Goal: Check status: Check status

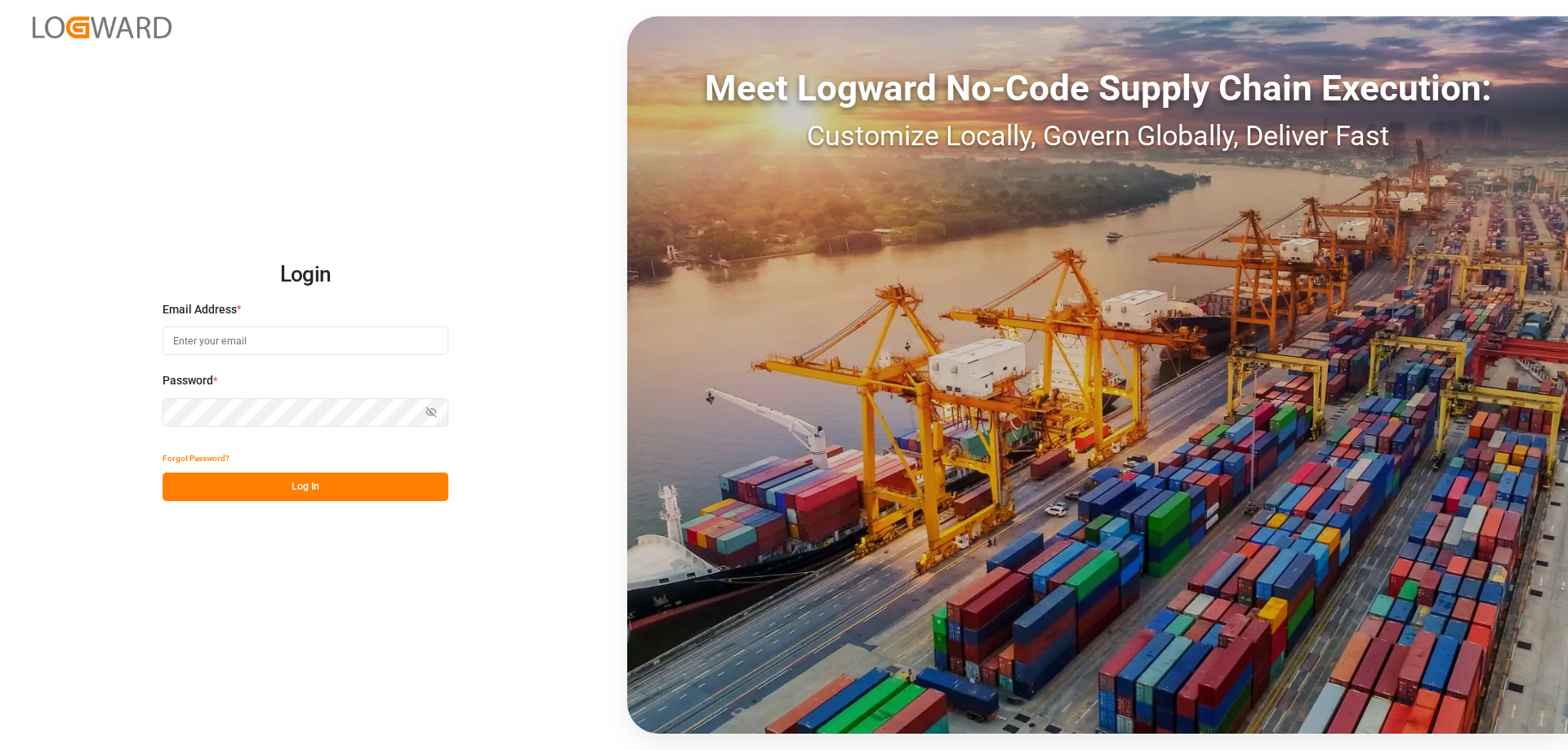
type input "[PERSON_NAME][EMAIL_ADDRESS][DOMAIN_NAME]"
click at [314, 492] on button "Log In" at bounding box center [305, 487] width 286 height 28
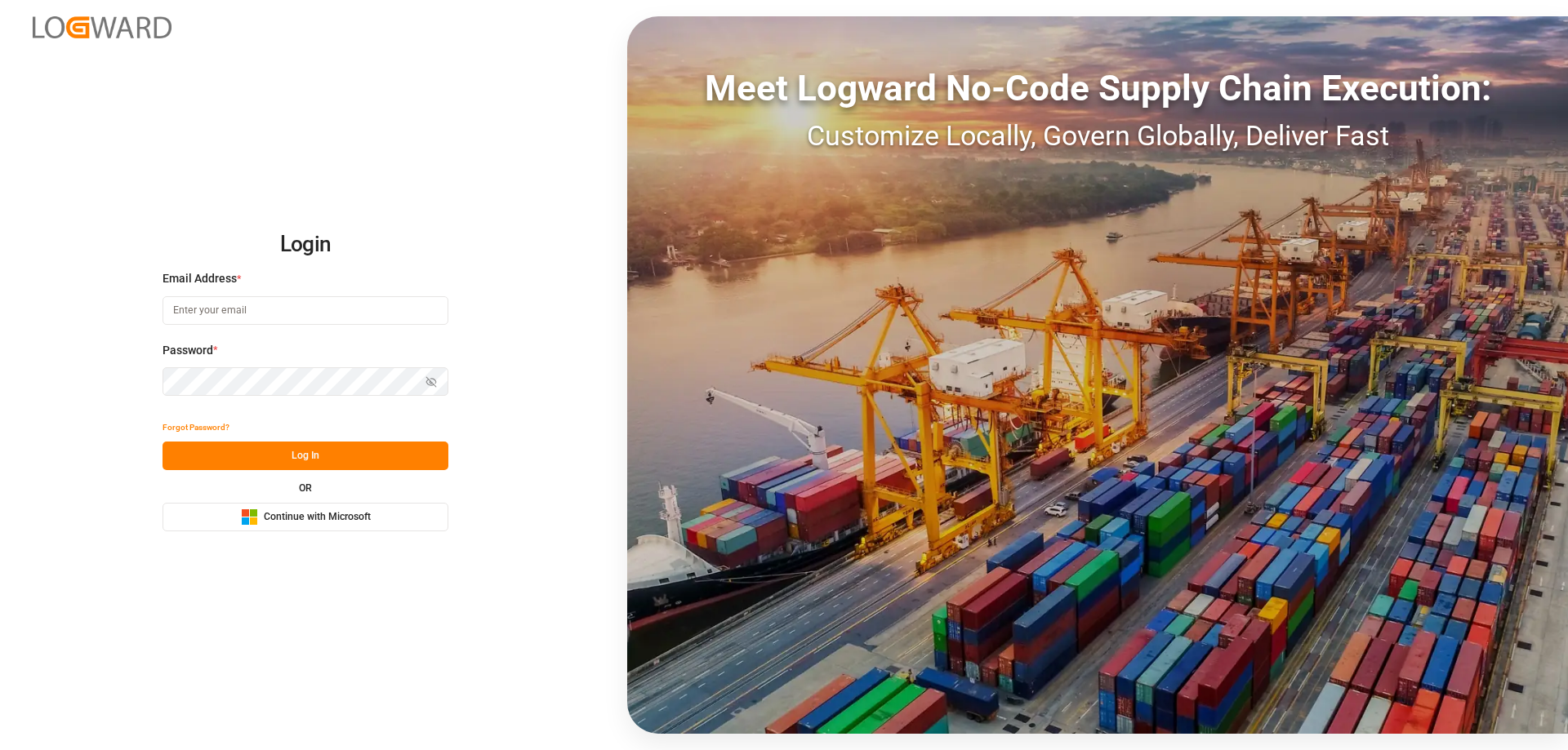
type input "[PERSON_NAME][EMAIL_ADDRESS][DOMAIN_NAME]"
drag, startPoint x: 333, startPoint y: 455, endPoint x: 69, endPoint y: 459, distance: 264.0
click at [337, 456] on button "Log In" at bounding box center [305, 456] width 286 height 28
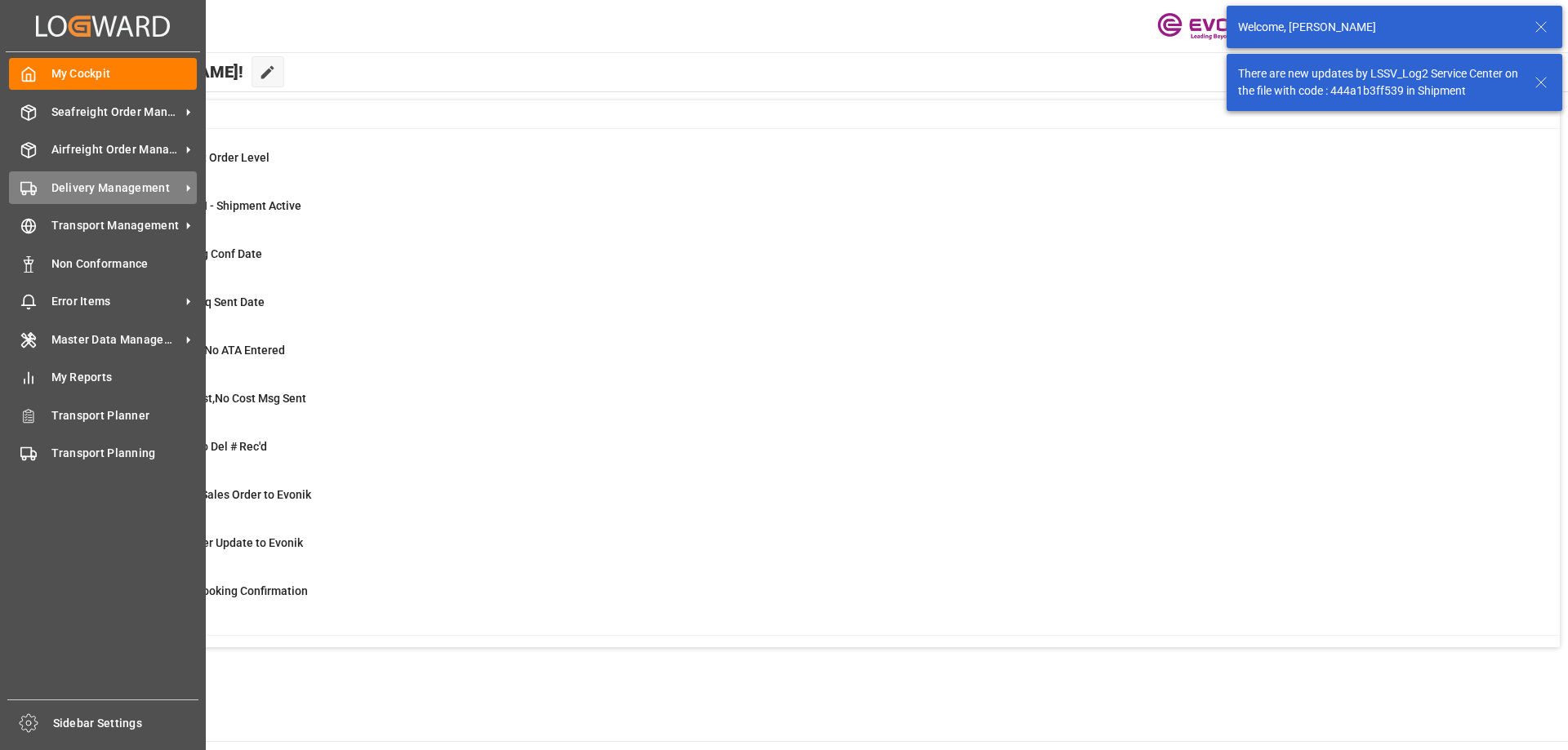
click at [63, 190] on span "Delivery Management" at bounding box center [116, 188] width 129 height 17
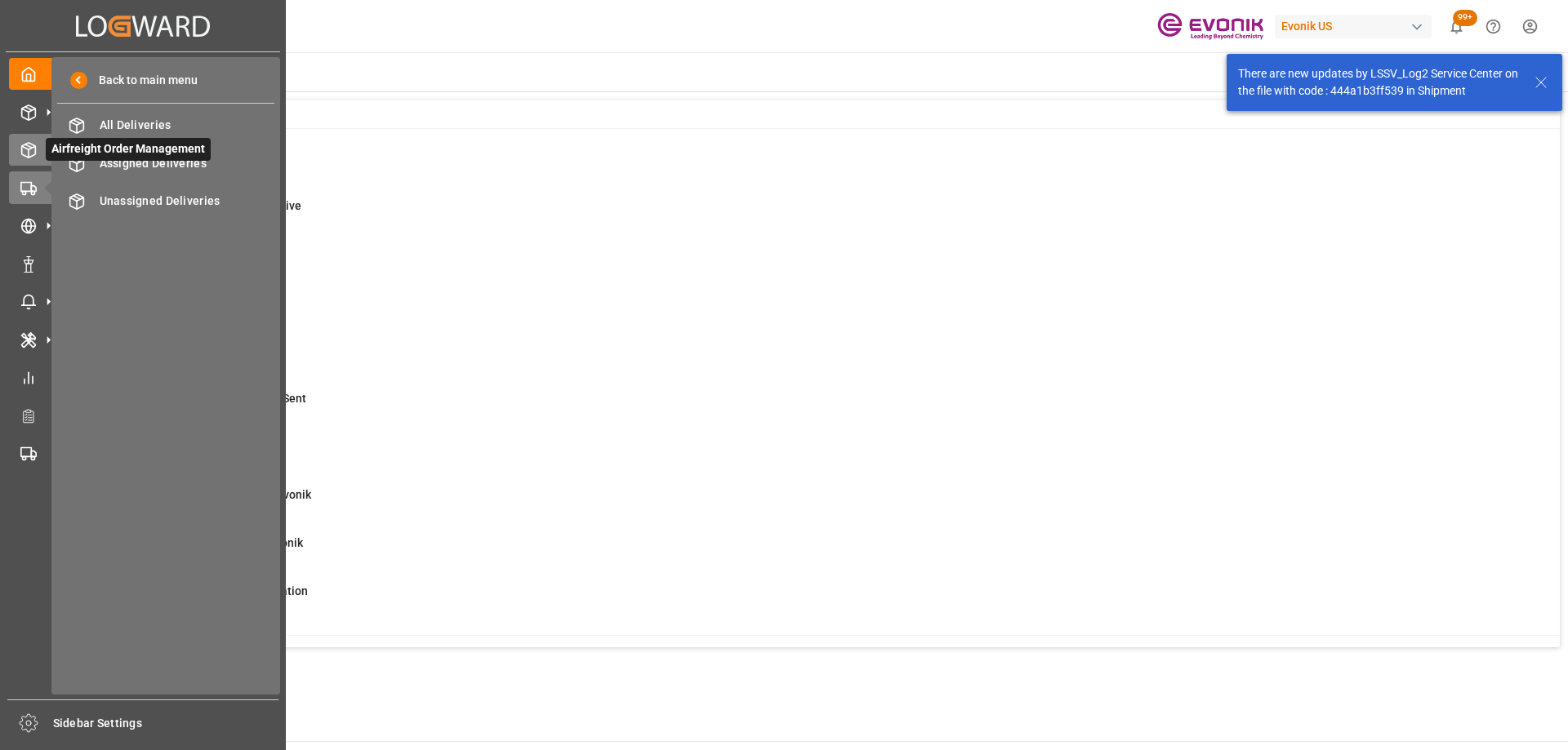
click at [38, 159] on div "Airfreight Order Management Airfreight Order Management" at bounding box center [142, 150] width 268 height 32
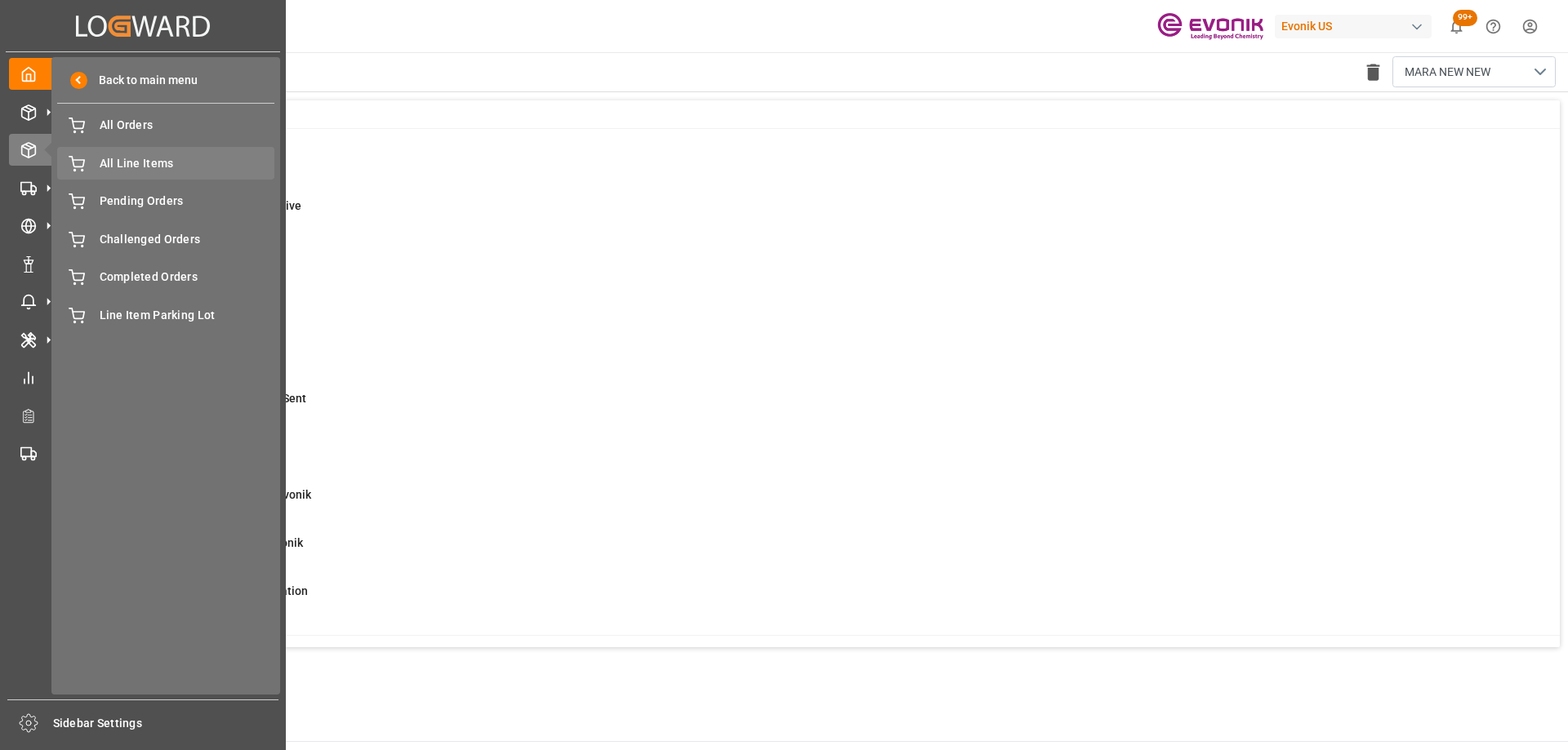
click at [164, 162] on span "All Line Items" at bounding box center [187, 163] width 176 height 17
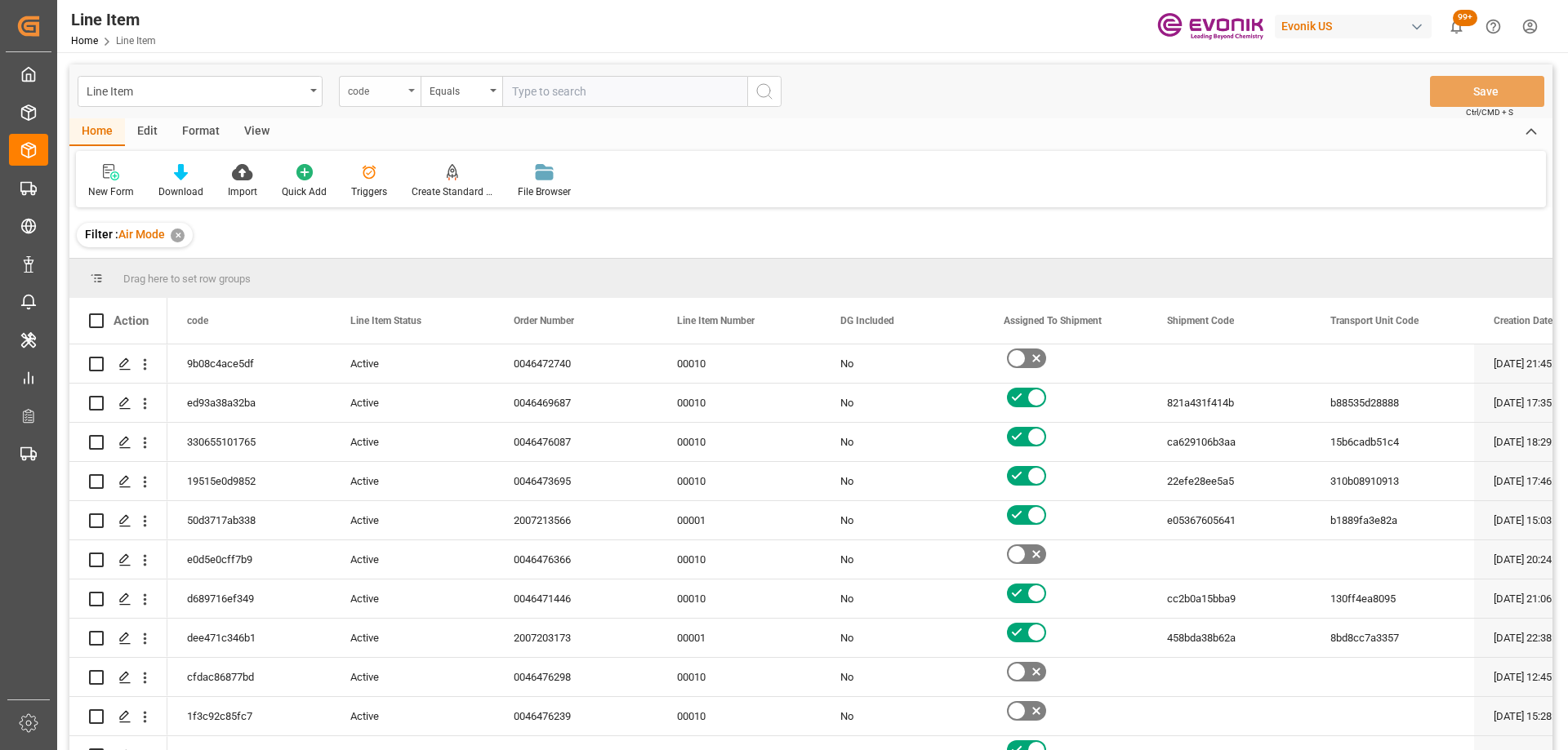
click at [364, 97] on div "code" at bounding box center [375, 89] width 55 height 19
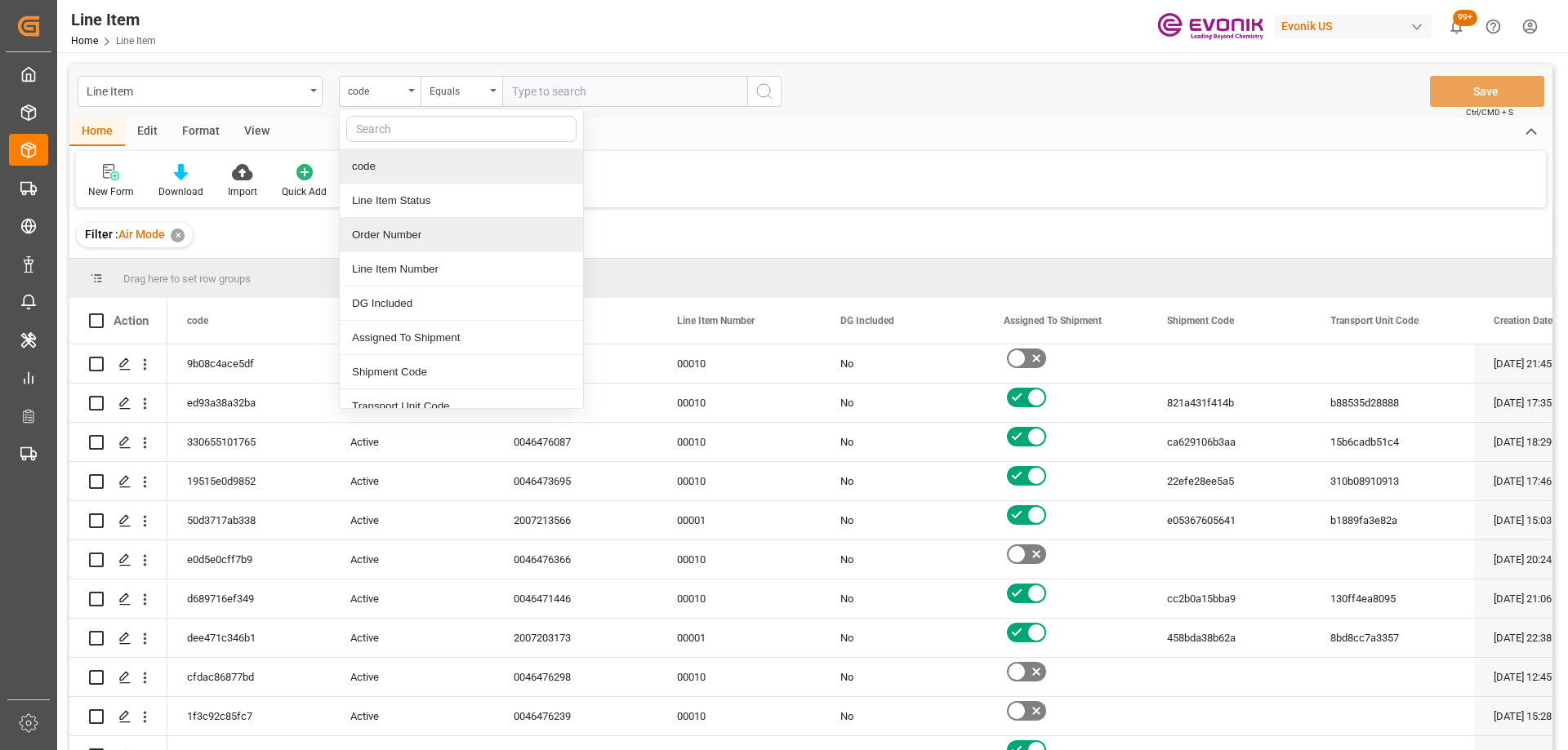
click at [422, 237] on div "Order Number" at bounding box center [462, 235] width 243 height 34
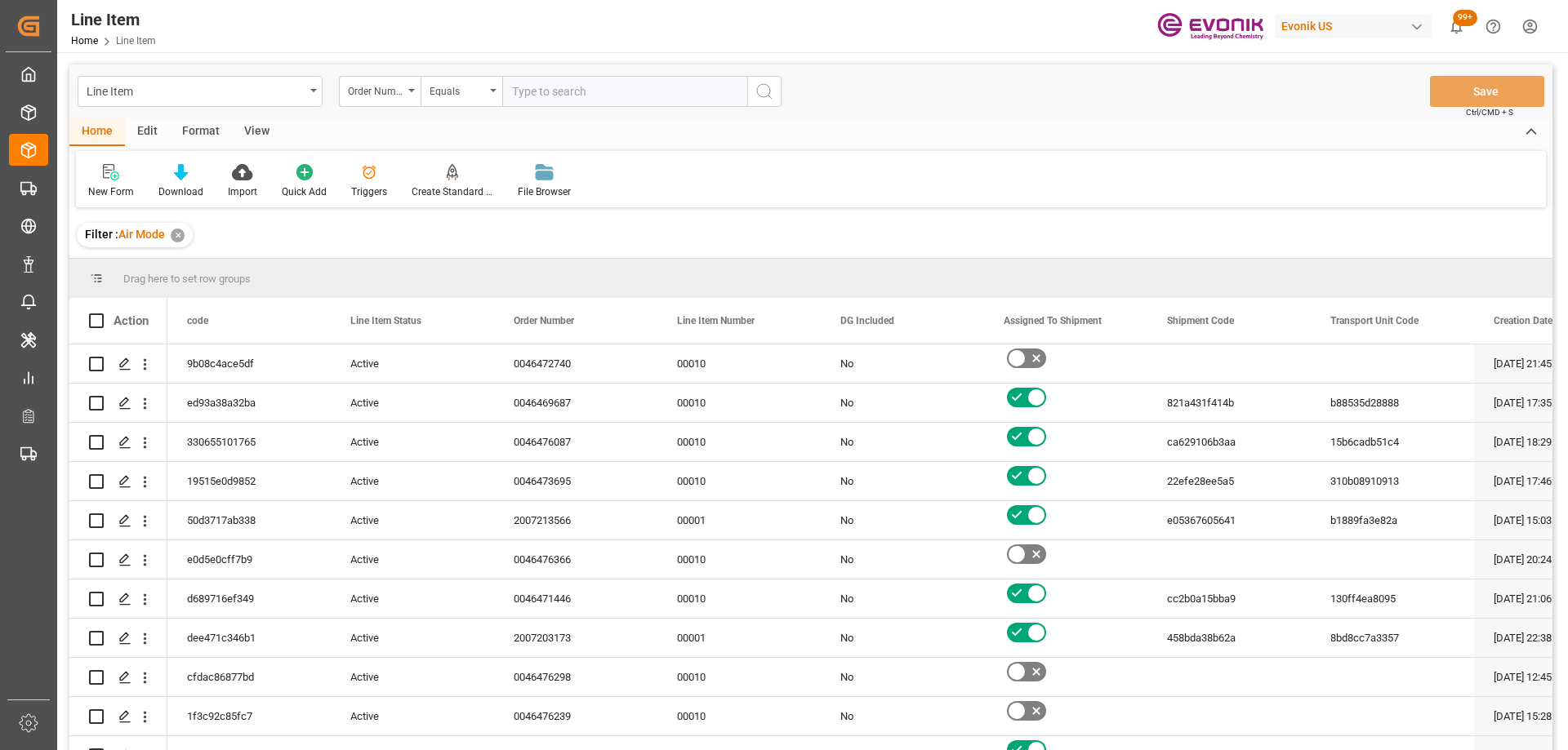
click at [542, 100] on input "text" at bounding box center [625, 91] width 245 height 31
paste input "0046476328"
type input "0046476328"
click at [775, 91] on button "search button" at bounding box center [765, 91] width 34 height 31
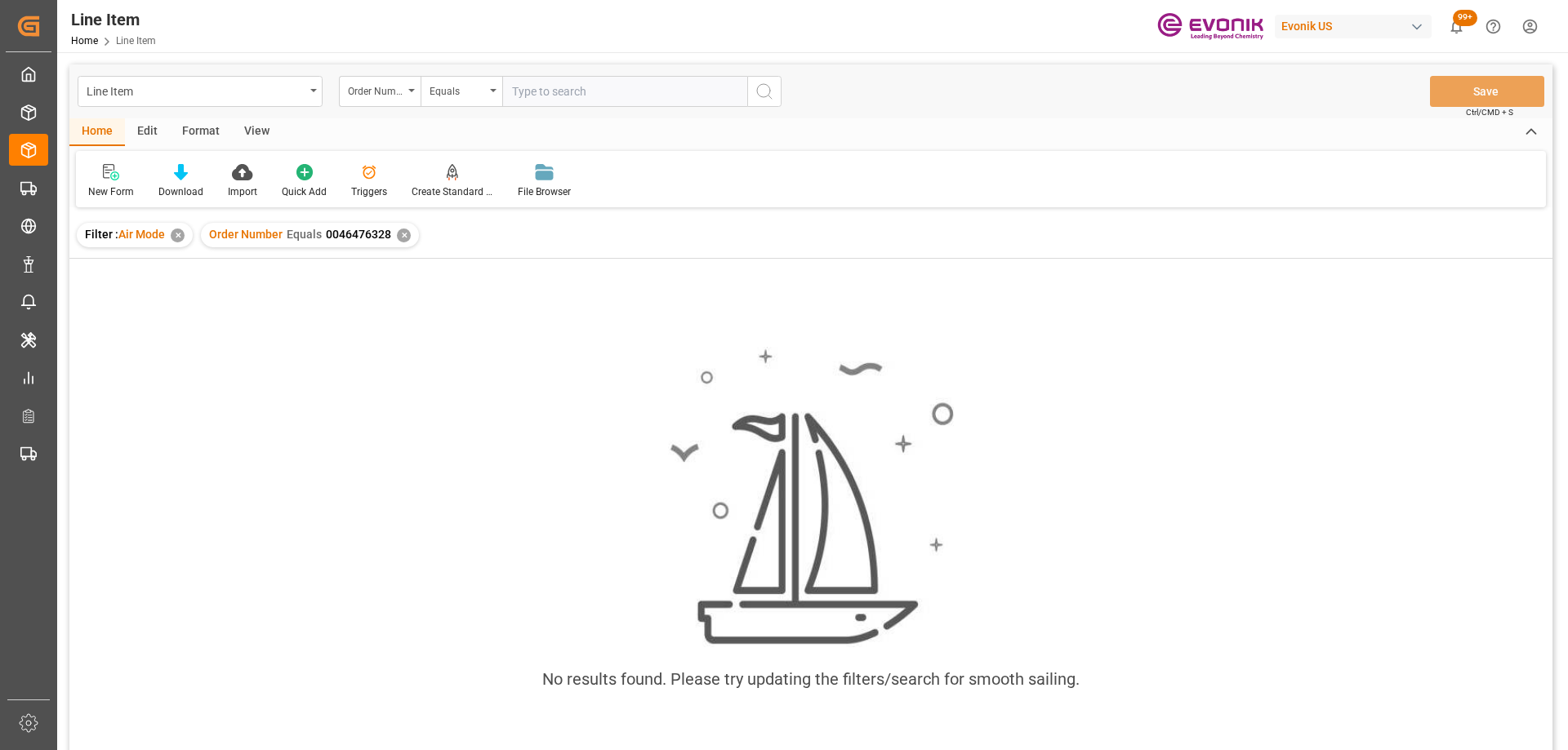
click at [179, 229] on div "✕" at bounding box center [178, 235] width 14 height 14
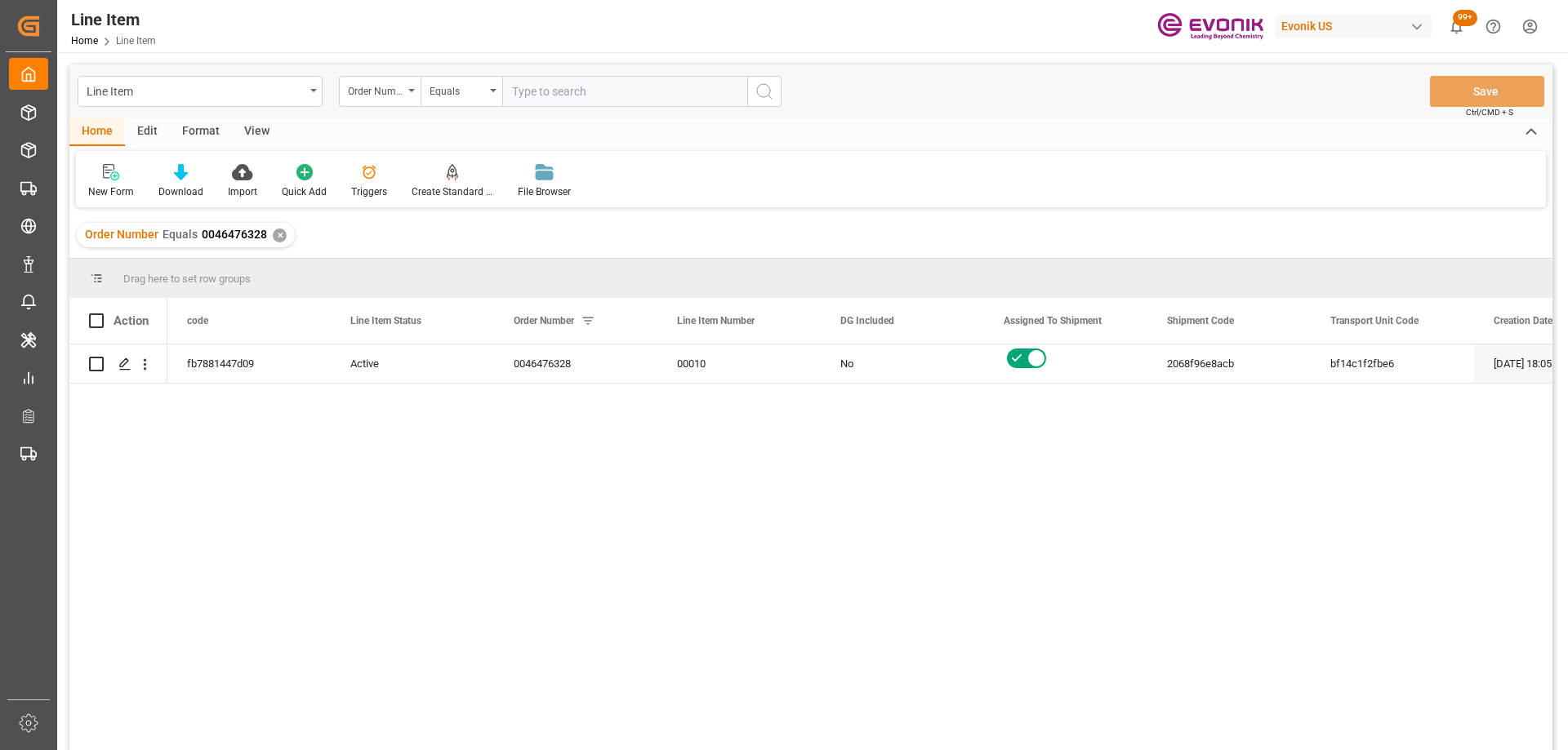
click at [250, 127] on div "View" at bounding box center [256, 132] width 49 height 28
click at [194, 189] on div "Standard Templates" at bounding box center [185, 191] width 82 height 14
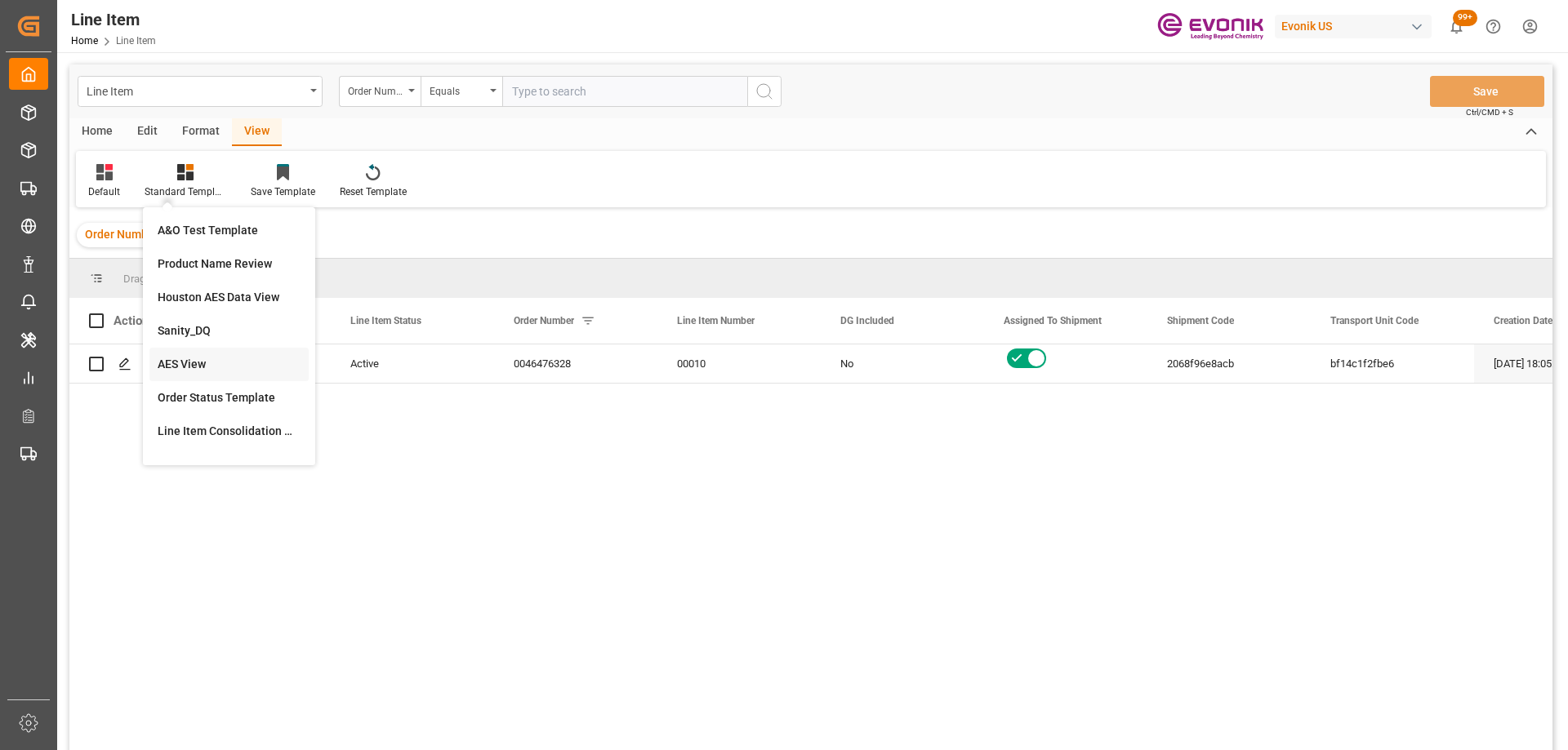
click at [191, 360] on div "AES View" at bounding box center [229, 365] width 142 height 17
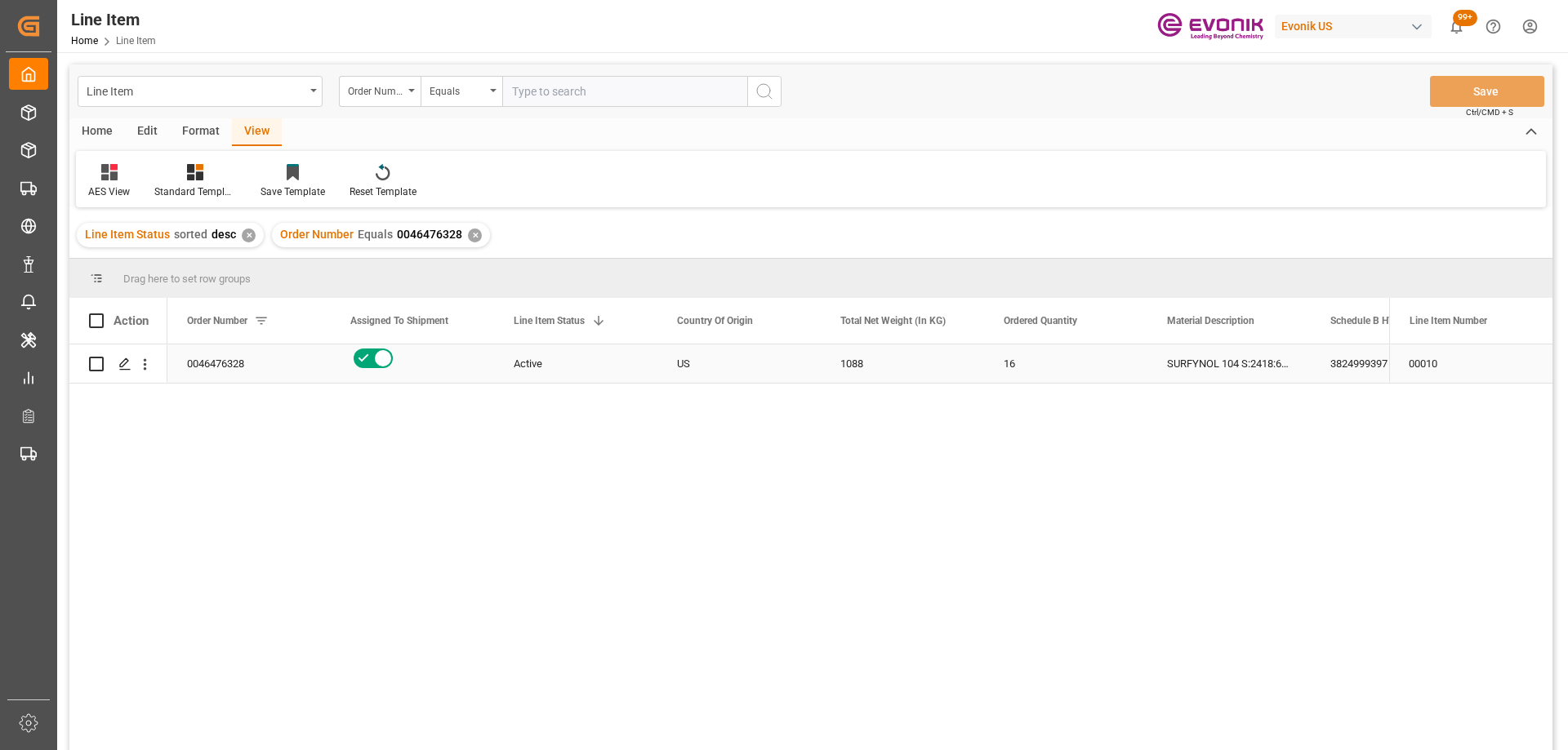
click at [893, 374] on div "1088" at bounding box center [902, 364] width 163 height 38
click at [509, 364] on div "Active" at bounding box center [576, 364] width 163 height 38
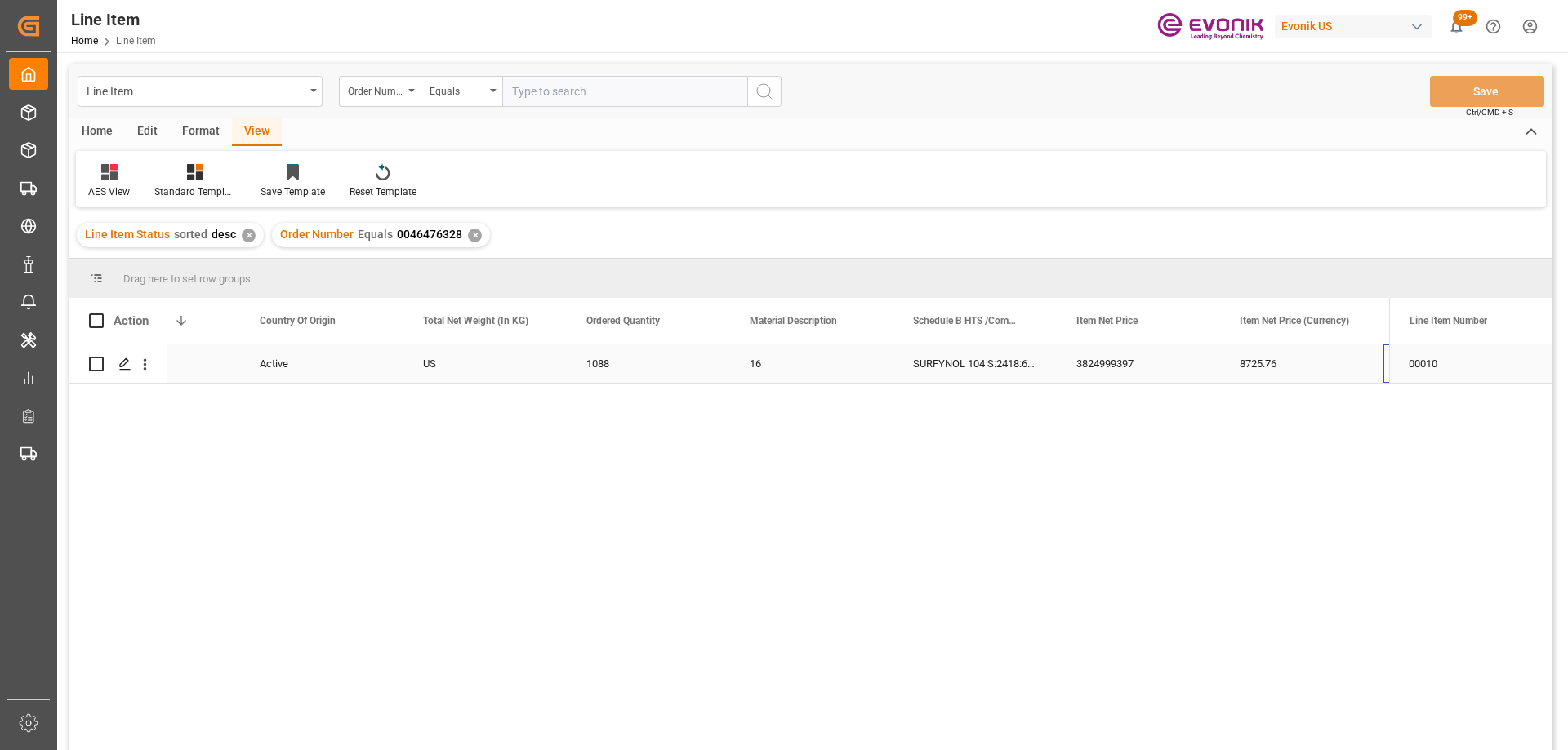
scroll to position [0, 417]
click at [1033, 382] on div "3824999397" at bounding box center [974, 364] width 163 height 38
click at [580, 102] on input "text" at bounding box center [625, 91] width 245 height 31
paste input "2007203111"
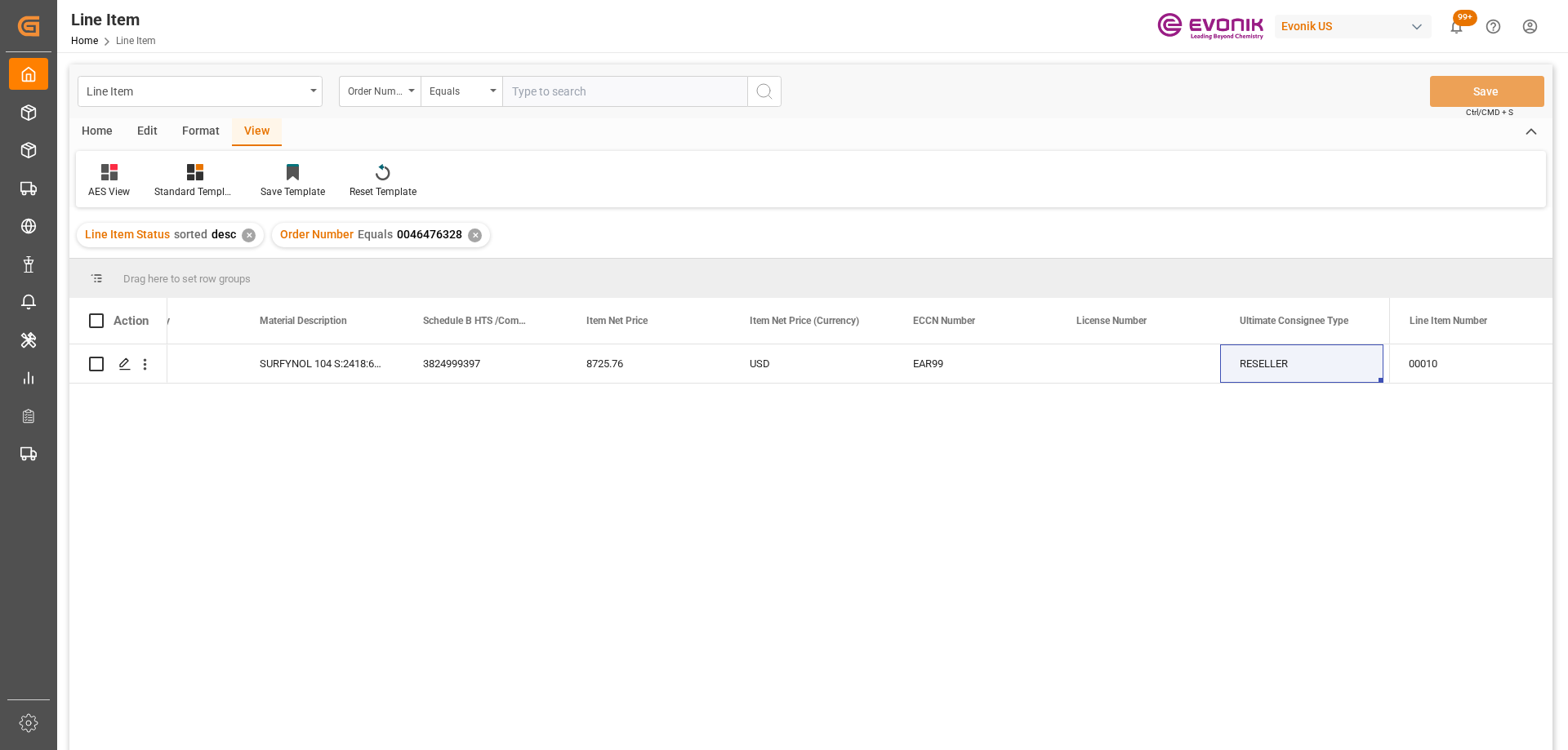
type input "2007203111"
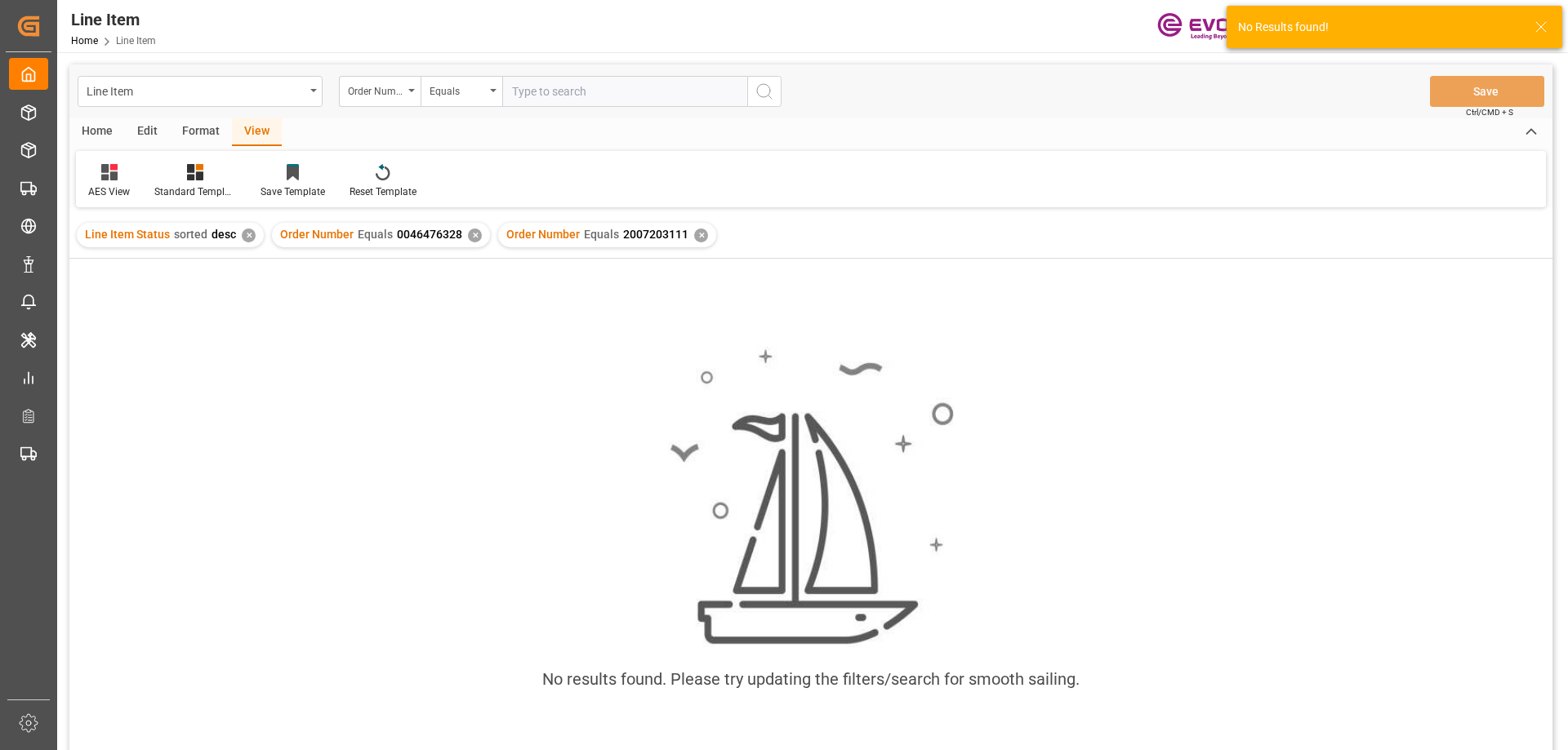
click at [473, 235] on div "✕" at bounding box center [475, 235] width 14 height 14
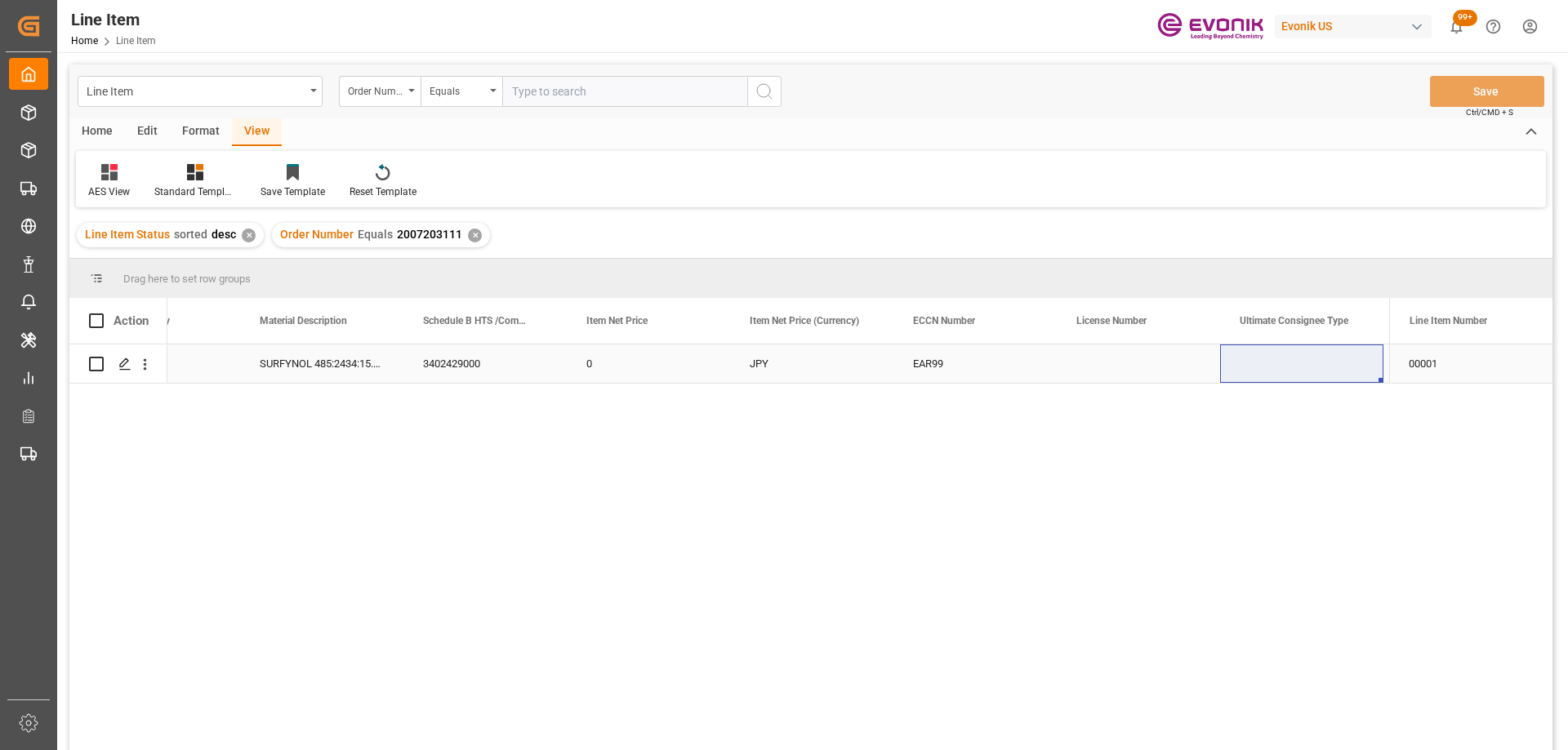
click at [440, 358] on div "3402429000" at bounding box center [485, 364] width 163 height 38
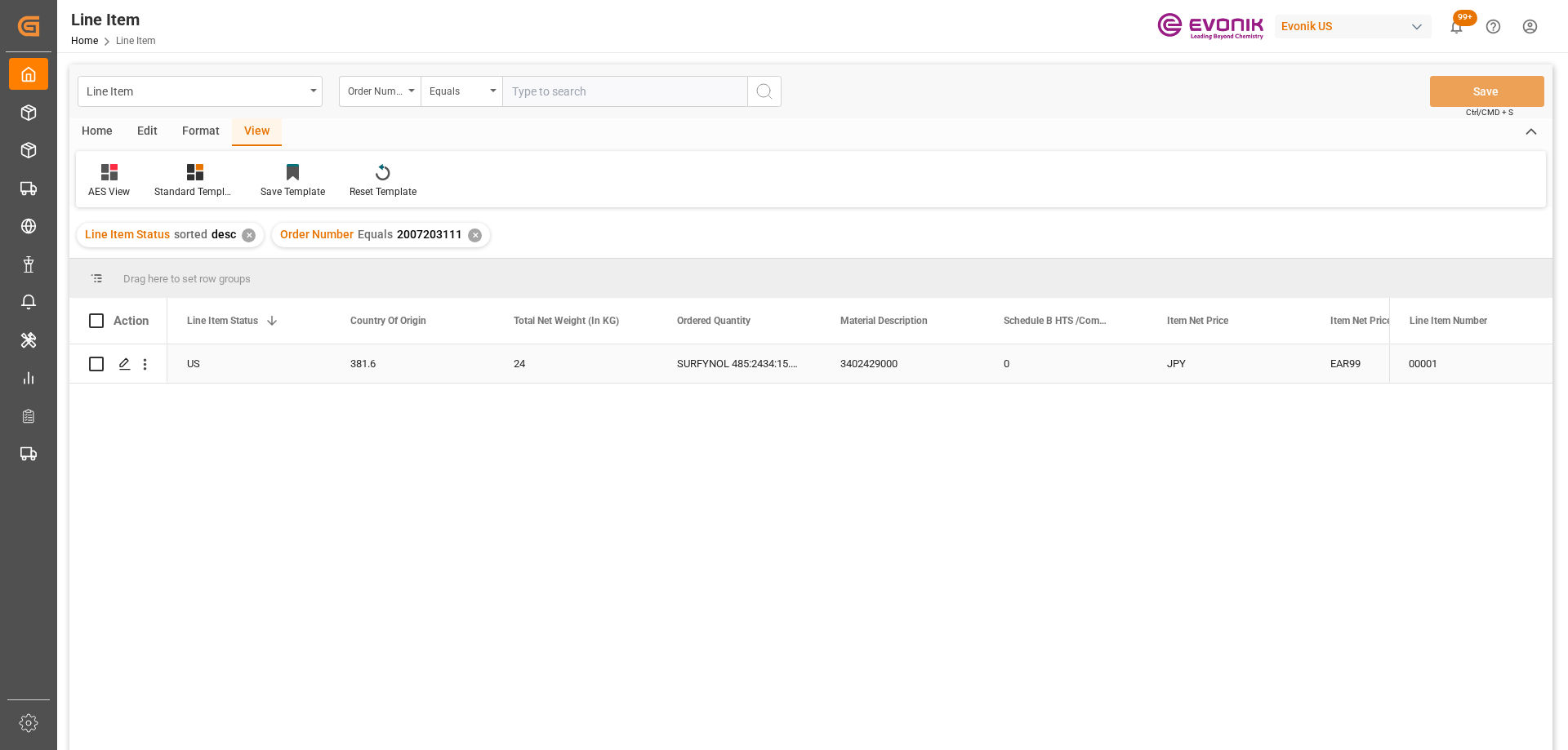
scroll to position [0, 327]
click at [630, 92] on input "text" at bounding box center [625, 91] width 245 height 31
paste input "2007139115"
type input "2007139115"
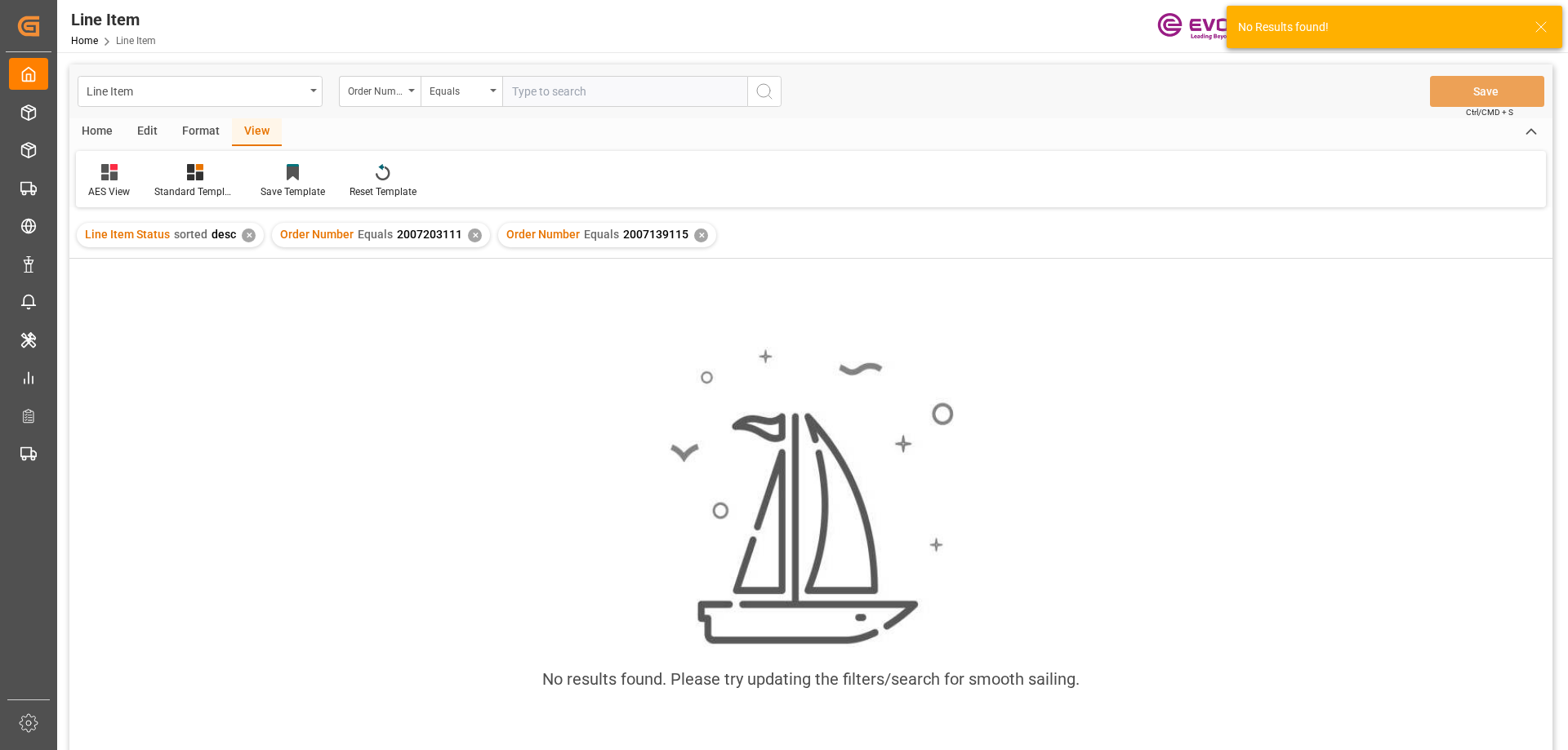
click at [473, 231] on div "✕" at bounding box center [475, 235] width 14 height 14
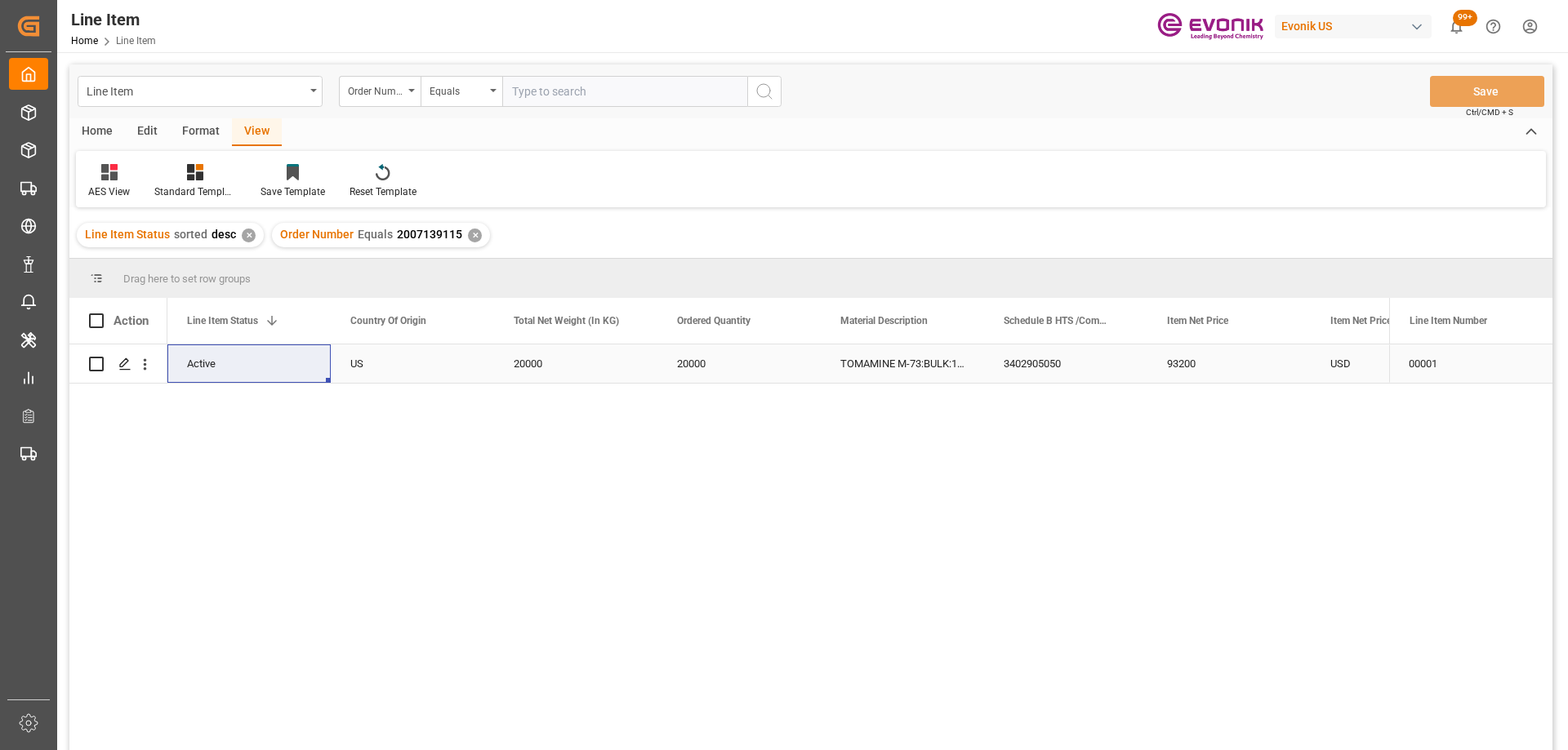
click at [1060, 371] on div "3402905050" at bounding box center [1066, 364] width 163 height 38
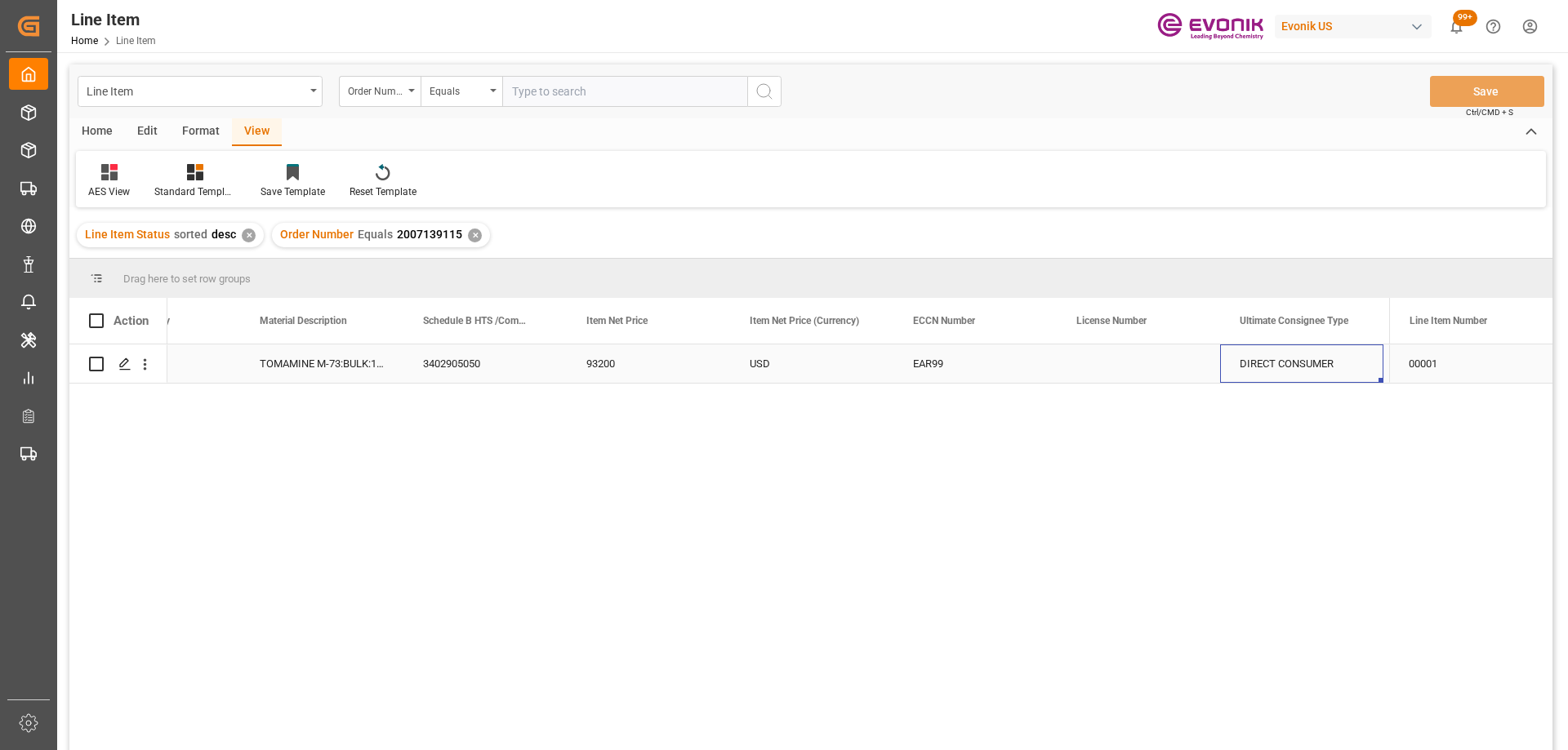
scroll to position [0, 1070]
click at [530, 94] on input "text" at bounding box center [625, 91] width 245 height 31
paste input "0046467214"
type input "0046467214"
click at [765, 94] on icon "search button" at bounding box center [764, 91] width 20 height 20
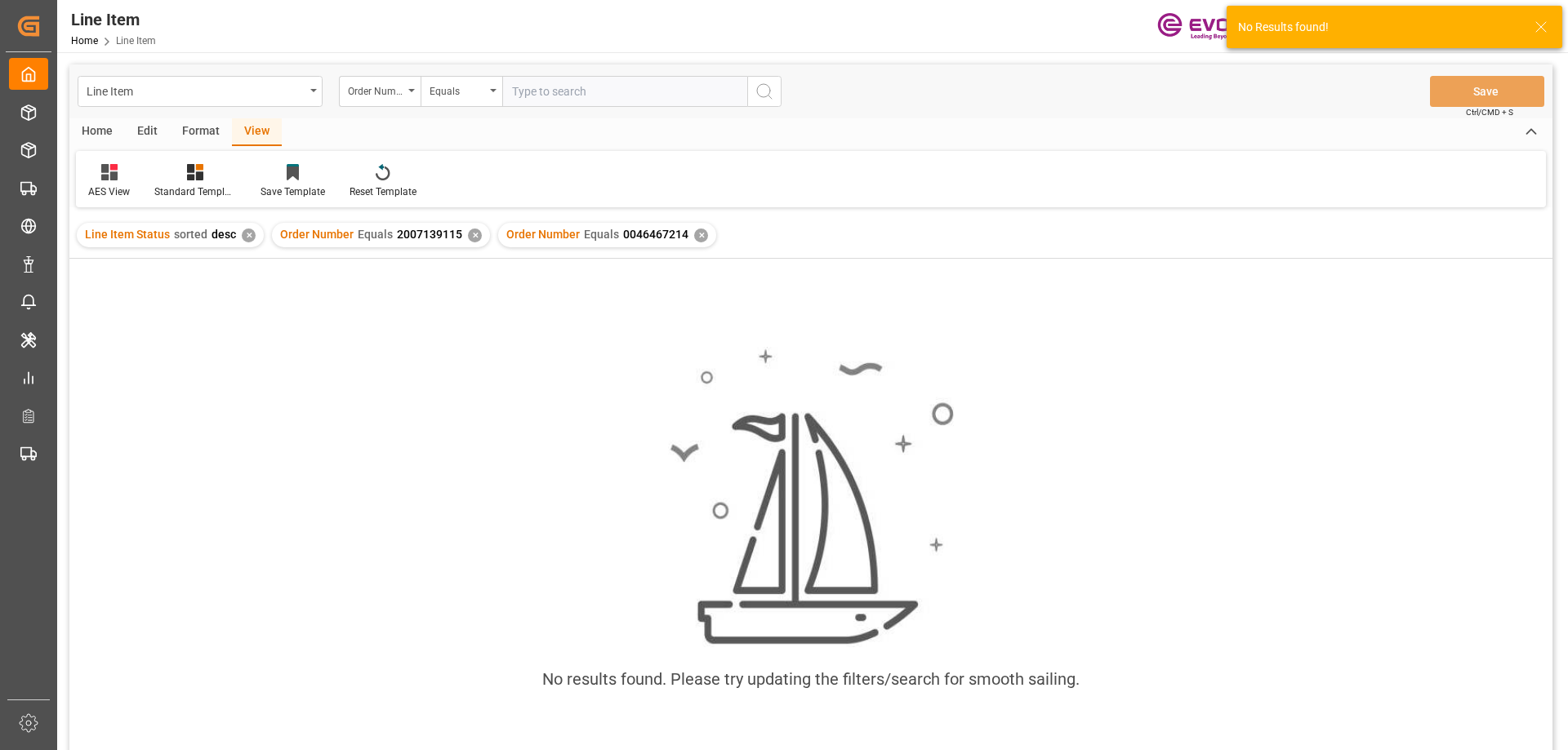
click at [472, 234] on div "✕" at bounding box center [475, 235] width 14 height 14
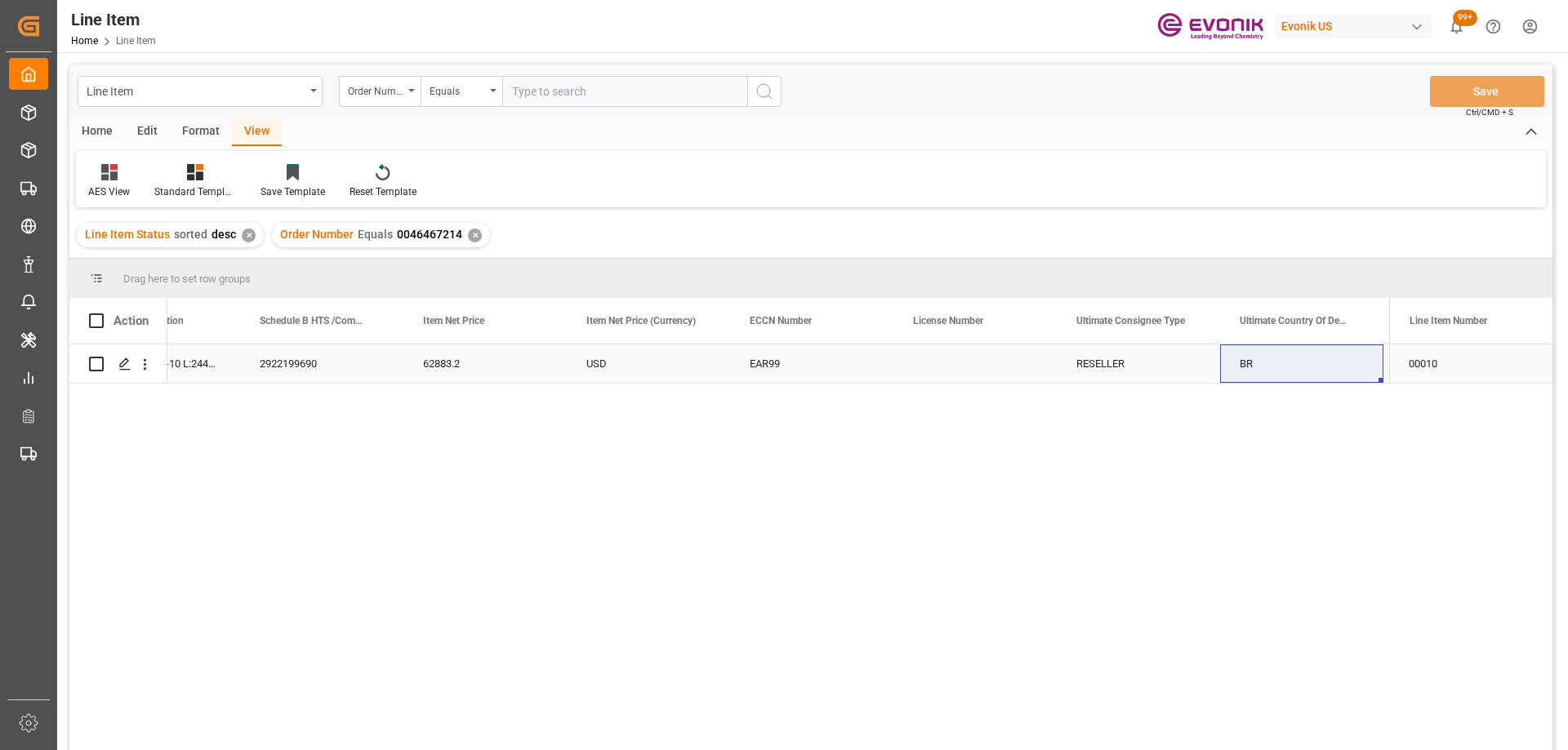
click at [407, 353] on div "62883.2" at bounding box center [485, 364] width 163 height 38
click at [326, 364] on div "2922199690" at bounding box center [322, 364] width 163 height 38
click at [451, 371] on div "62883.2" at bounding box center [485, 364] width 163 height 38
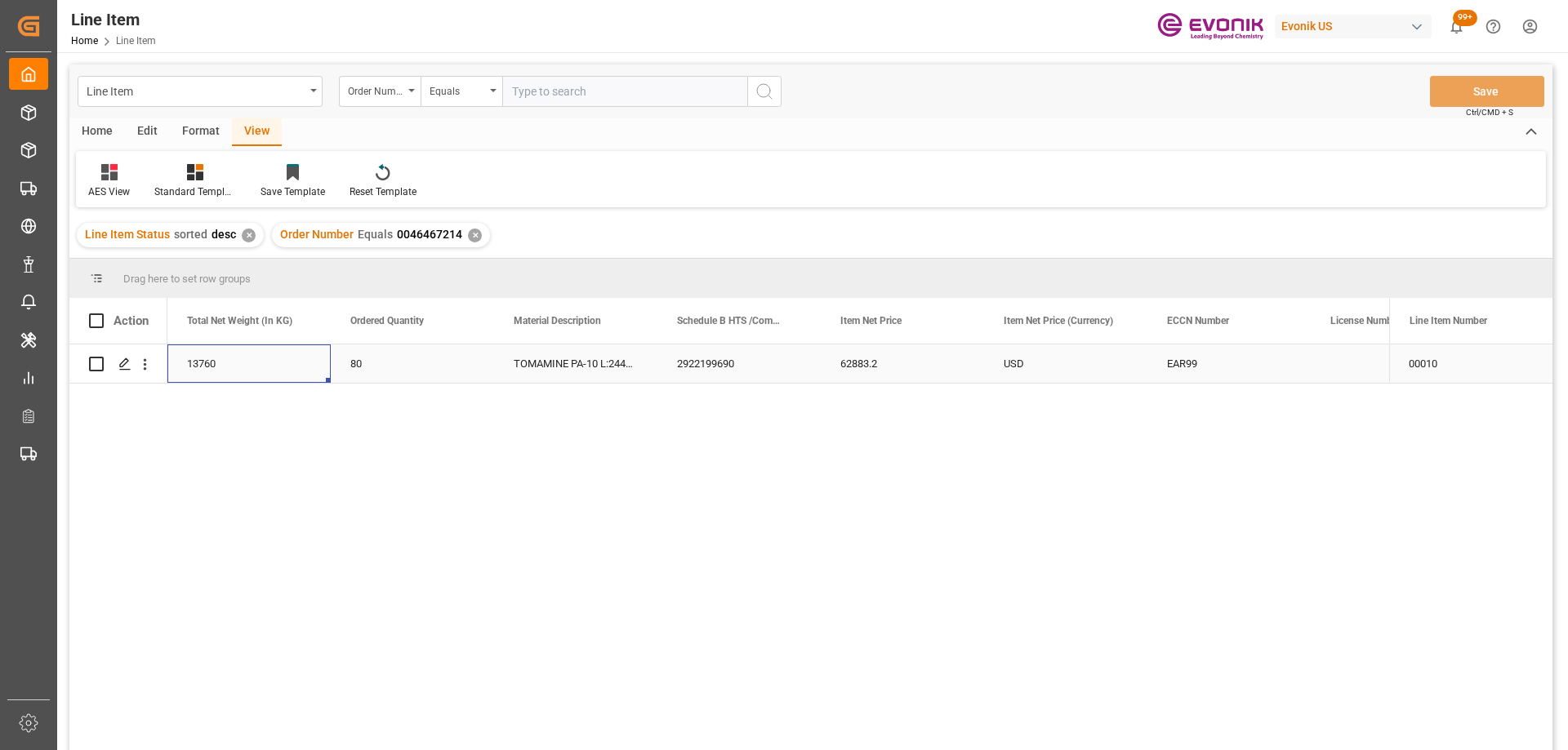
scroll to position [0, 490]
click at [619, 365] on div "80" at bounding box center [576, 364] width 163 height 38
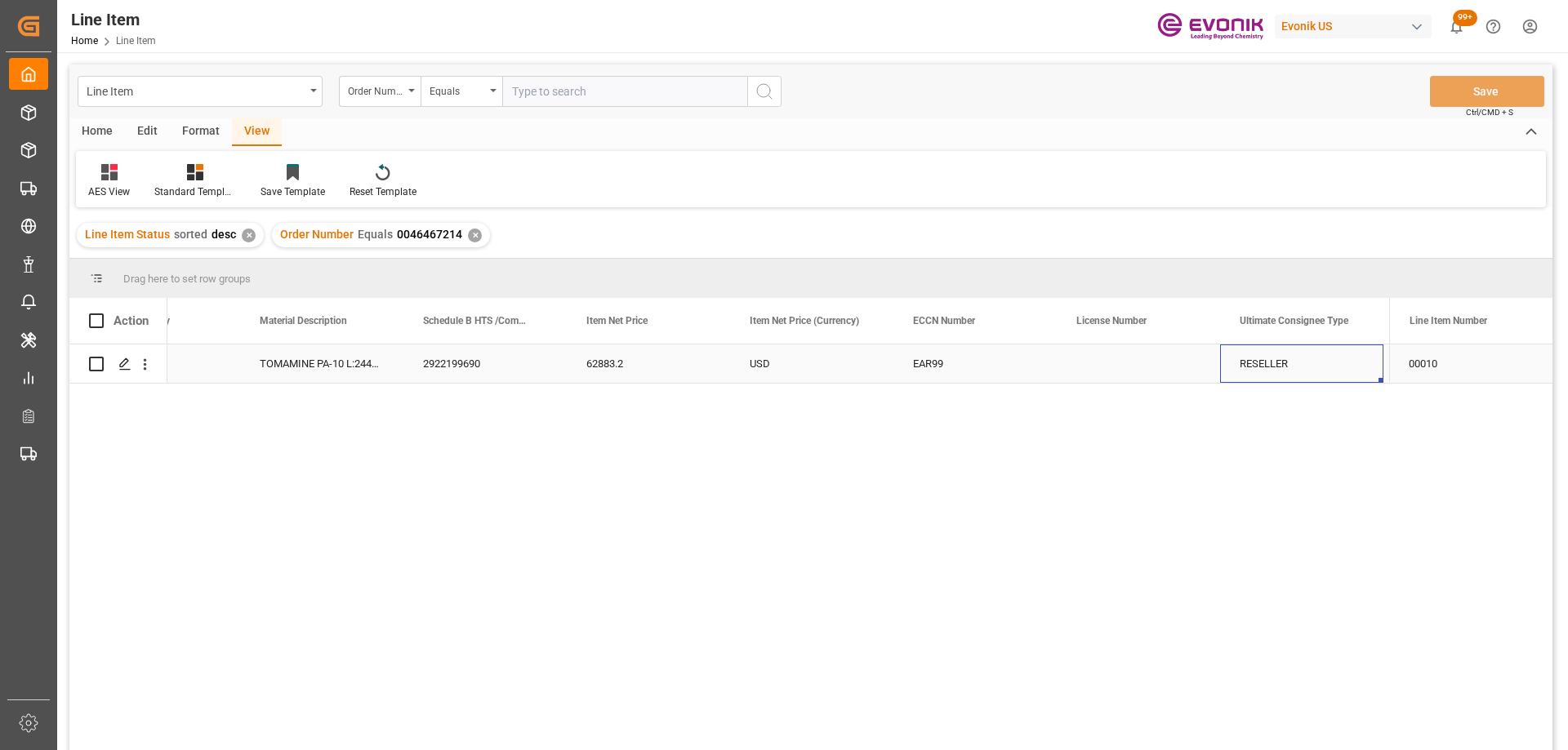
scroll to position [0, 1070]
click at [610, 90] on input "text" at bounding box center [625, 91] width 245 height 31
paste input "0046467213"
type input "0046467213"
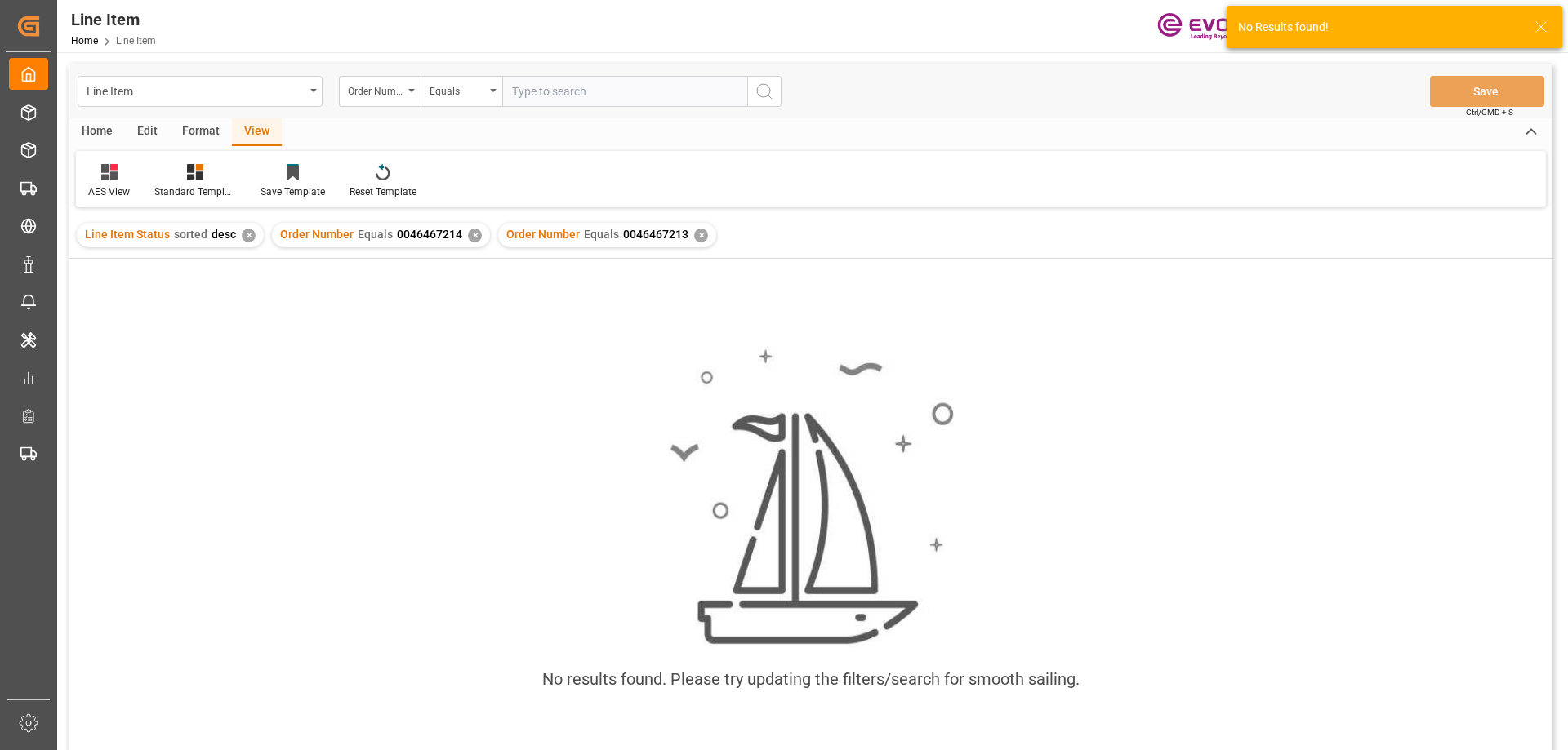
click at [469, 231] on div "✕" at bounding box center [475, 235] width 14 height 14
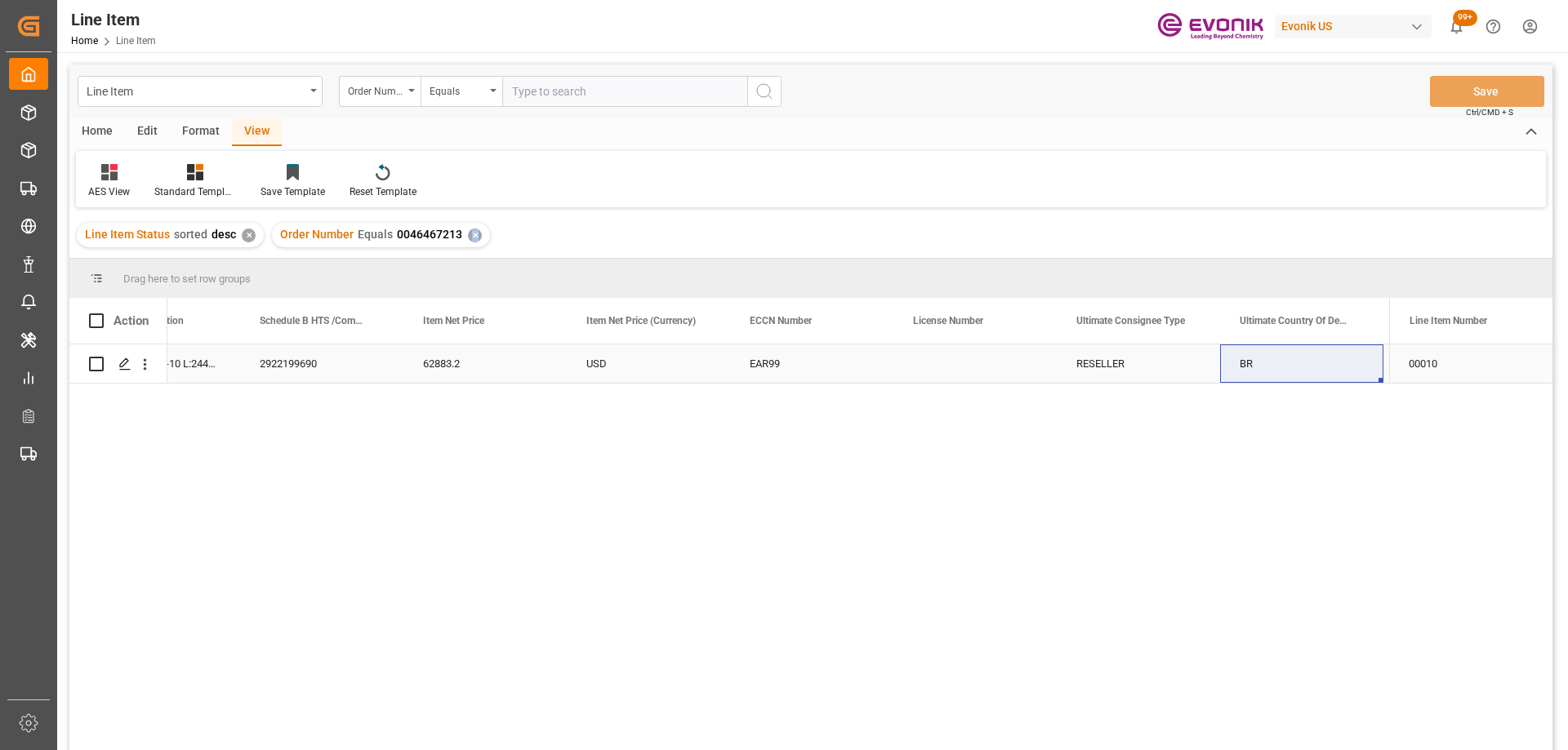
click at [681, 357] on div "USD" at bounding box center [649, 364] width 163 height 38
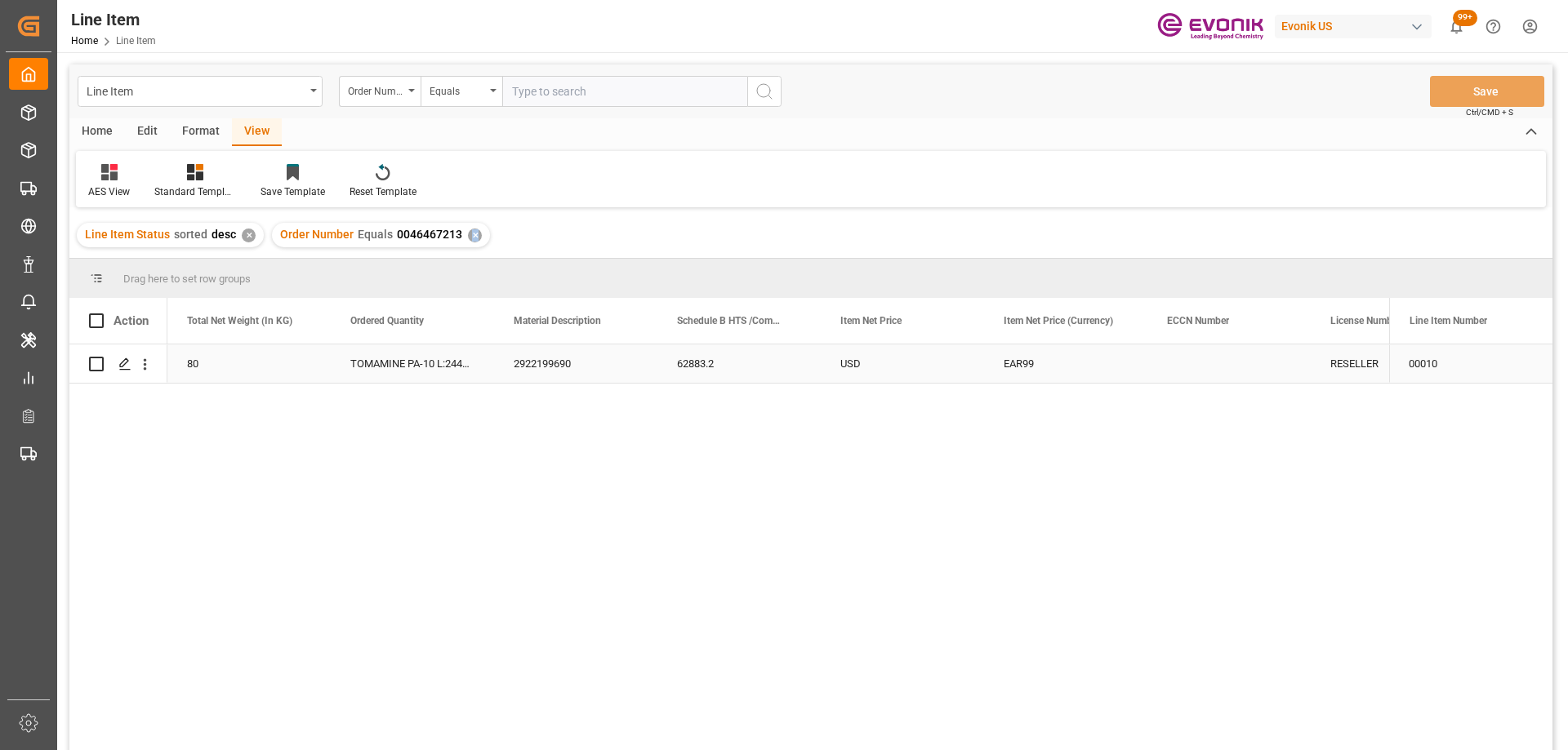
scroll to position [0, 653]
click at [564, 96] on input "text" at bounding box center [625, 91] width 245 height 31
paste input "0046462531"
type input "0046462531"
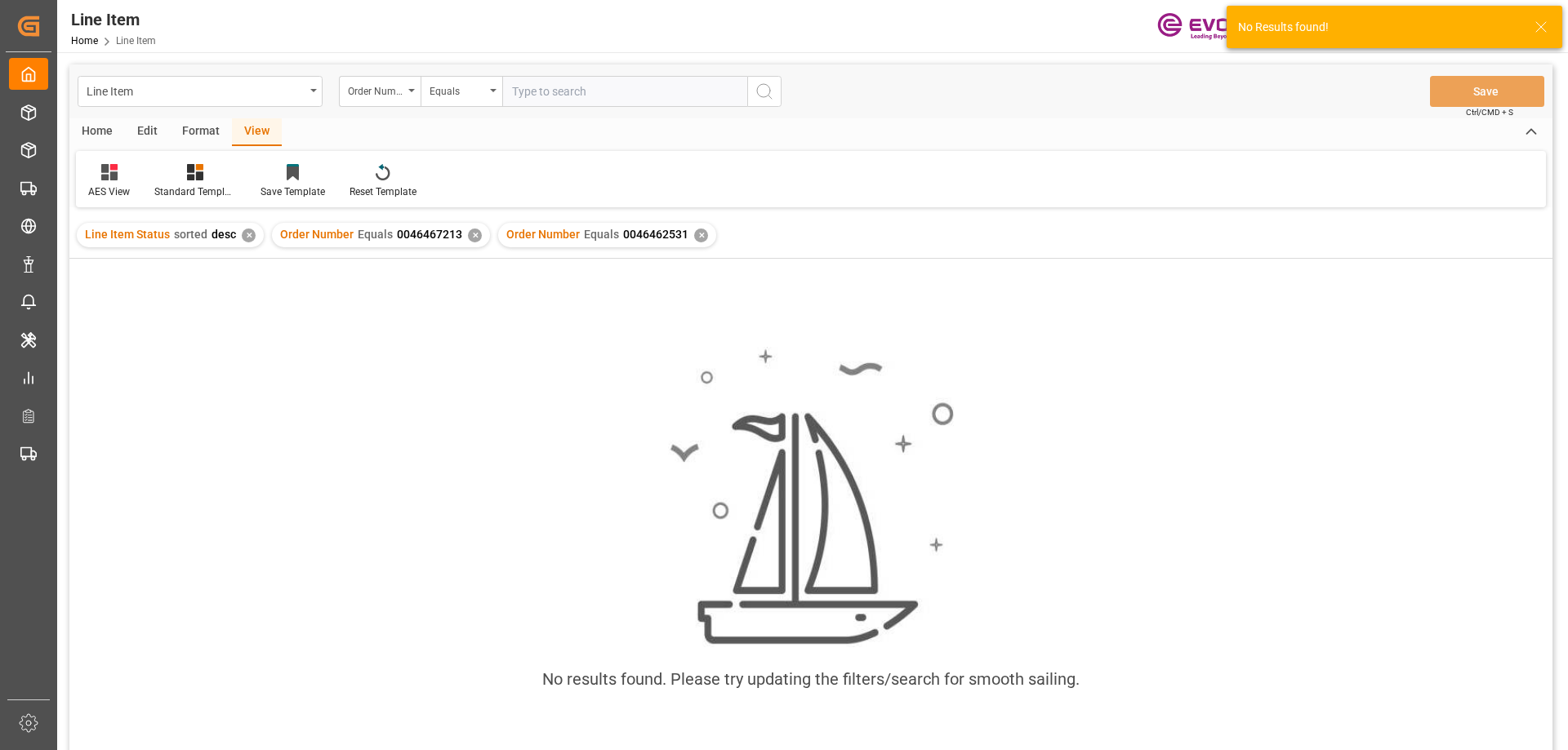
click at [470, 238] on div "✕" at bounding box center [475, 235] width 14 height 14
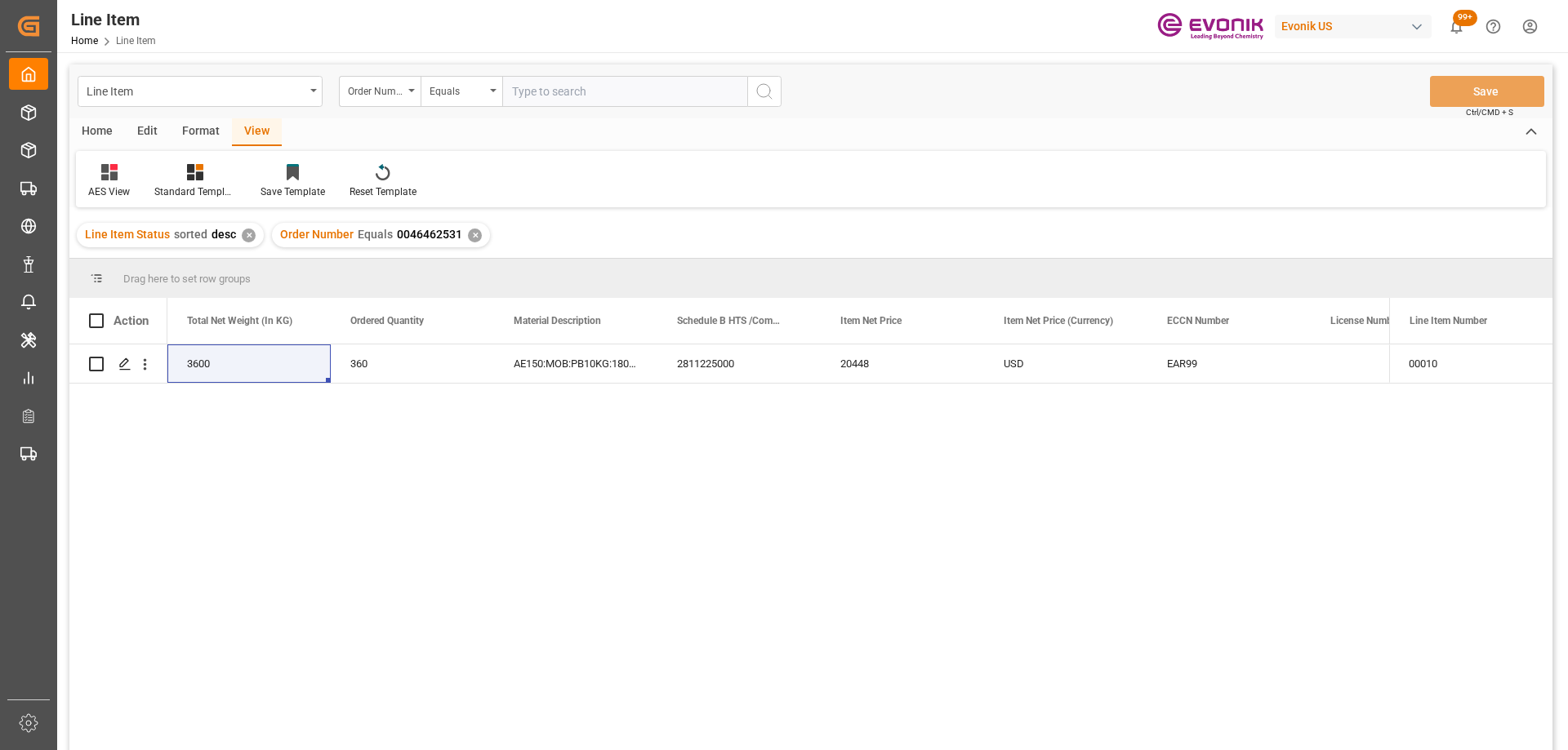
click at [292, 368] on div "3600" at bounding box center [249, 364] width 163 height 38
click at [730, 348] on div "360" at bounding box center [739, 364] width 163 height 38
click at [538, 89] on input "text" at bounding box center [625, 91] width 245 height 31
paste input "0046469162"
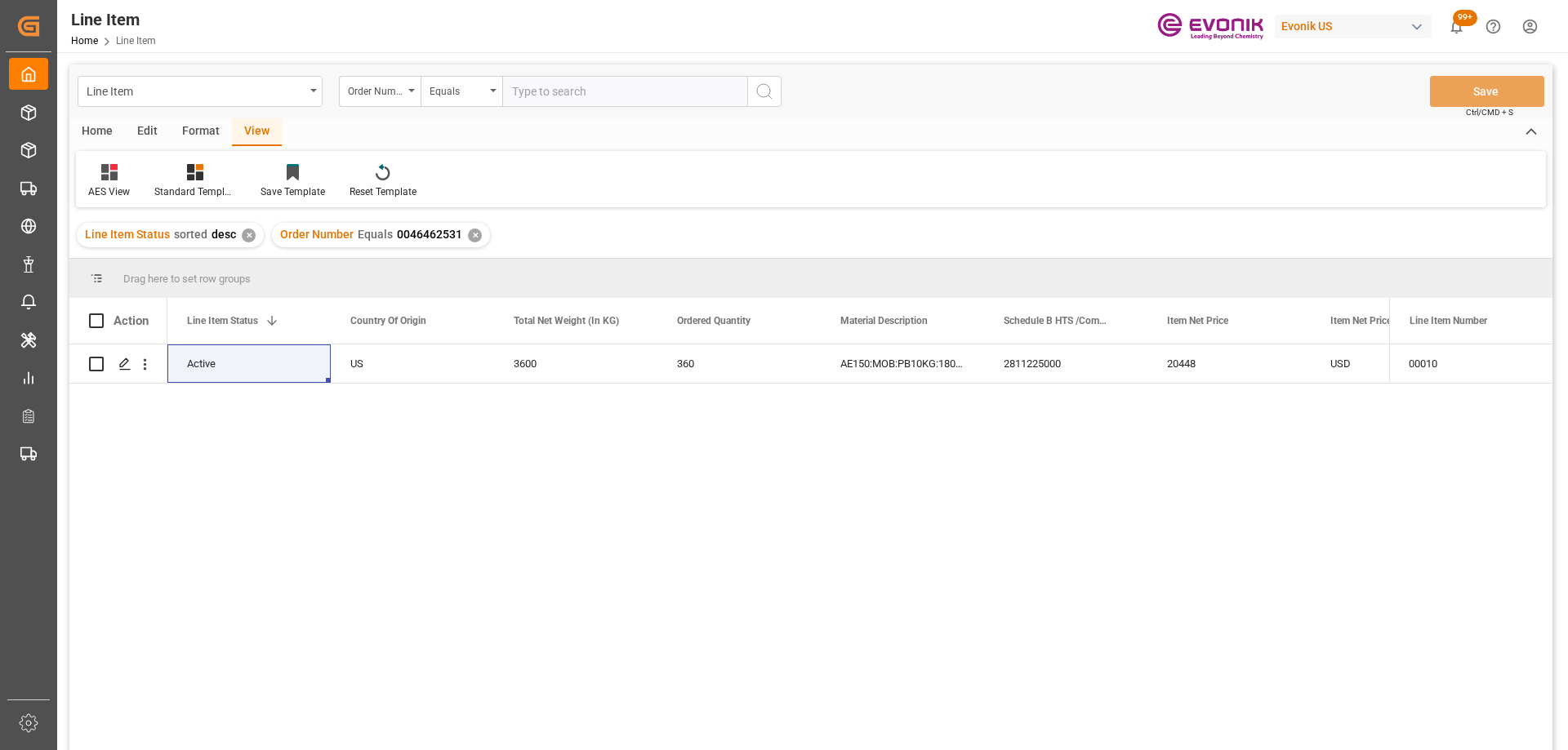
type input "0046469162"
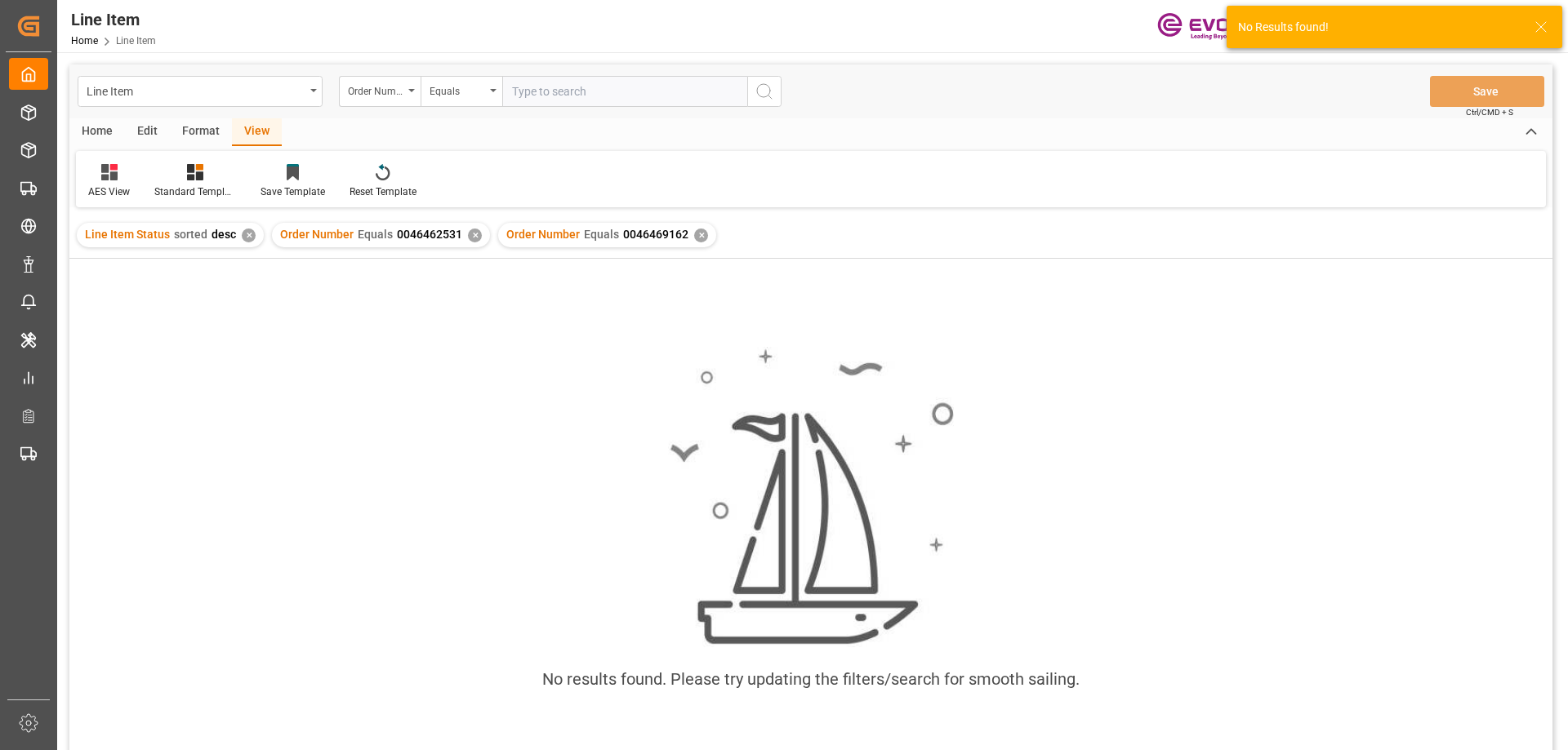
click at [474, 235] on div "✕" at bounding box center [475, 235] width 14 height 14
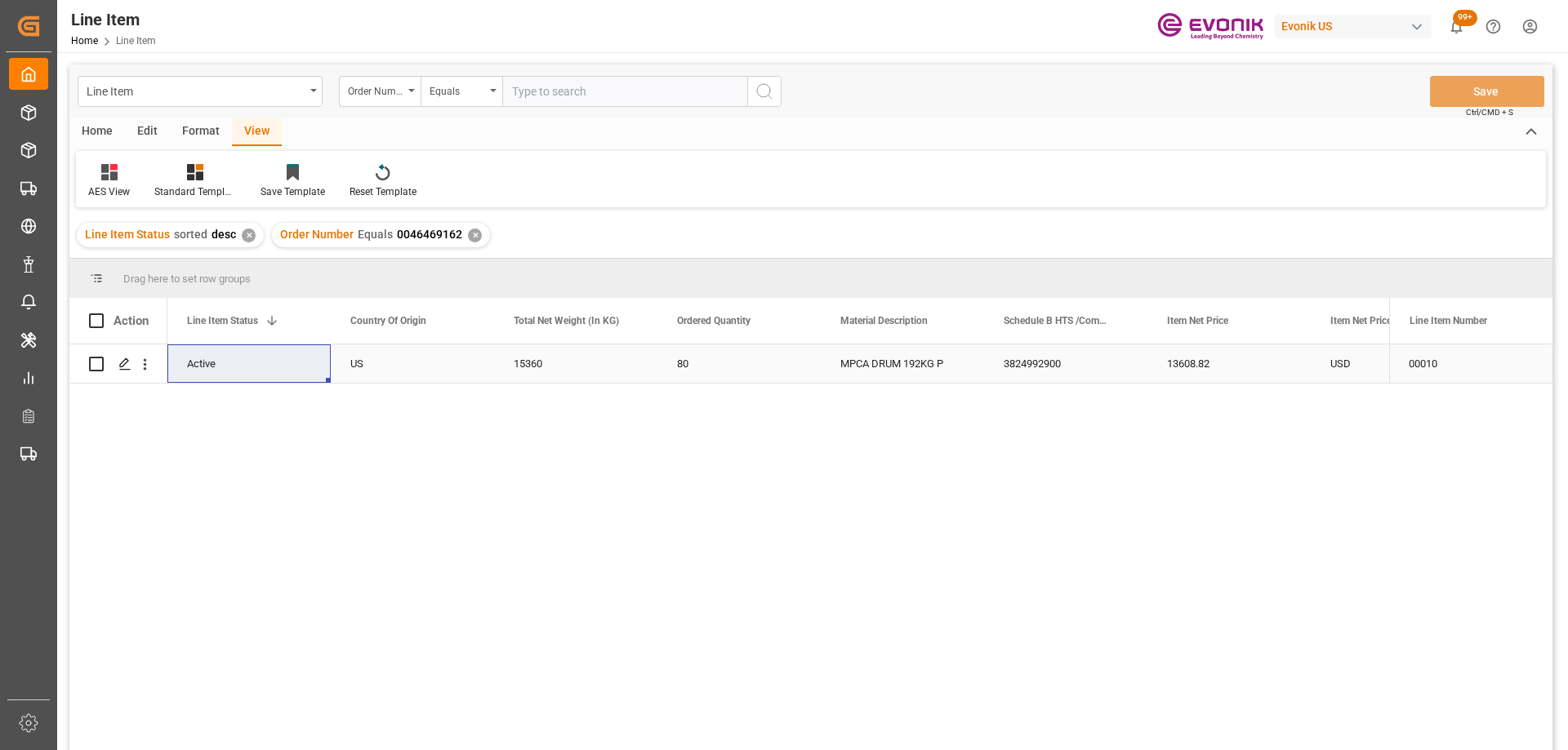
click at [1057, 360] on div "3824992900" at bounding box center [1066, 364] width 163 height 38
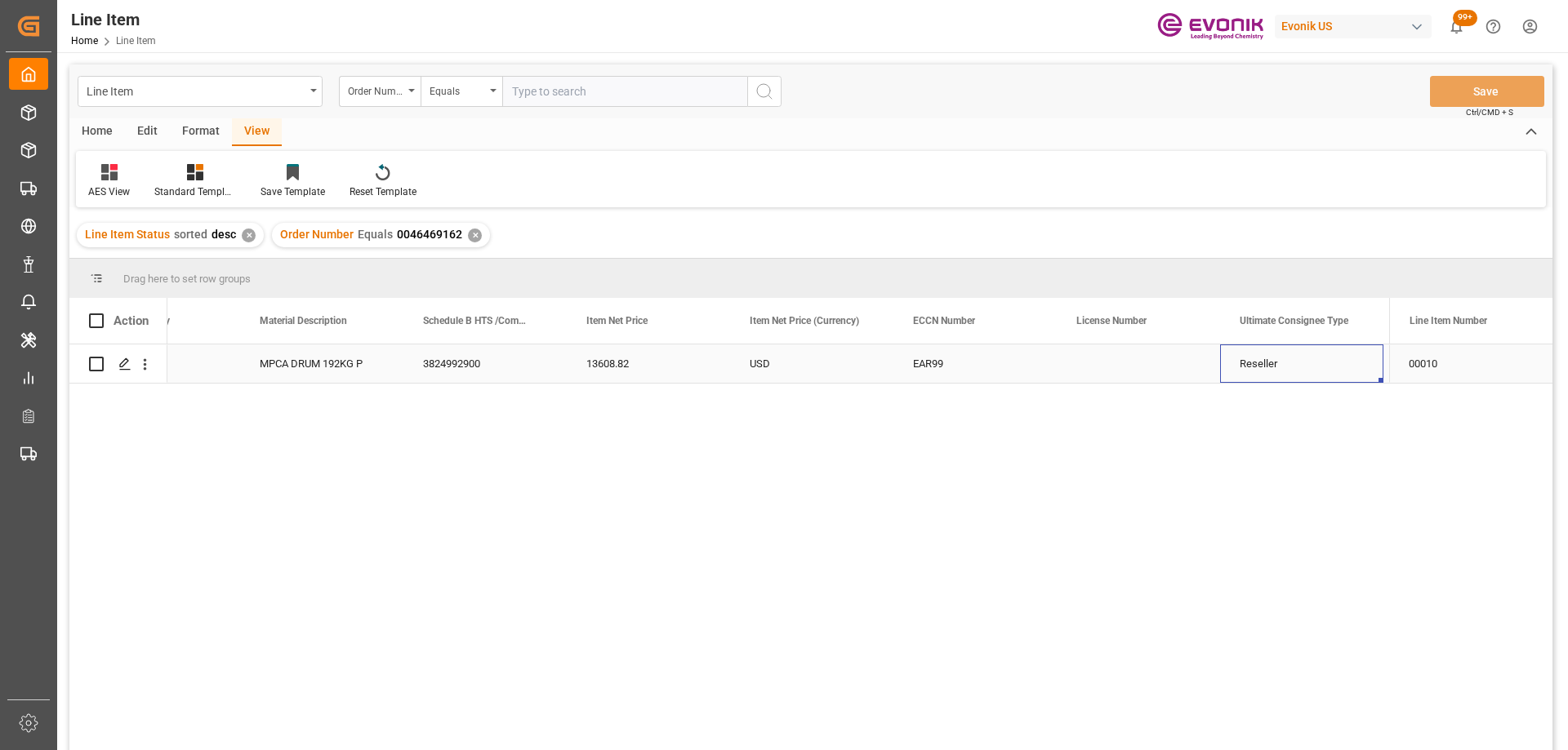
scroll to position [0, 1070]
click at [556, 91] on input "text" at bounding box center [625, 91] width 245 height 31
paste input "0046469163"
type input "0046469163"
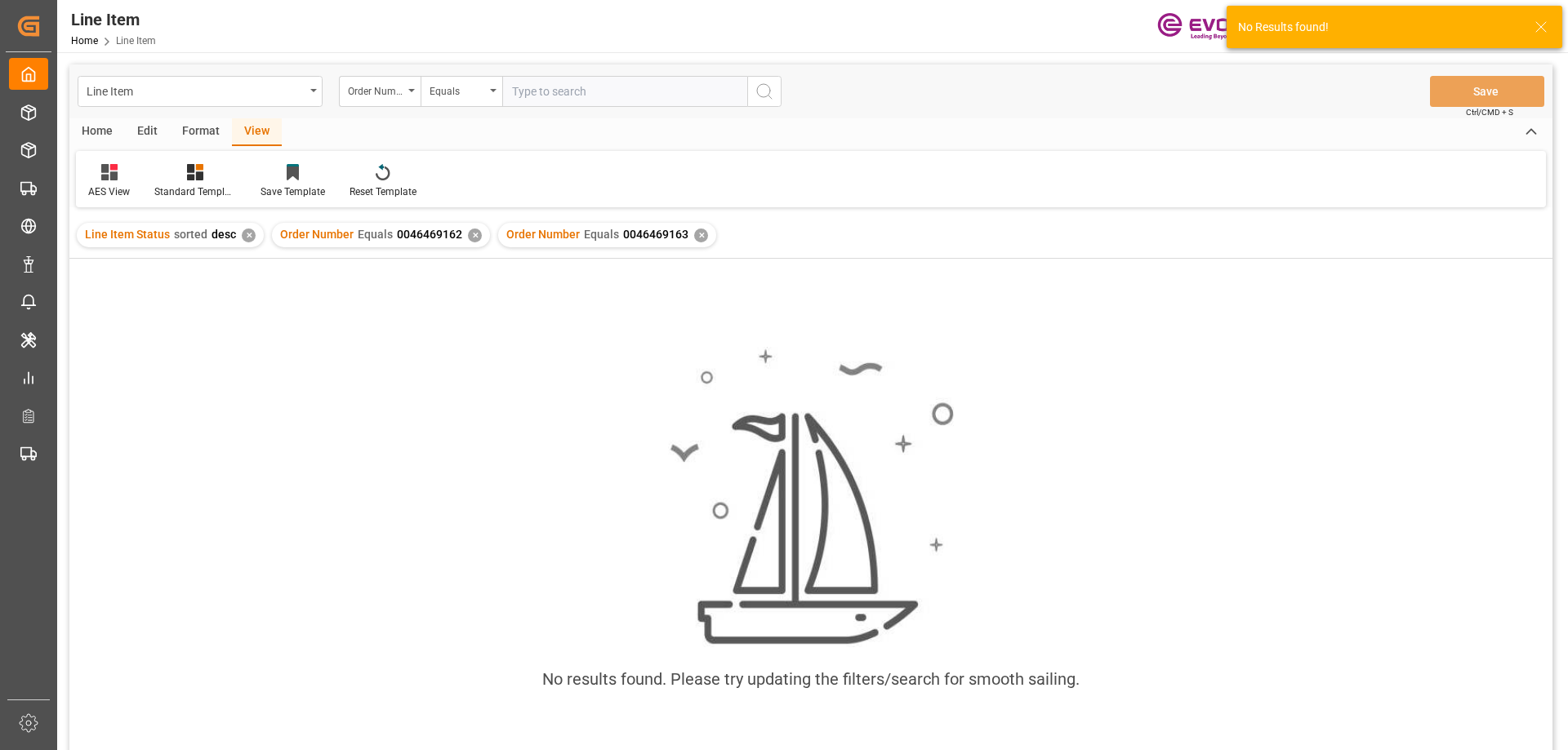
click at [473, 234] on div "✕" at bounding box center [475, 235] width 14 height 14
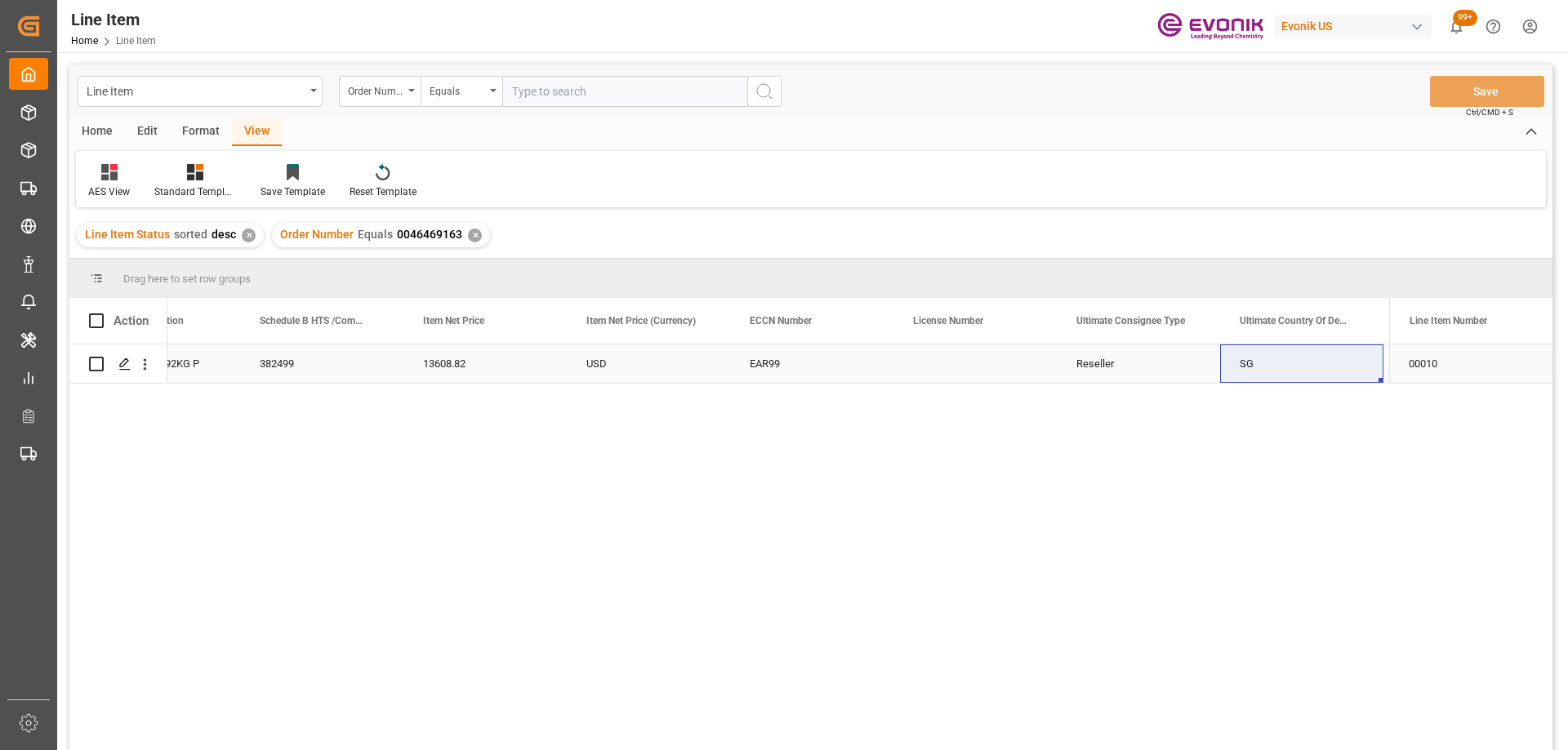
click at [517, 374] on div "13608.82" at bounding box center [485, 364] width 163 height 38
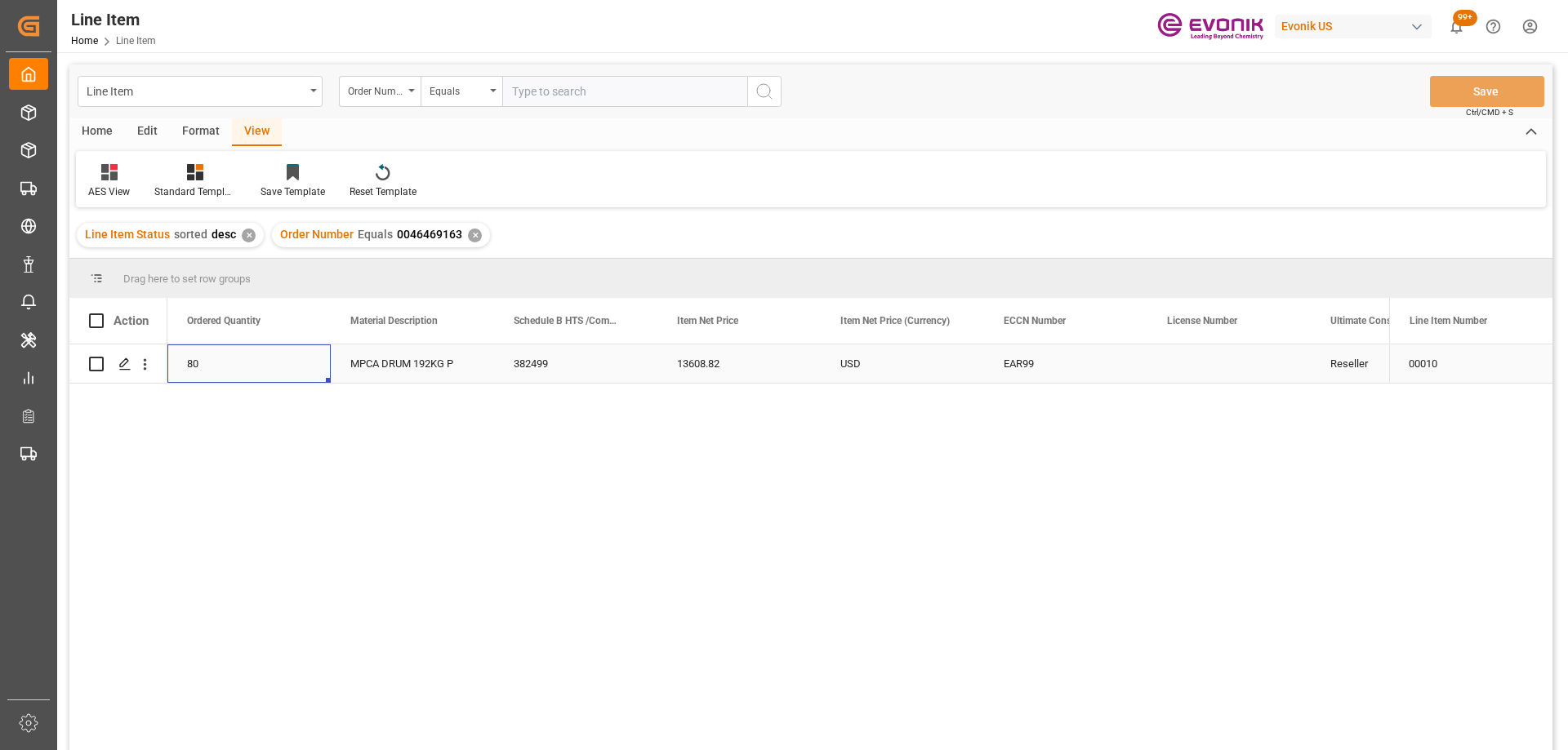
scroll to position [0, 653]
click at [610, 95] on input "text" at bounding box center [625, 91] width 245 height 31
paste input "0046469164"
type input "0046469164"
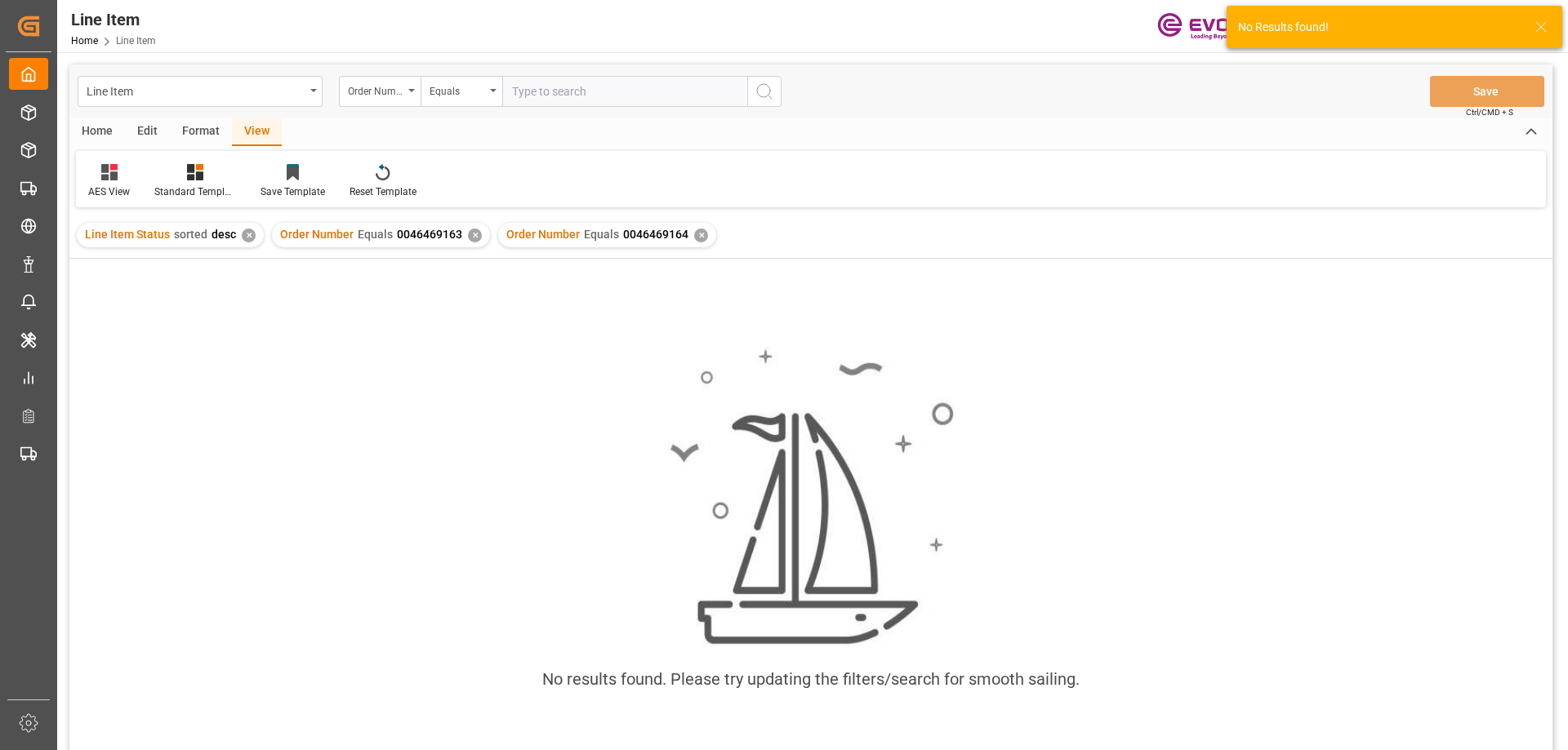
click at [468, 234] on div "✕" at bounding box center [475, 235] width 14 height 14
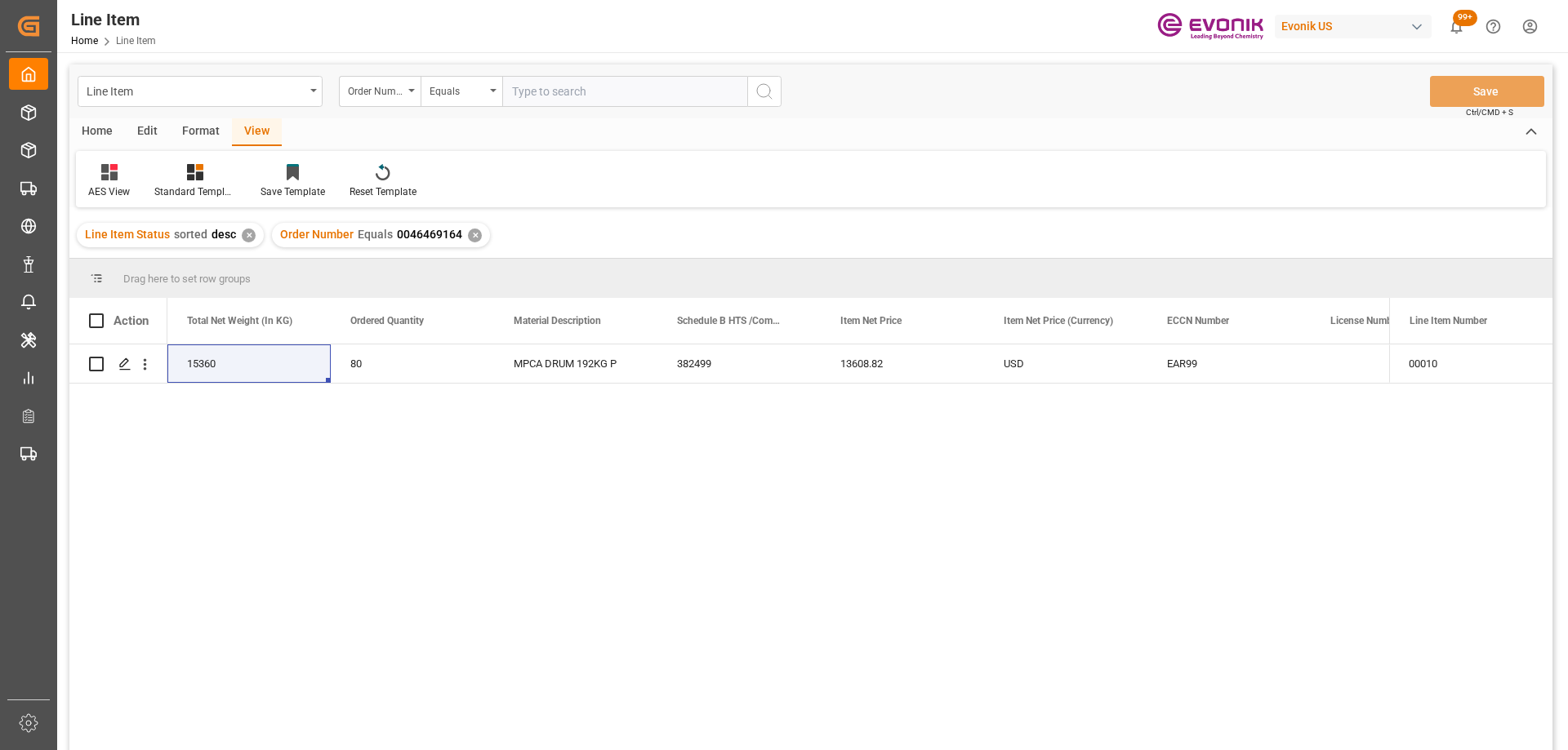
click at [546, 101] on input "text" at bounding box center [625, 91] width 245 height 31
paste input "2007133013"
type input "2007133013"
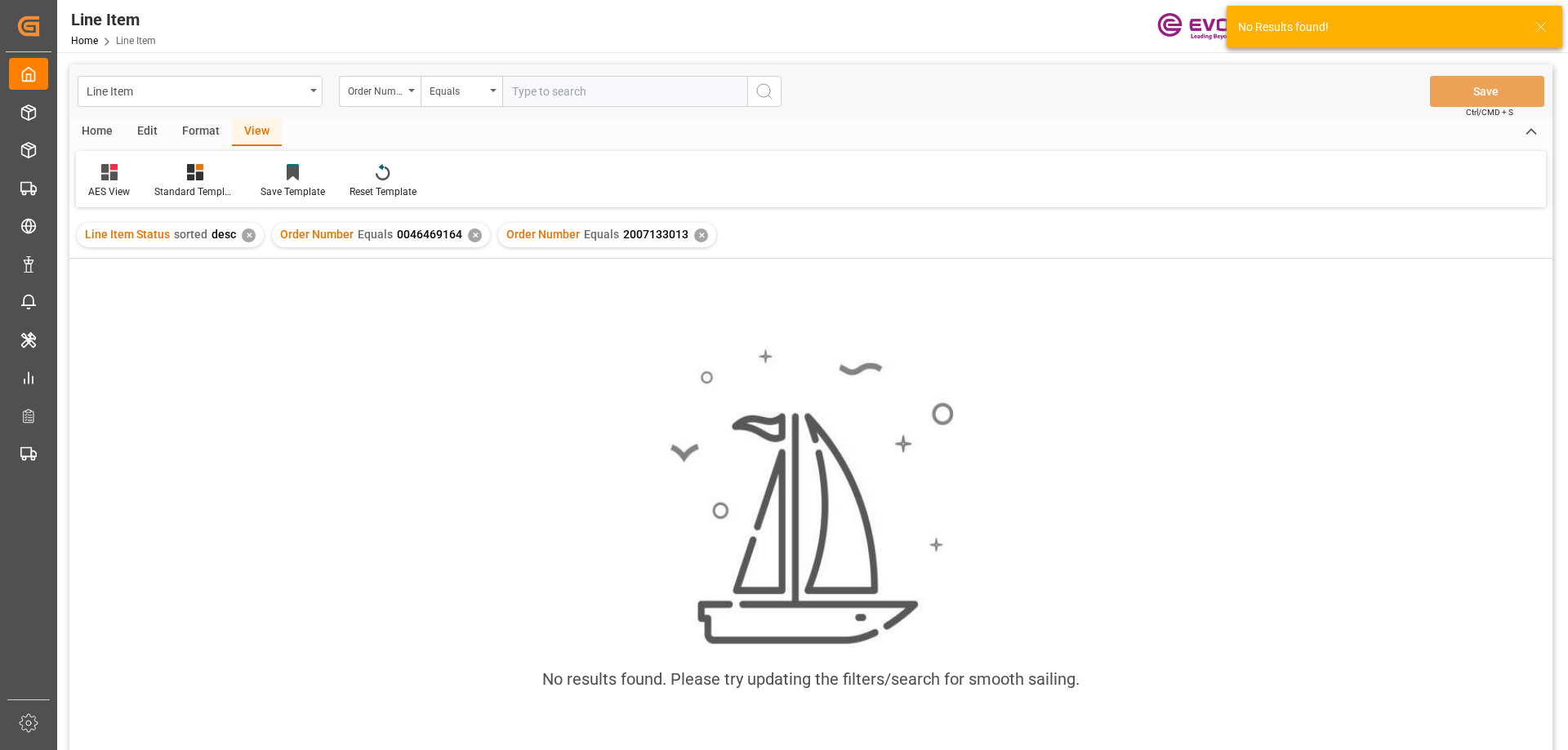
click at [468, 233] on div "✕" at bounding box center [475, 235] width 14 height 14
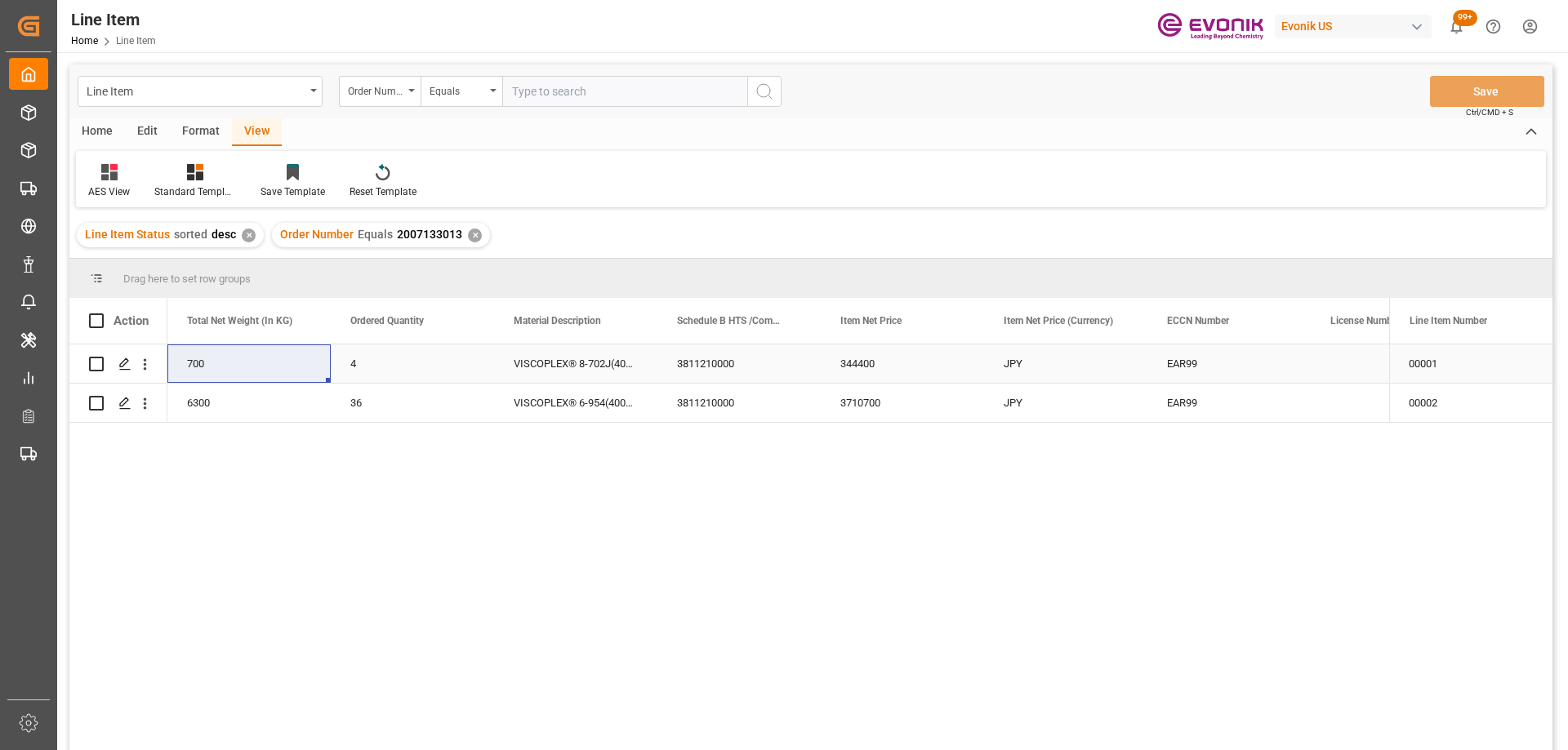
click at [869, 357] on div "344400" at bounding box center [902, 364] width 163 height 38
click at [864, 403] on div "3710700" at bounding box center [902, 403] width 163 height 38
click at [973, 368] on div "344400" at bounding box center [902, 364] width 163 height 38
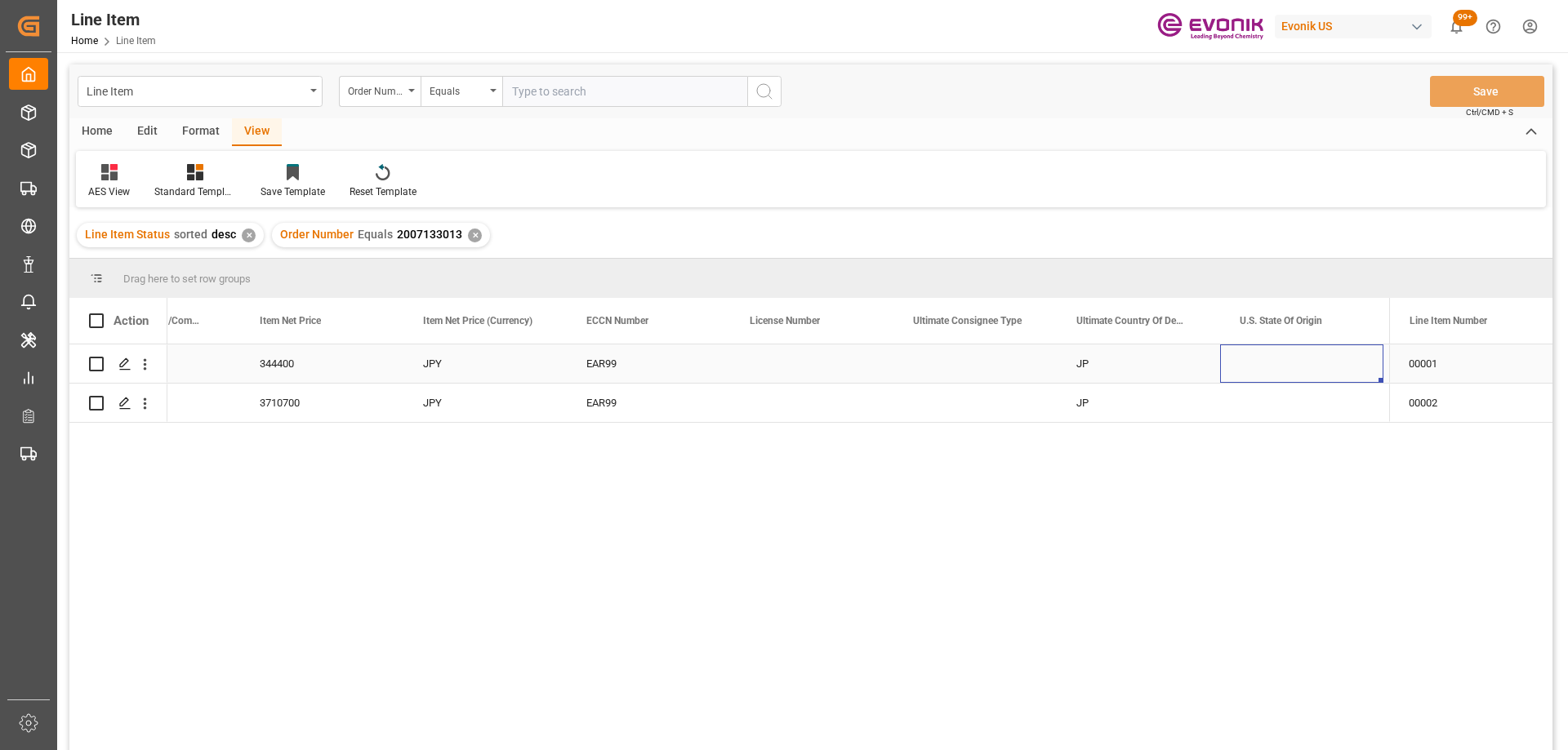
scroll to position [0, 1397]
click at [557, 102] on input "text" at bounding box center [625, 91] width 245 height 31
paste input "0046473297"
type input "0046473297"
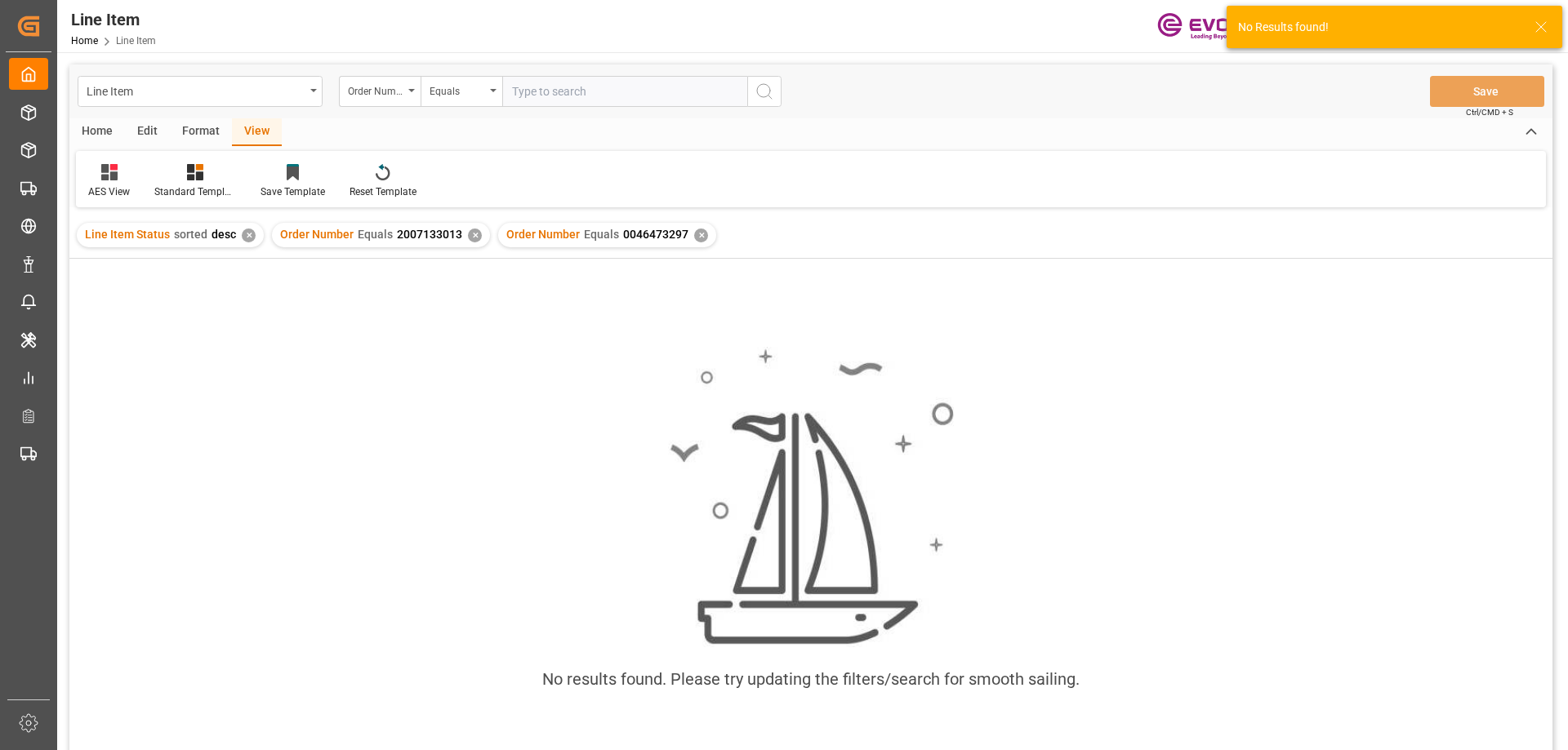
click at [468, 234] on div "✕" at bounding box center [475, 235] width 14 height 14
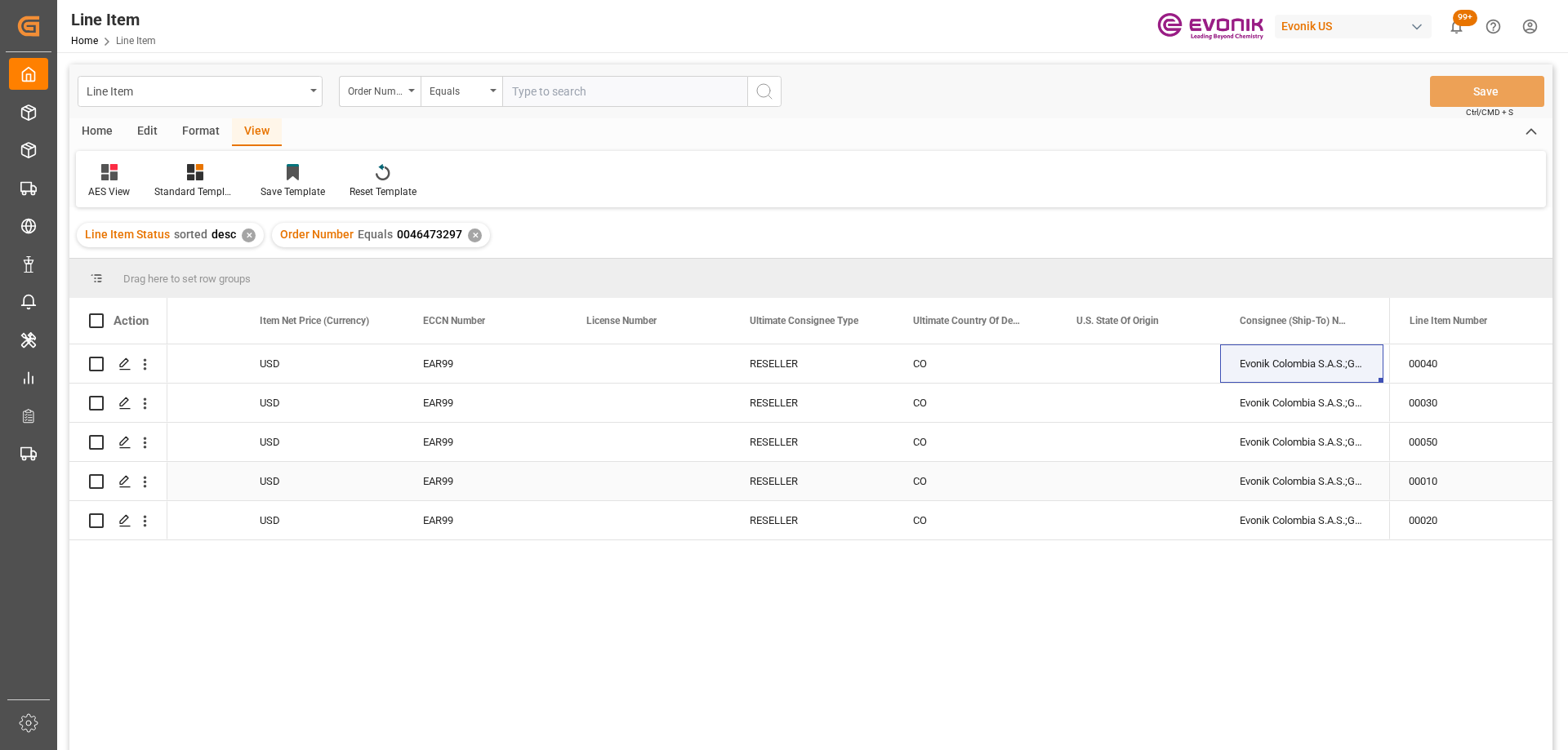
click at [462, 475] on div "EAR99" at bounding box center [484, 481] width 124 height 38
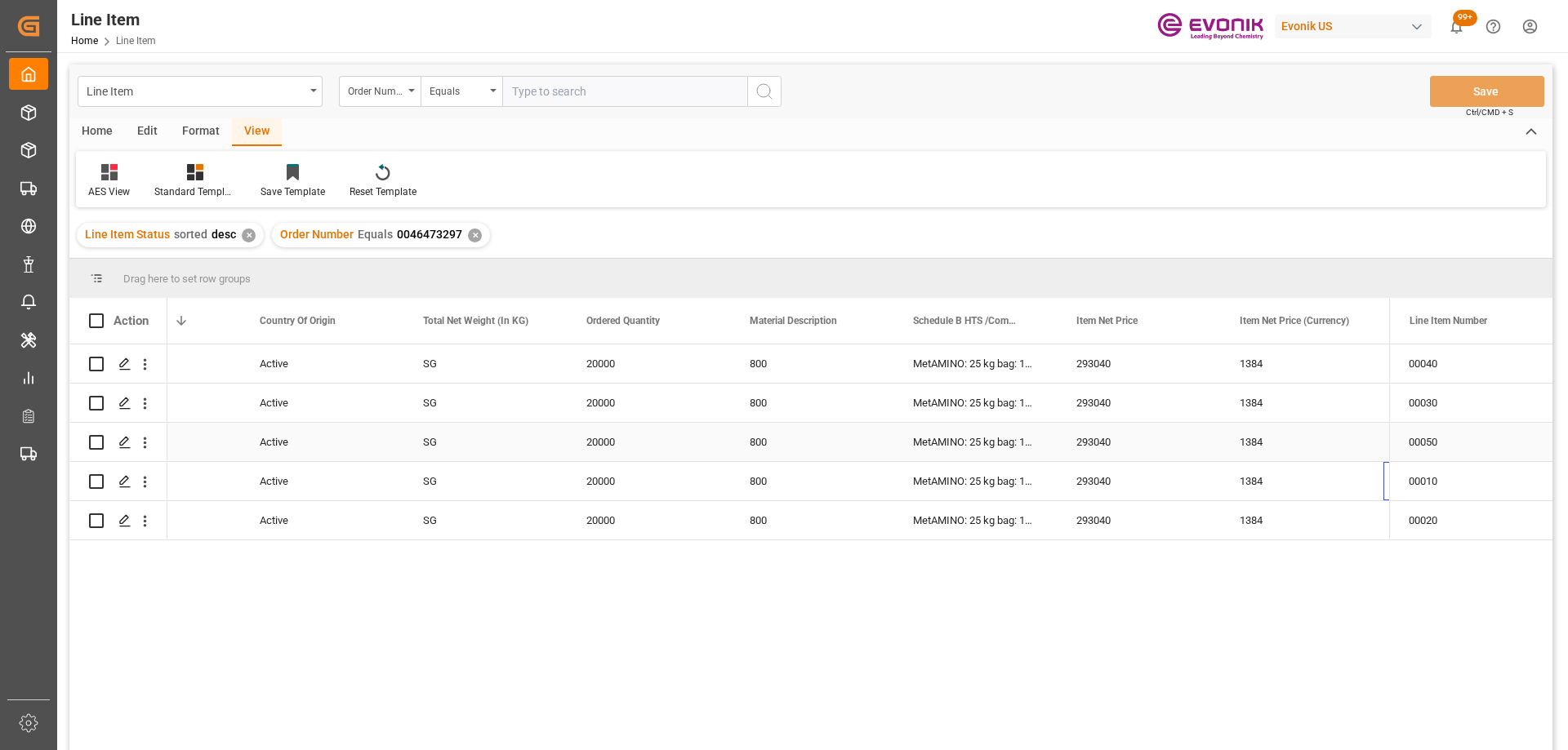
scroll to position [0, 417]
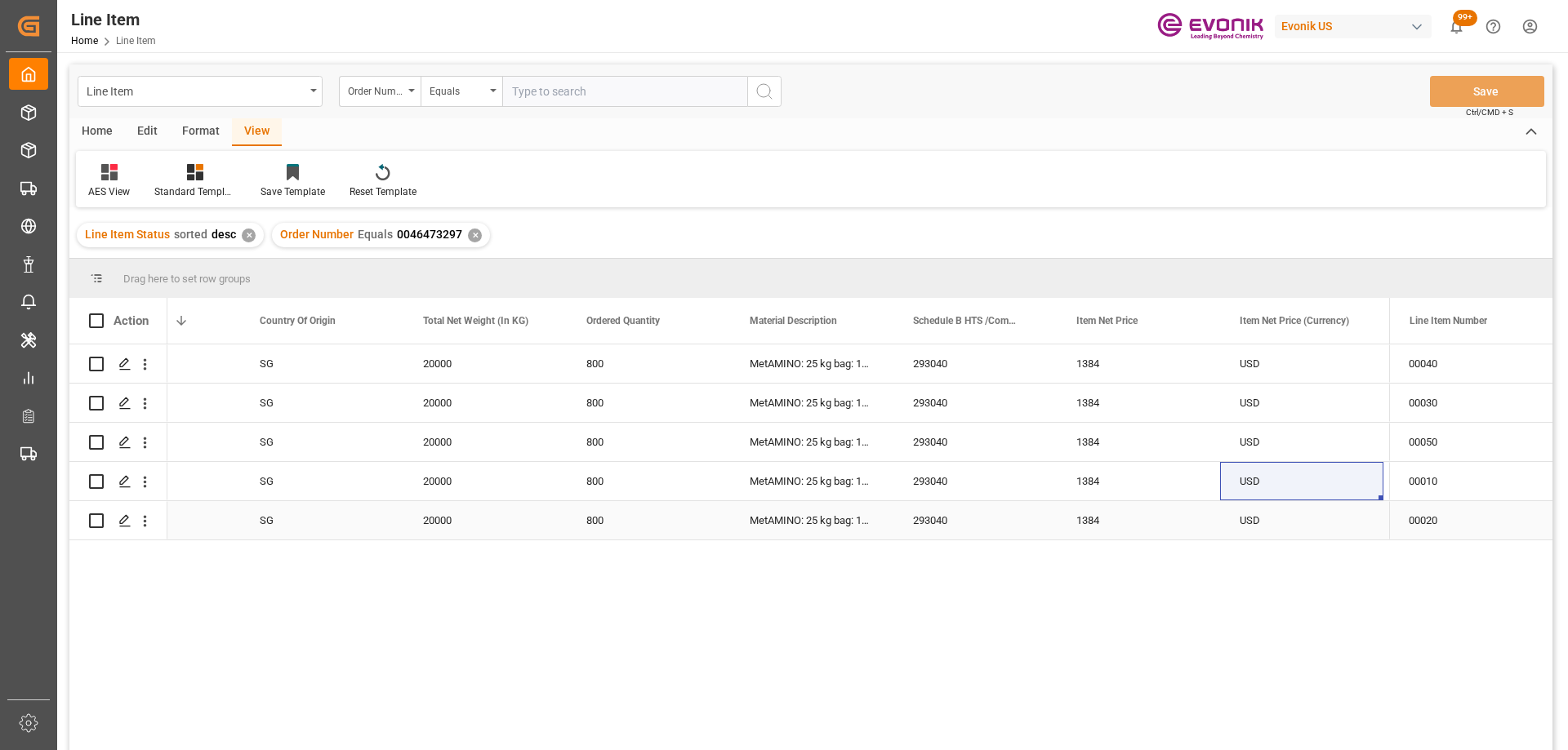
click at [1093, 517] on div "1384" at bounding box center [1138, 520] width 163 height 38
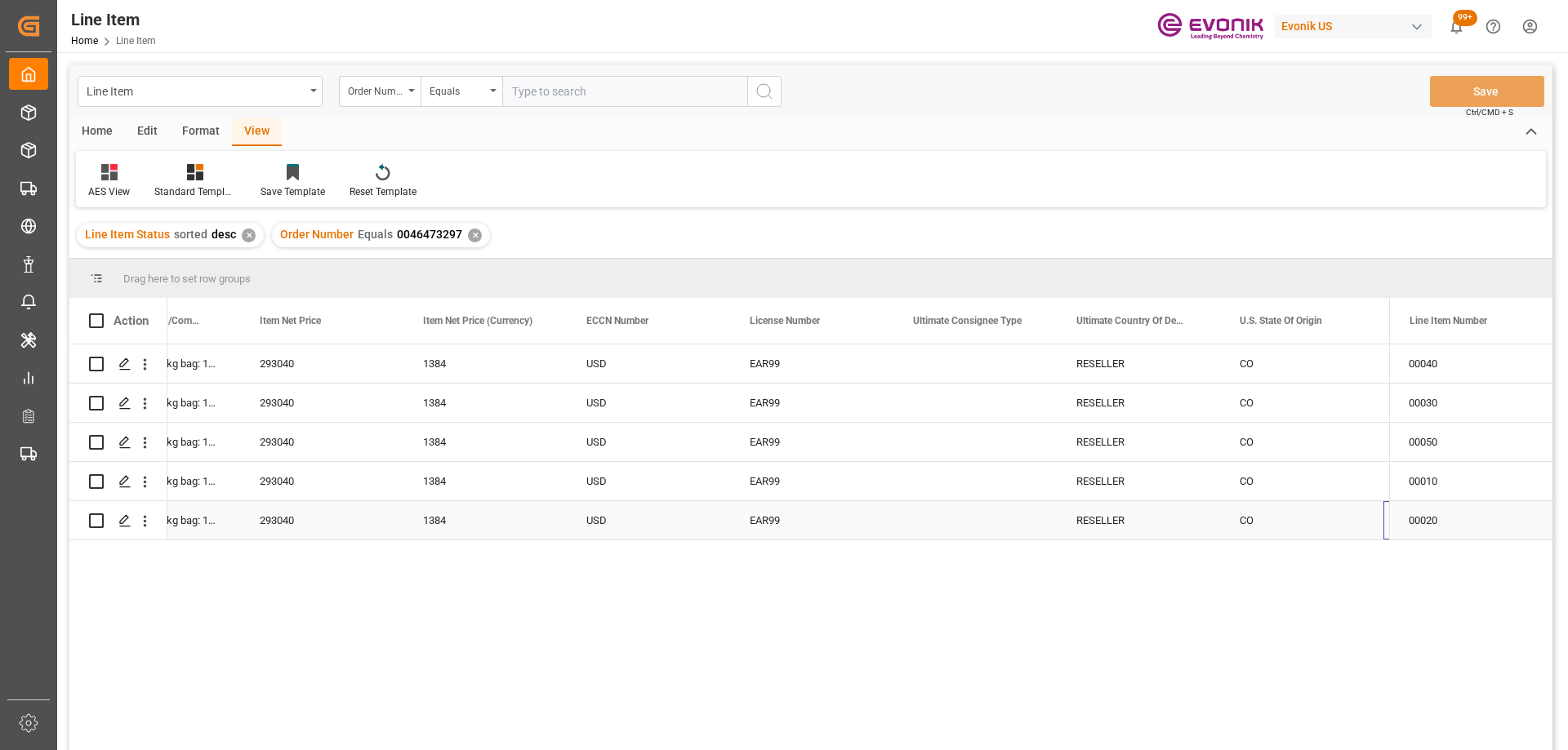
scroll to position [0, 1234]
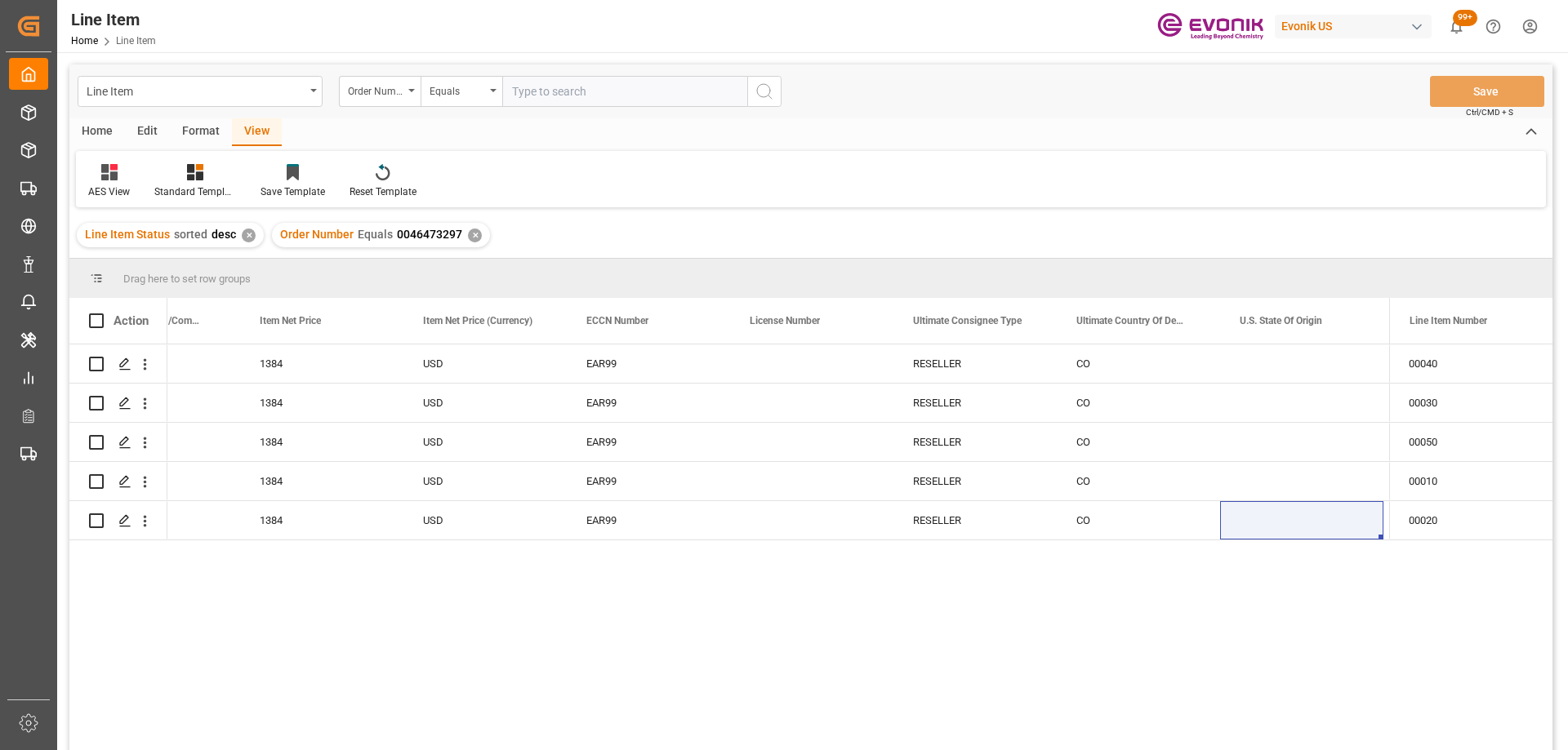
click at [565, 79] on input "text" at bounding box center [625, 91] width 245 height 31
paste input "0046468532"
type input "0046468532"
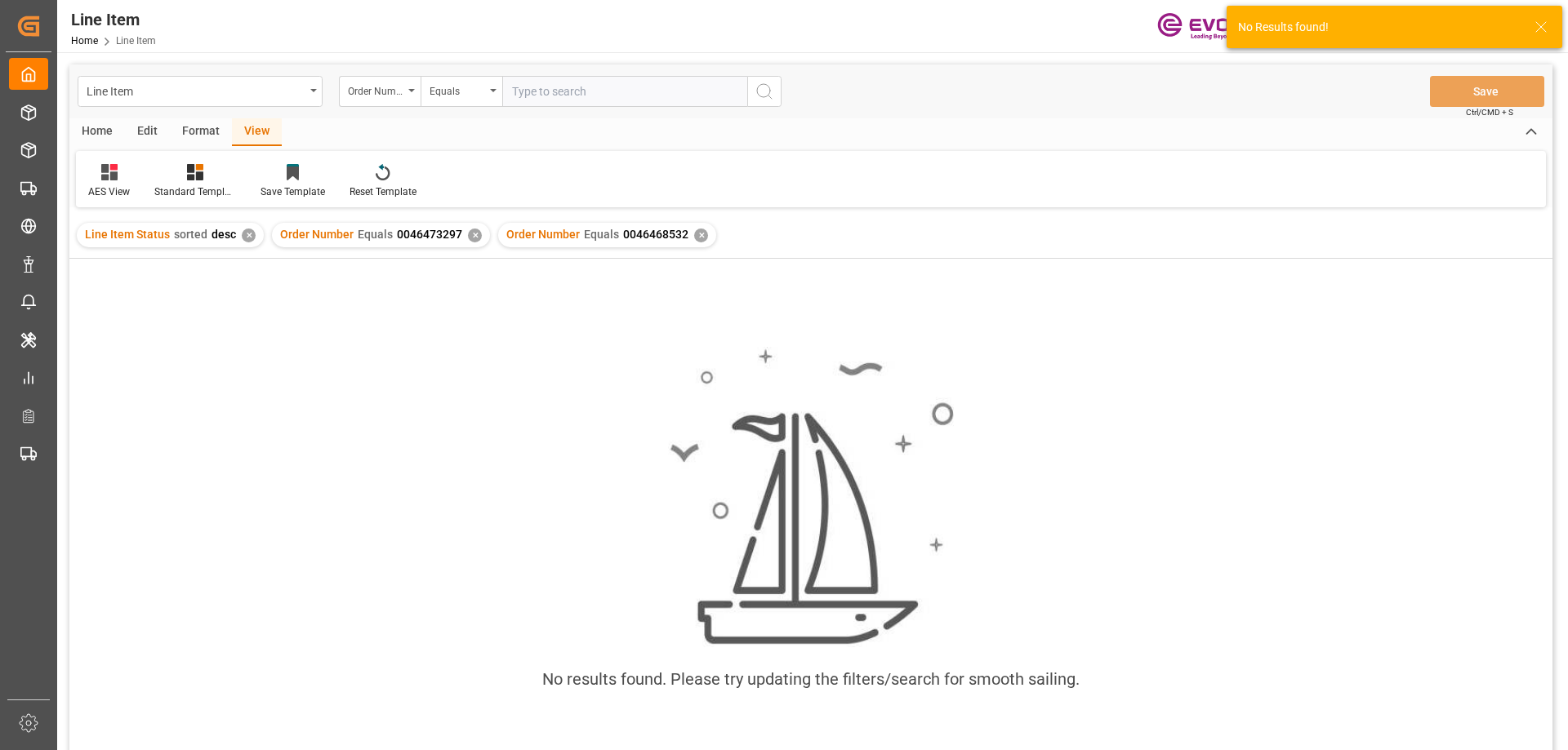
click at [474, 238] on div "✕" at bounding box center [475, 235] width 14 height 14
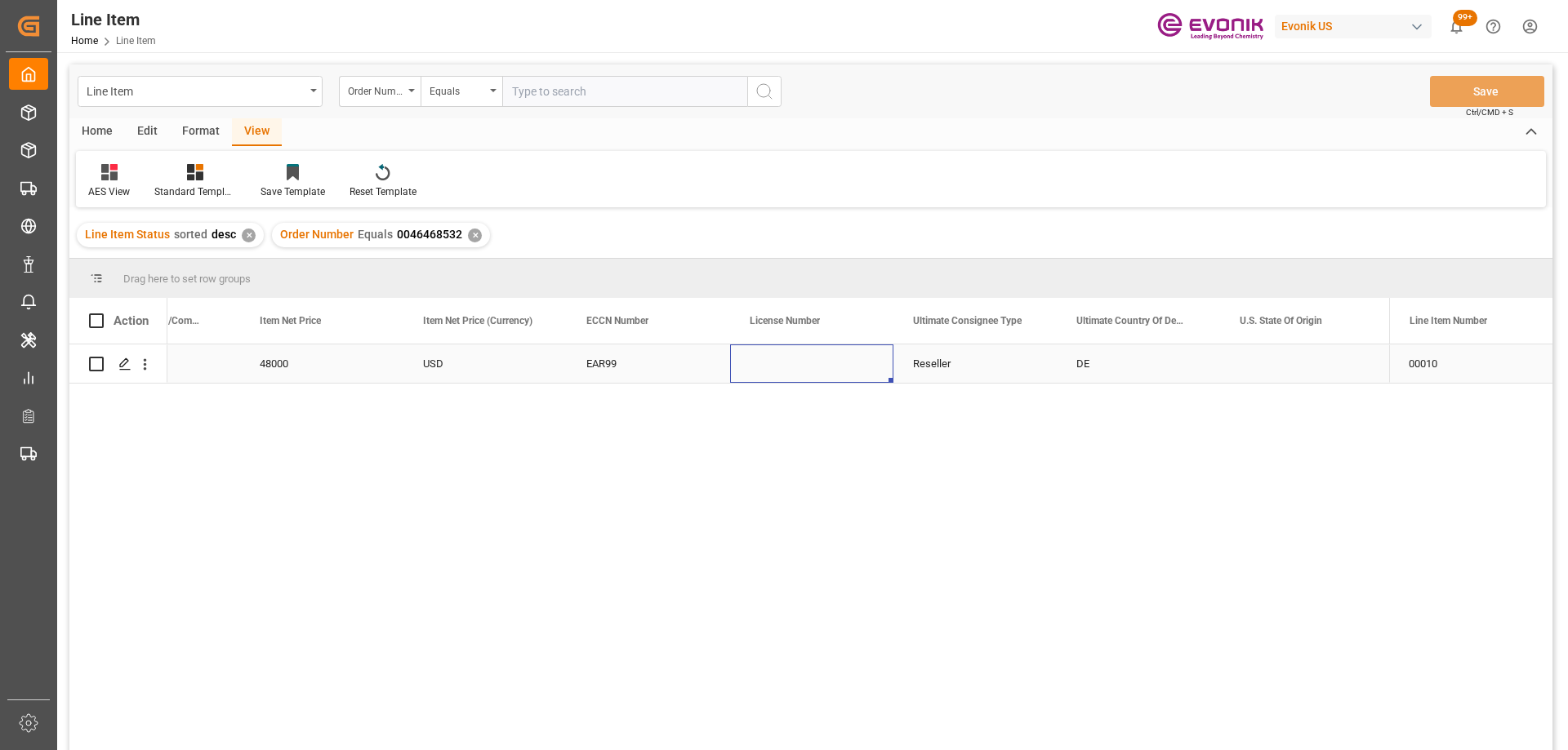
click at [877, 364] on div "Press SPACE to select this row." at bounding box center [812, 364] width 163 height 38
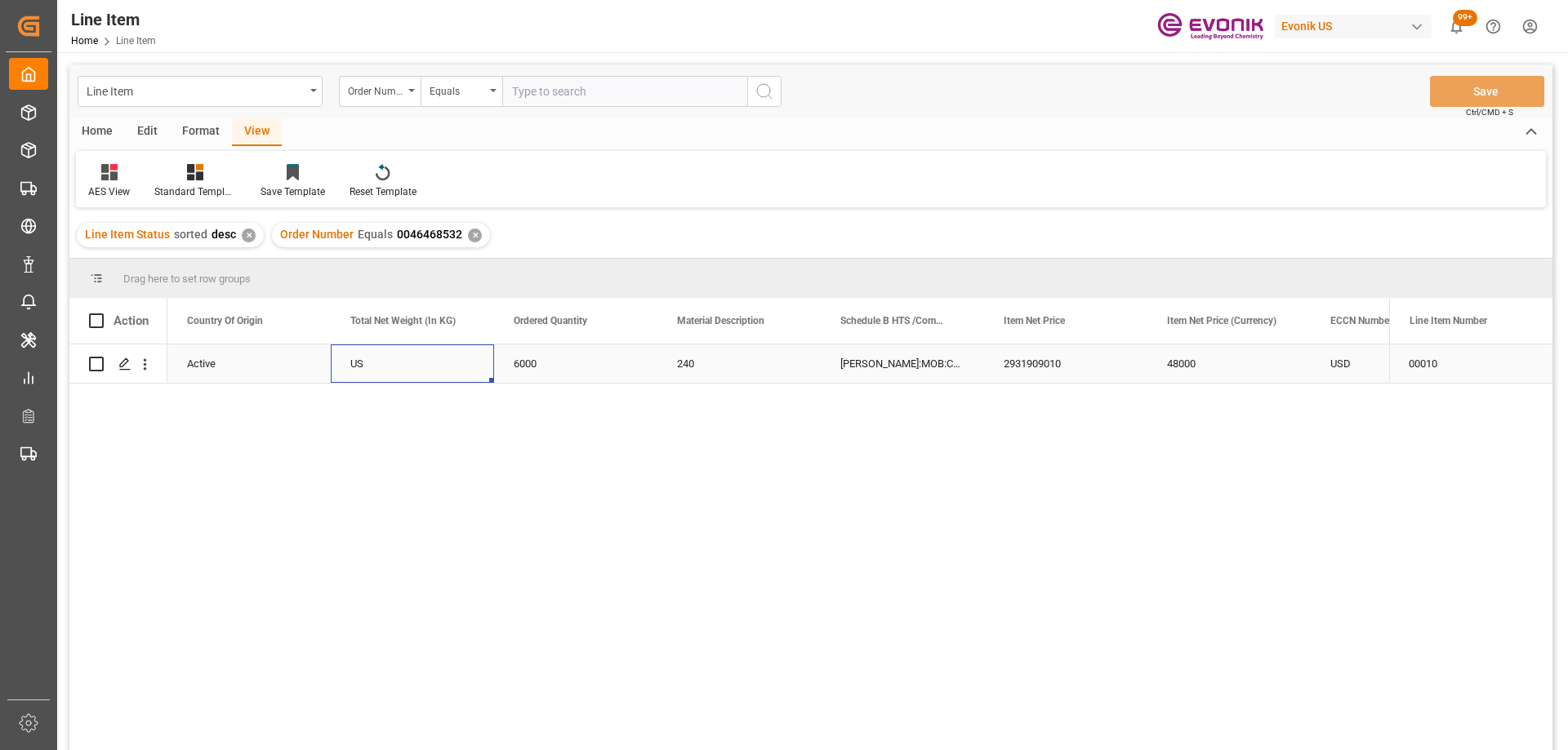
scroll to position [0, 327]
drag, startPoint x: 193, startPoint y: 459, endPoint x: 166, endPoint y: 446, distance: 30.0
click at [193, 459] on div "[PERSON_NAME]:MOB:CAP:25KG::$ 2931909010 48000 USD EAR99 240 6000 US Active 004…" at bounding box center [778, 553] width 1221 height 416
click at [611, 84] on input "text" at bounding box center [625, 91] width 245 height 31
paste input "0046468533"
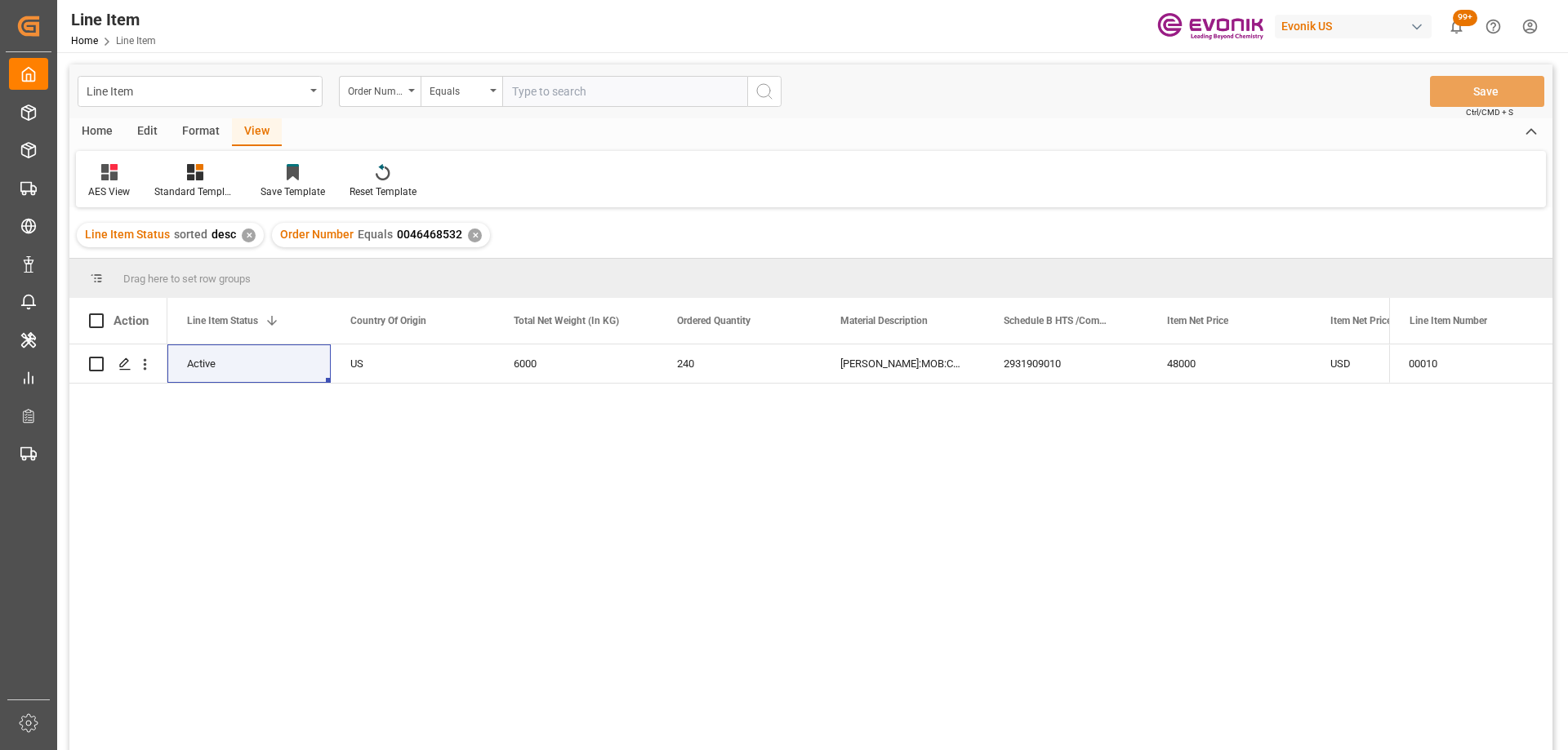
type input "0046468533"
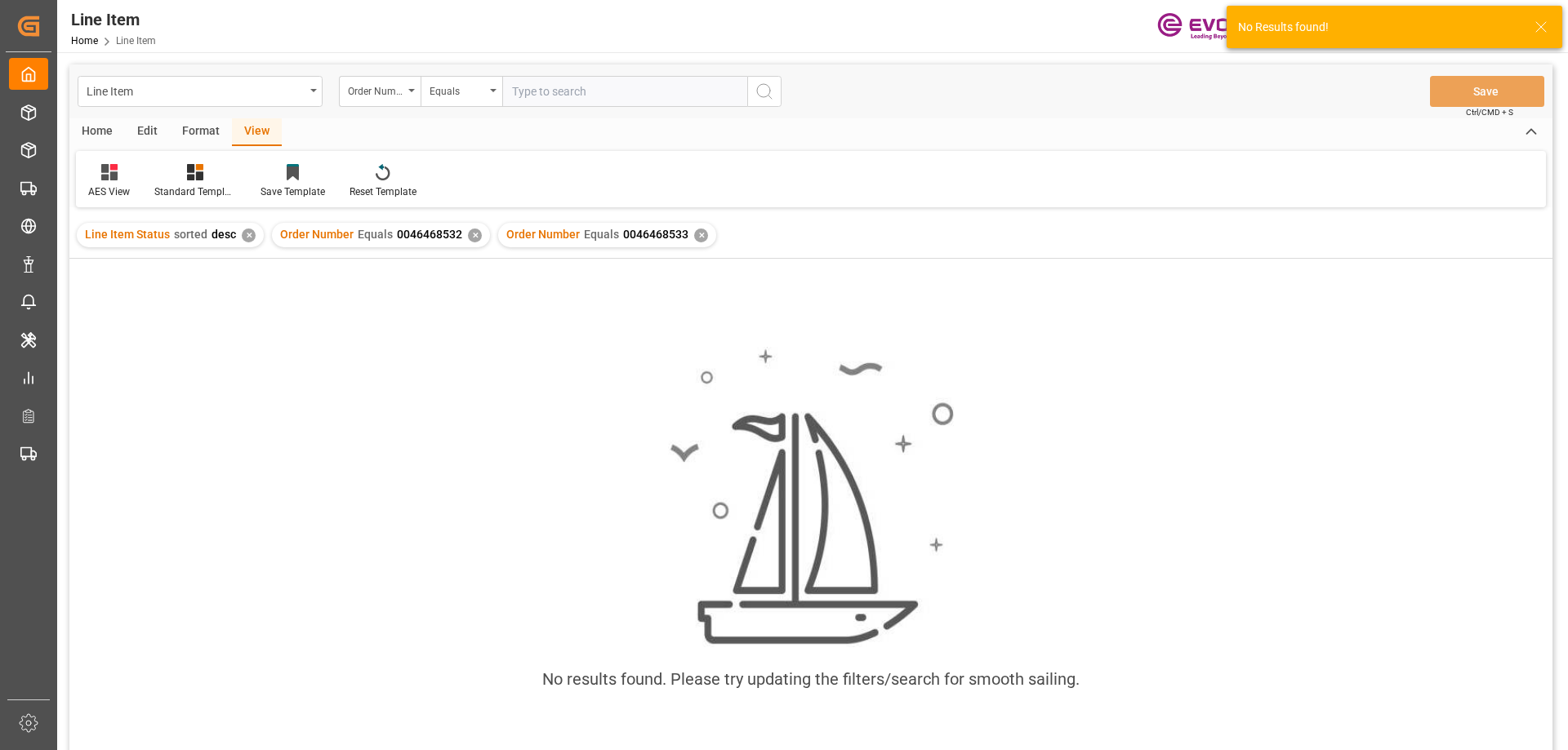
click at [474, 238] on div "✕" at bounding box center [475, 235] width 14 height 14
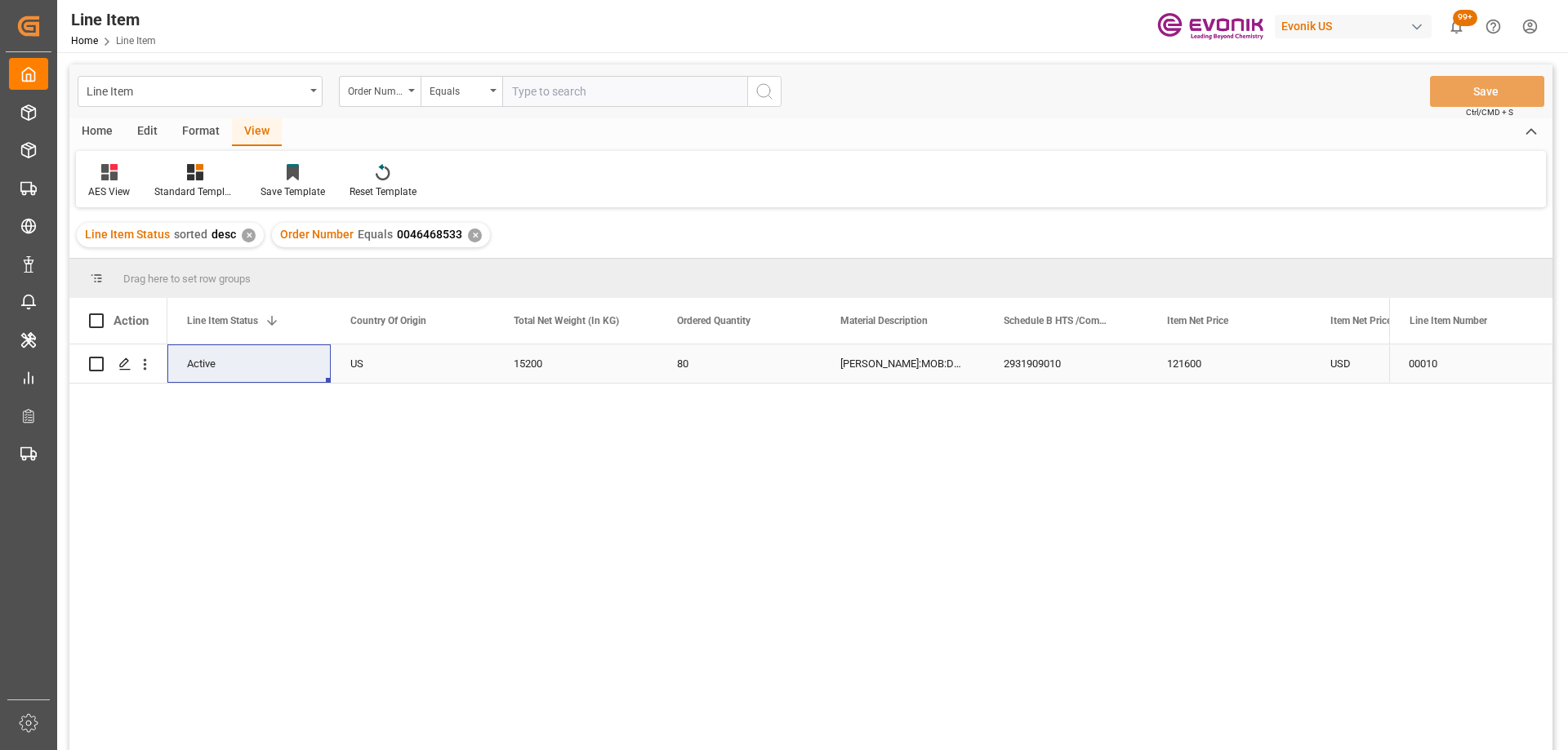
click at [927, 364] on div "[PERSON_NAME]:MOB:DS:190KG:419LB:$" at bounding box center [902, 364] width 163 height 38
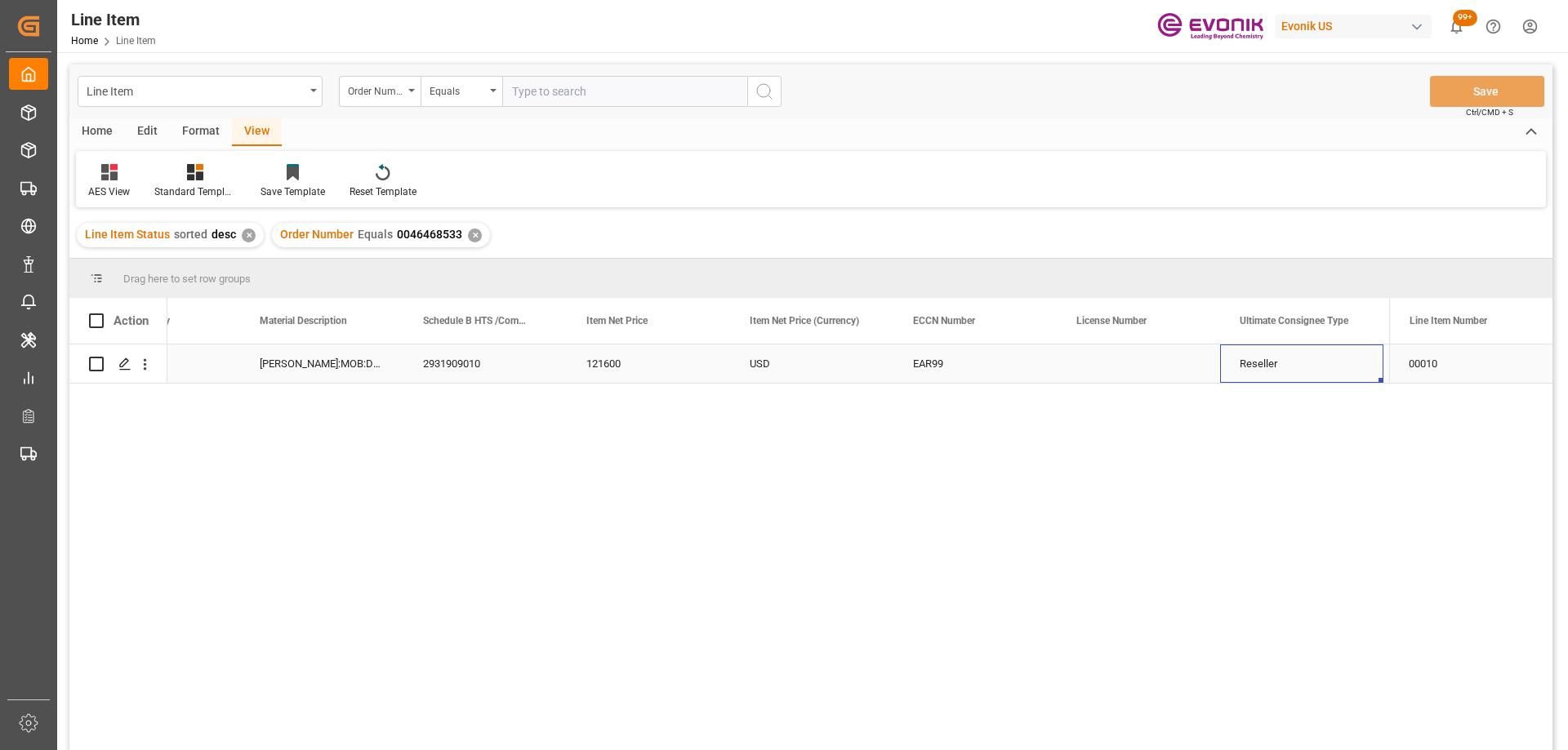
scroll to position [0, 1234]
click at [569, 100] on input "text" at bounding box center [625, 91] width 245 height 31
paste input "0046468539"
type input "0046468539"
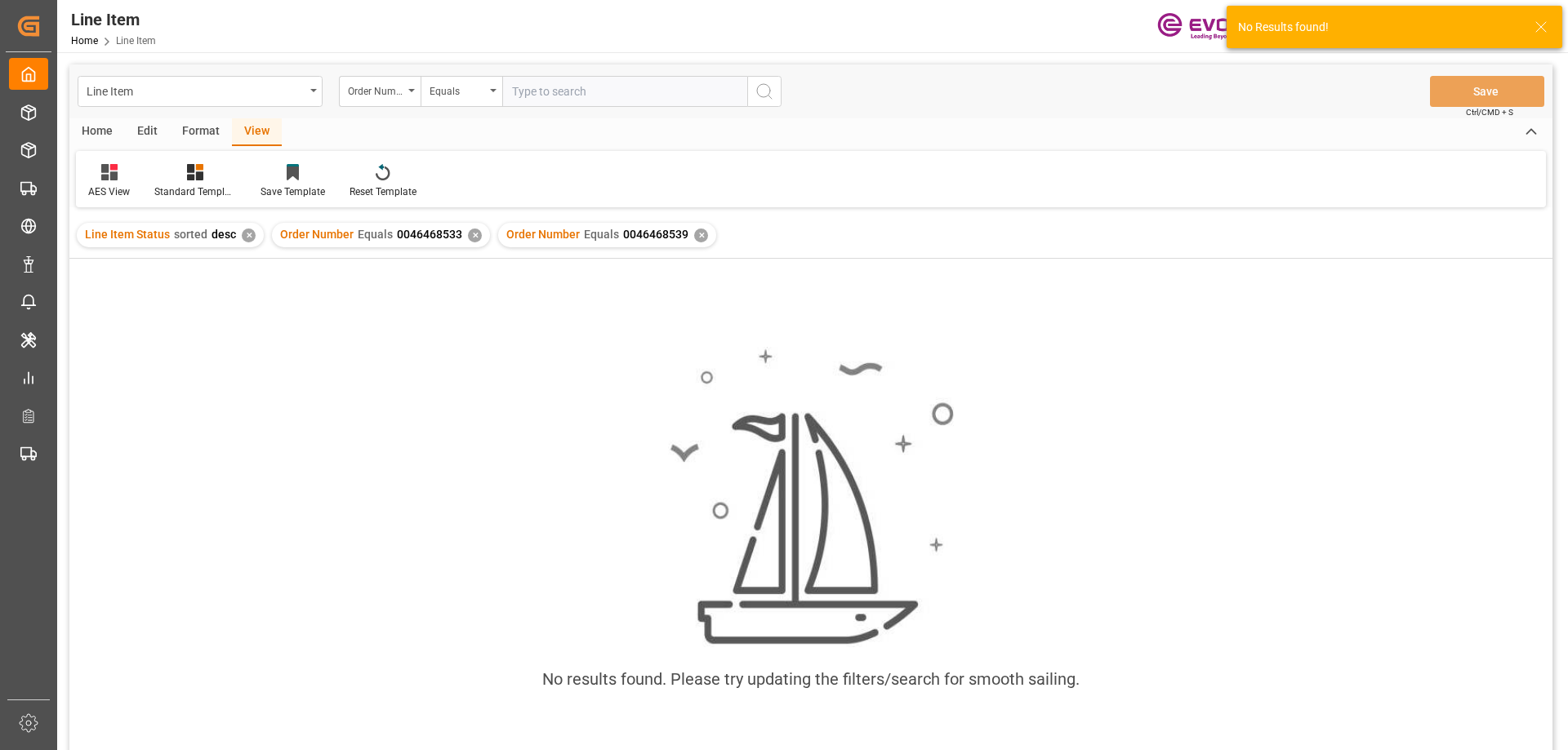
click at [472, 236] on div "✕" at bounding box center [475, 235] width 14 height 14
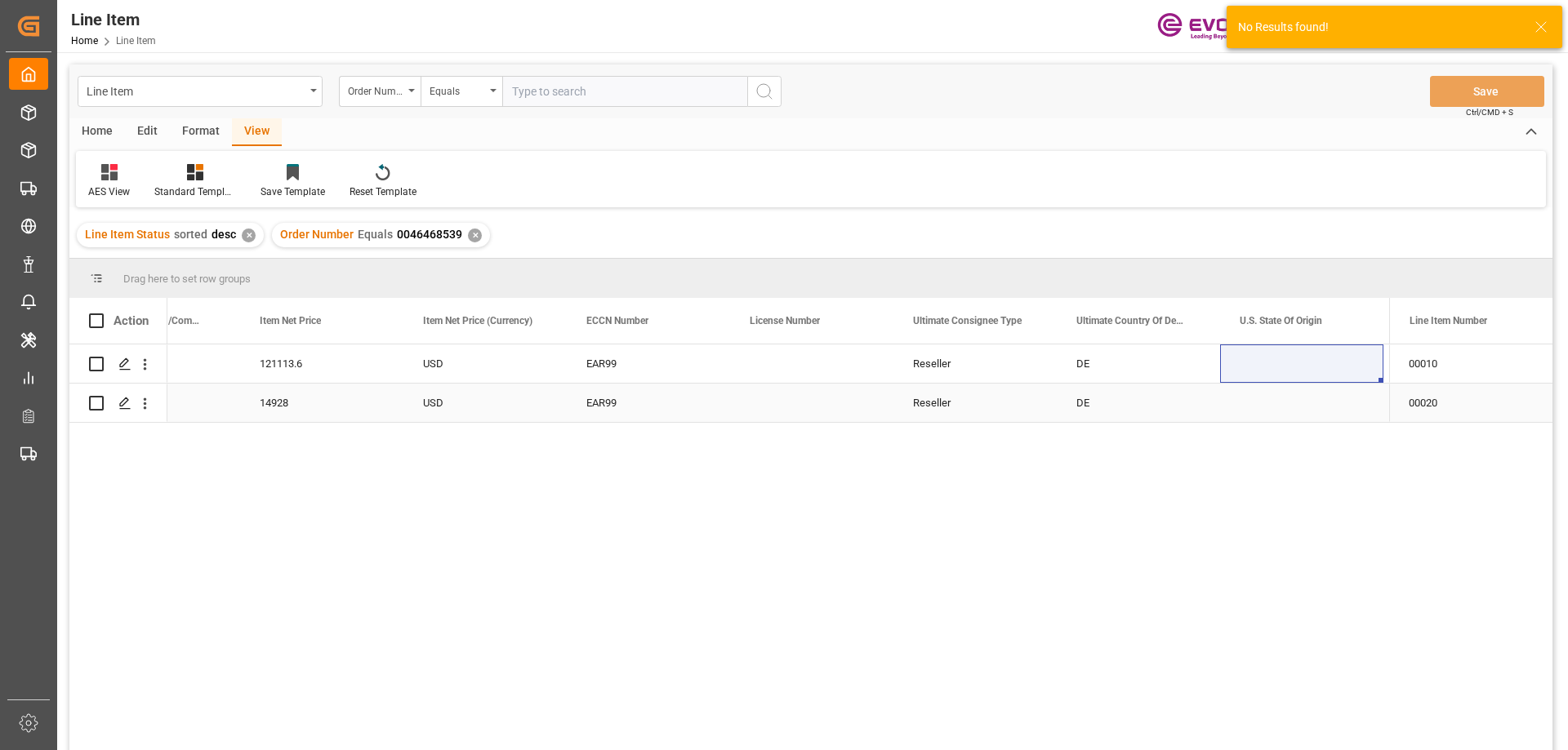
click at [514, 408] on div "USD" at bounding box center [485, 403] width 163 height 38
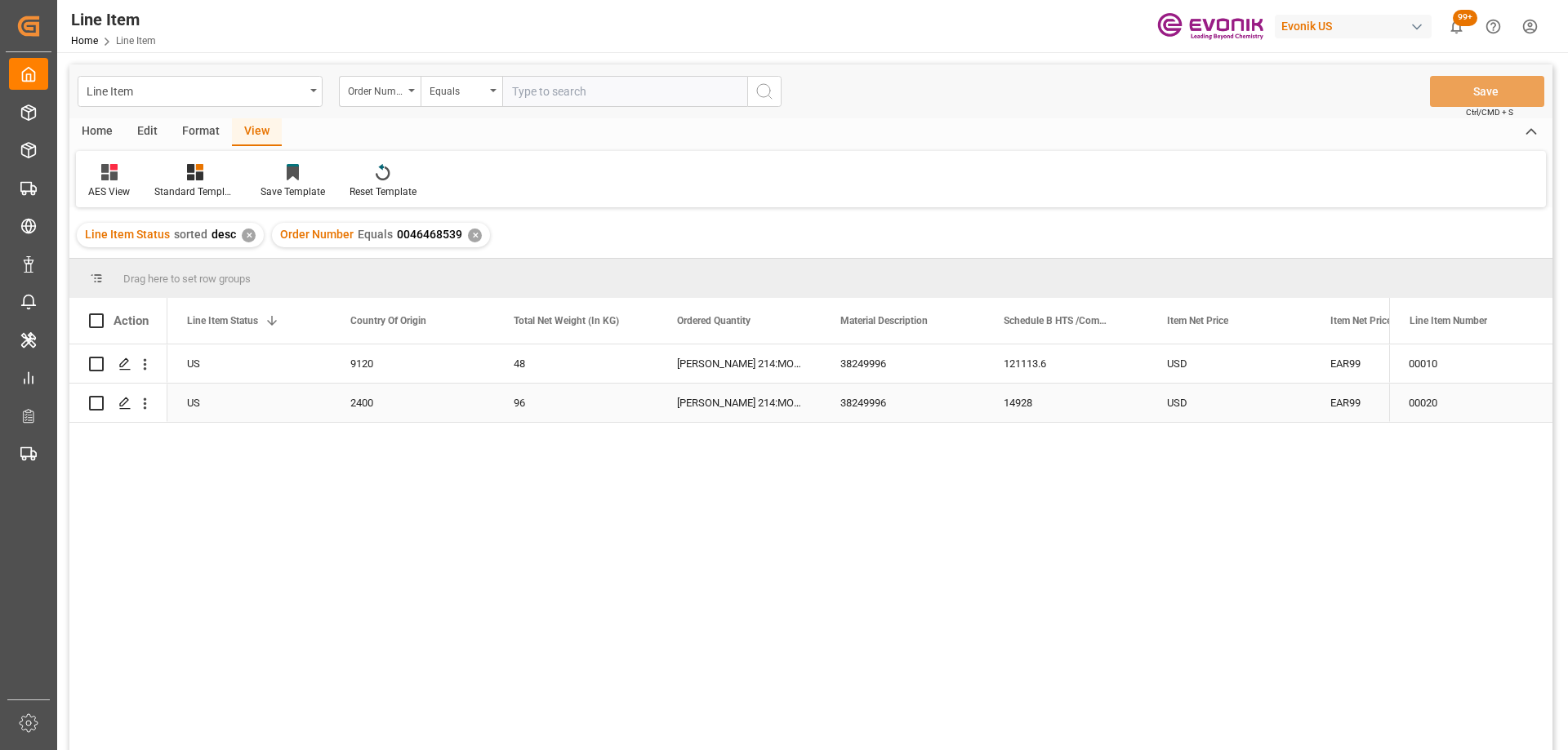
scroll to position [0, 327]
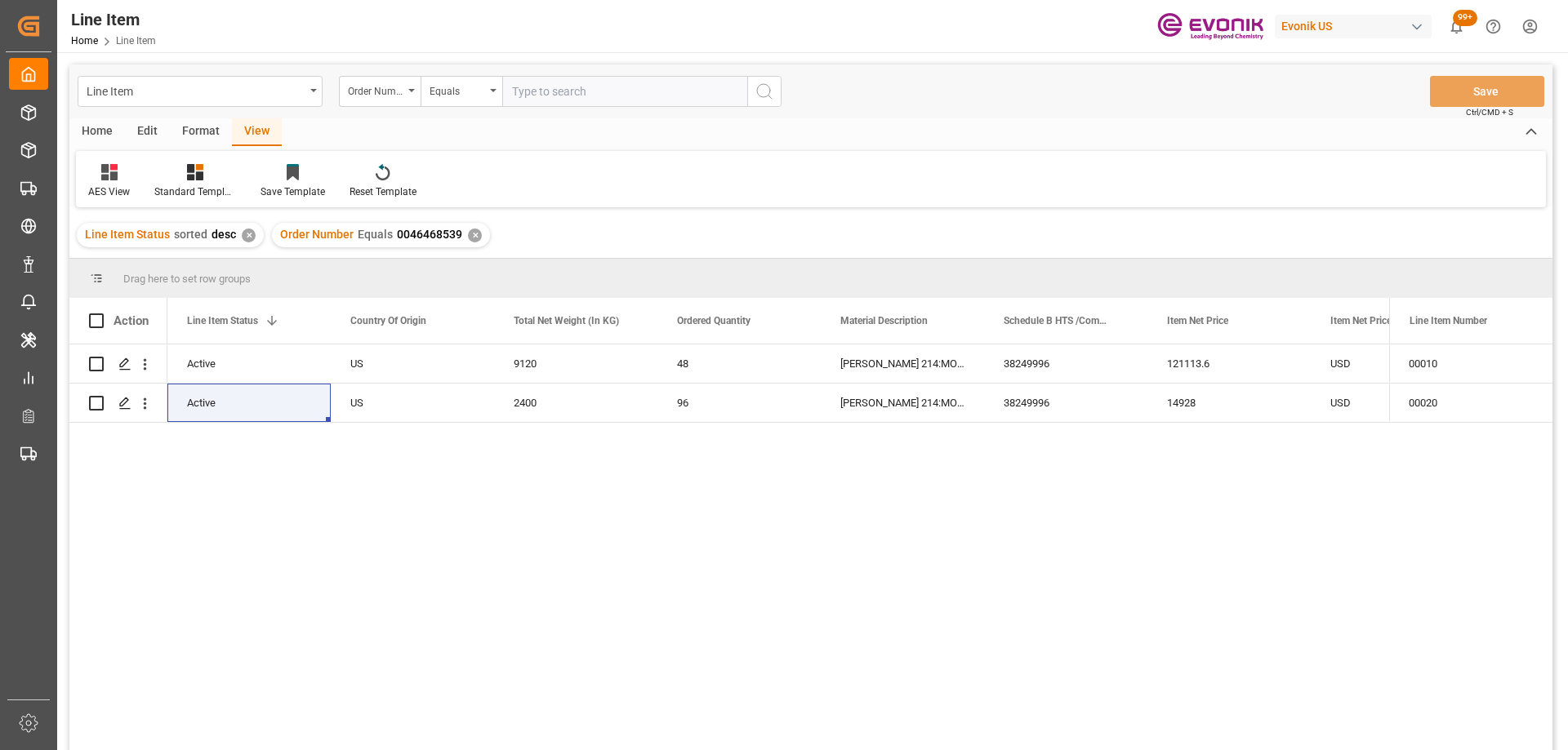
drag, startPoint x: 568, startPoint y: 91, endPoint x: 614, endPoint y: 75, distance: 48.7
click at [568, 91] on input "text" at bounding box center [625, 91] width 245 height 31
paste input "2007202704"
type input "2007202704"
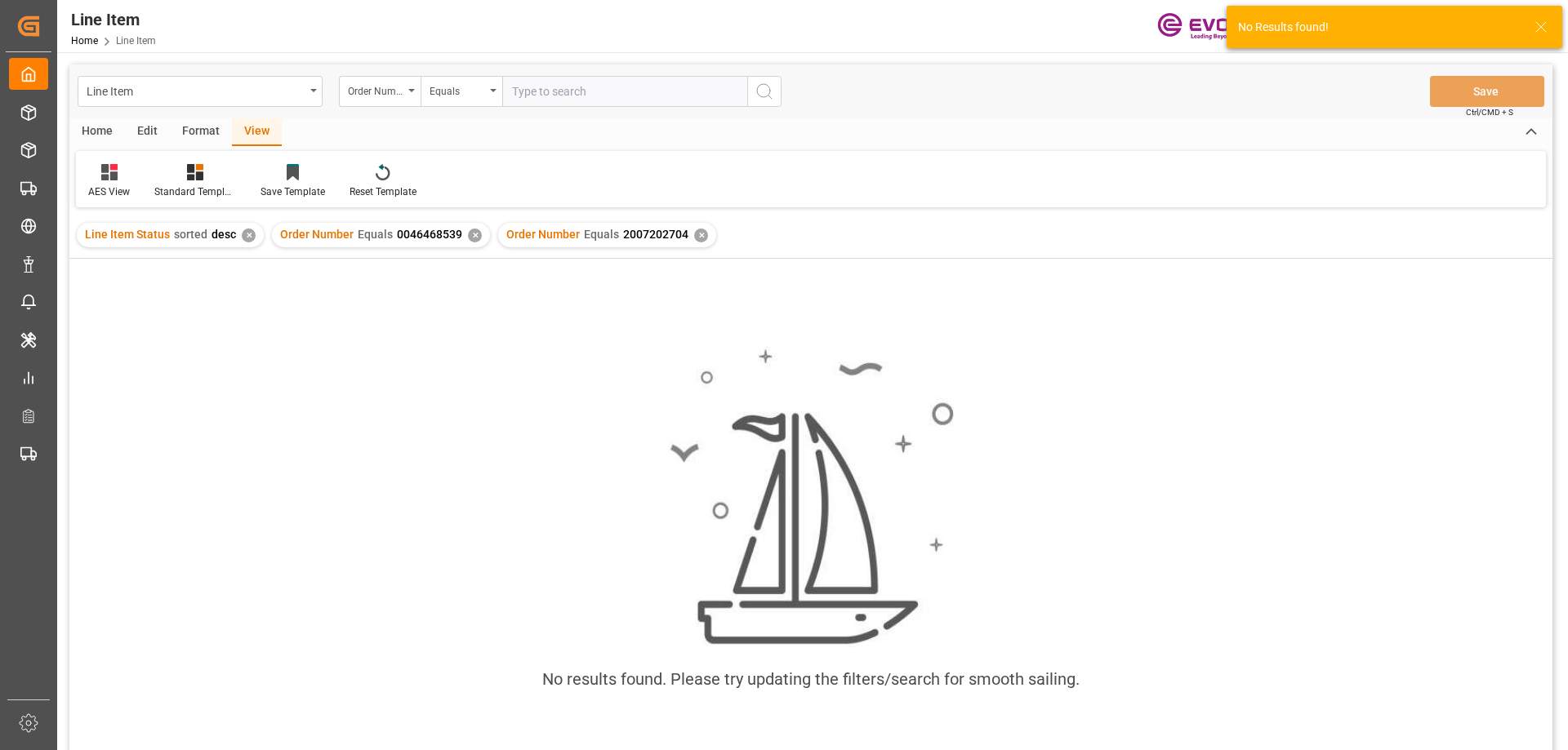
click at [474, 229] on div "Order Number Equals 0046468539 ✕" at bounding box center [381, 235] width 218 height 25
click at [470, 232] on div "✕" at bounding box center [475, 235] width 14 height 14
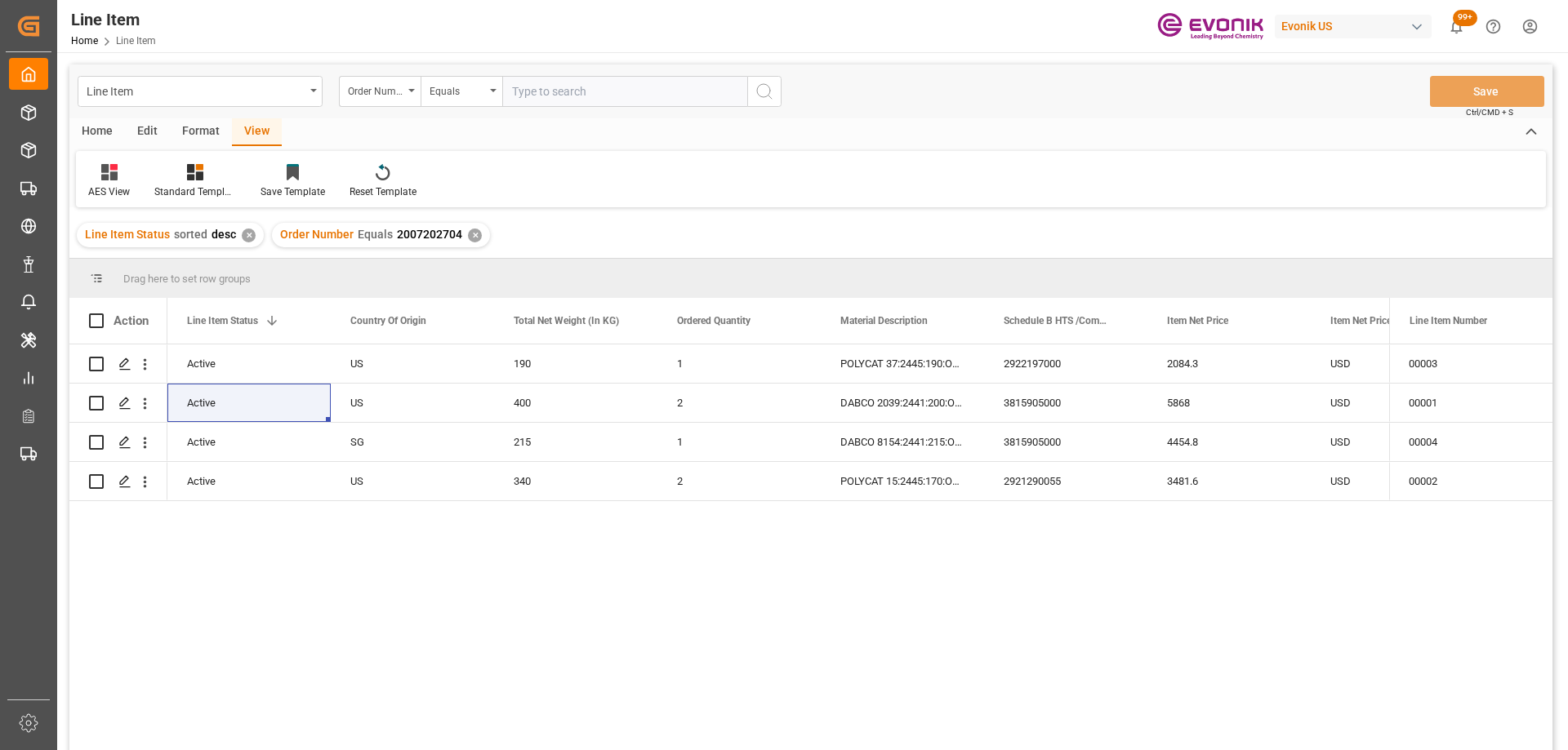
click at [1253, 519] on div "2007202704 Active US 190 1 POLYCAT 37:2445:190:OU:P 2922197000 2084.3 USD EAR99…" at bounding box center [778, 553] width 1221 height 416
click at [1170, 455] on div "4454.8" at bounding box center [1229, 441] width 163 height 38
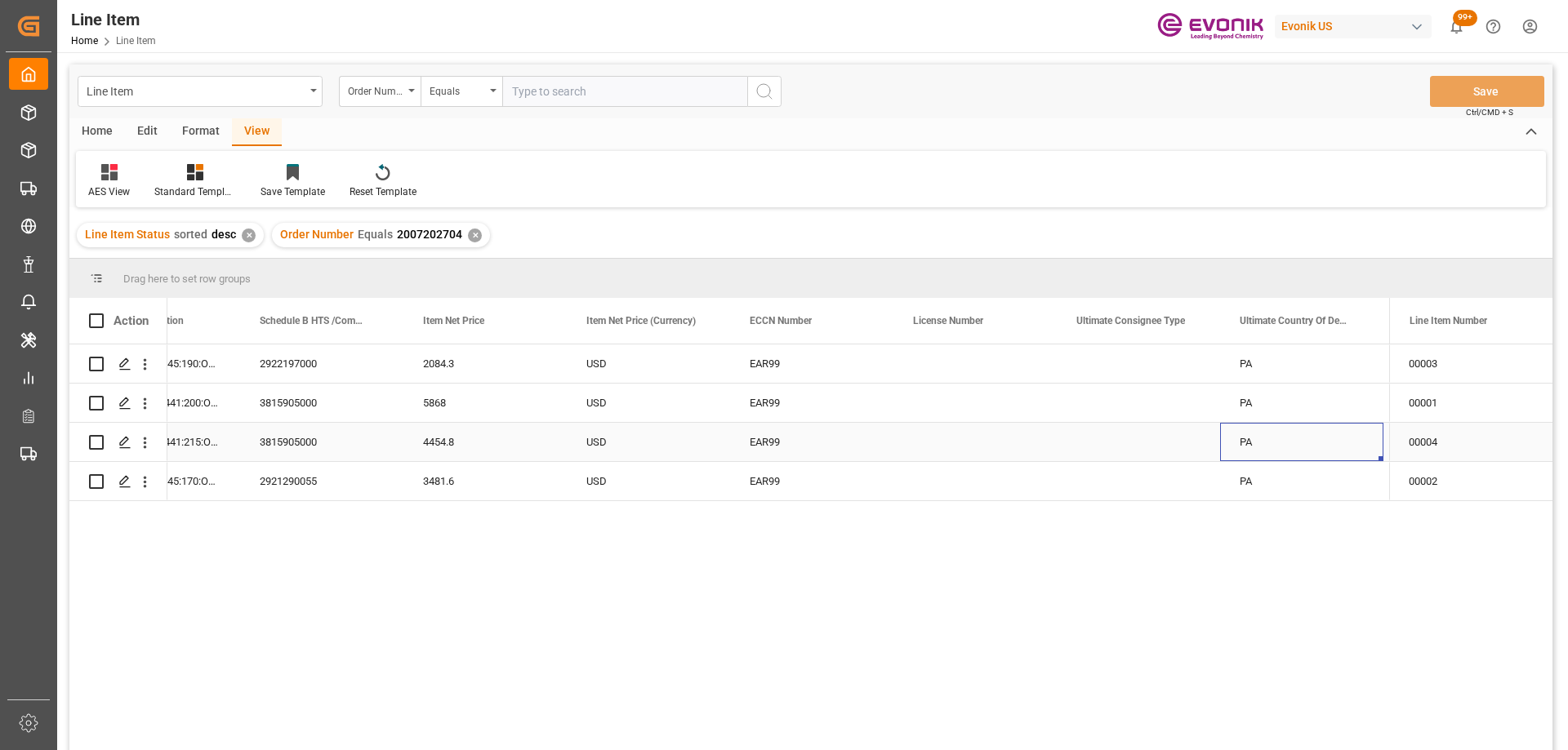
scroll to position [0, 1397]
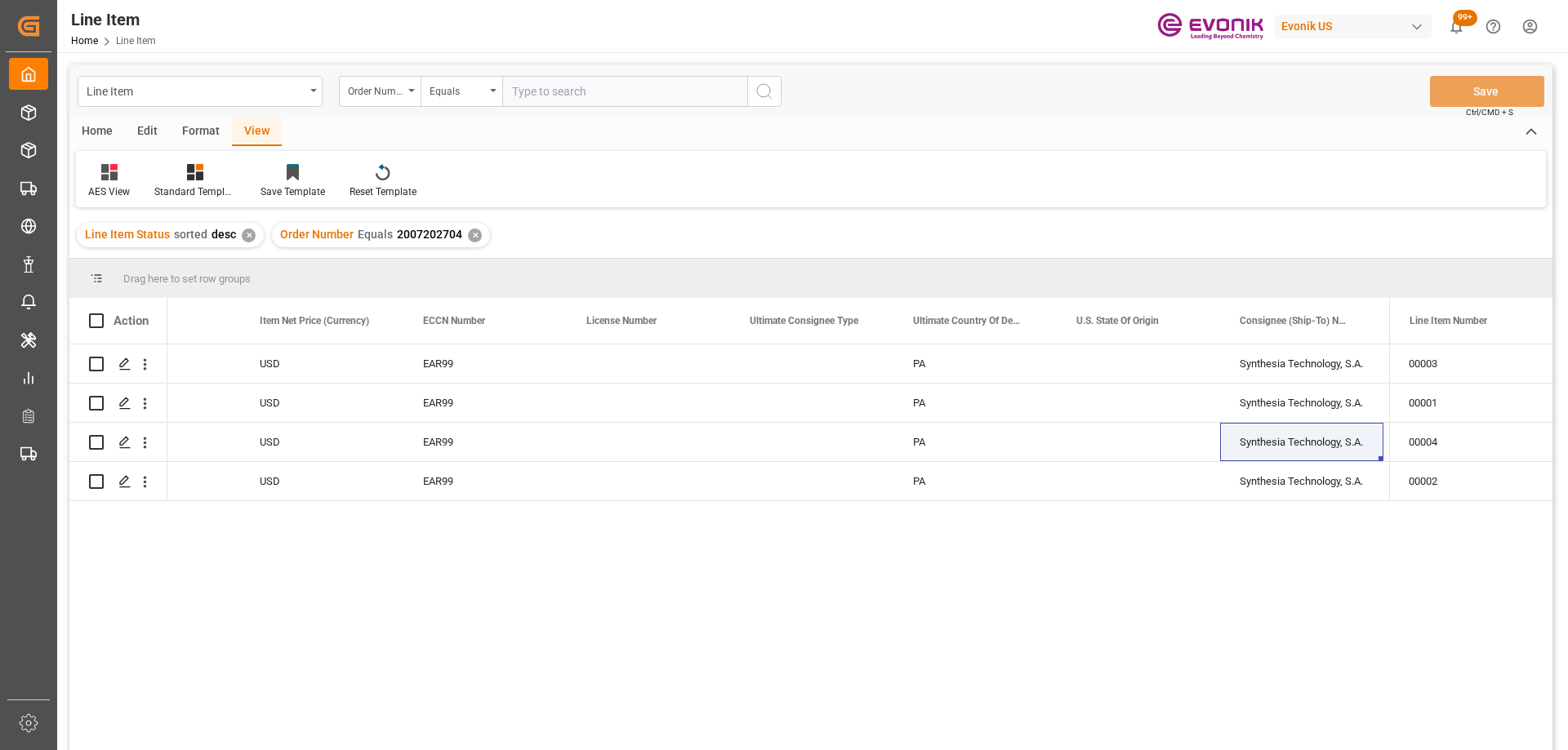
click at [590, 102] on input "text" at bounding box center [625, 91] width 245 height 31
paste input "0046474294"
type input "0046474294"
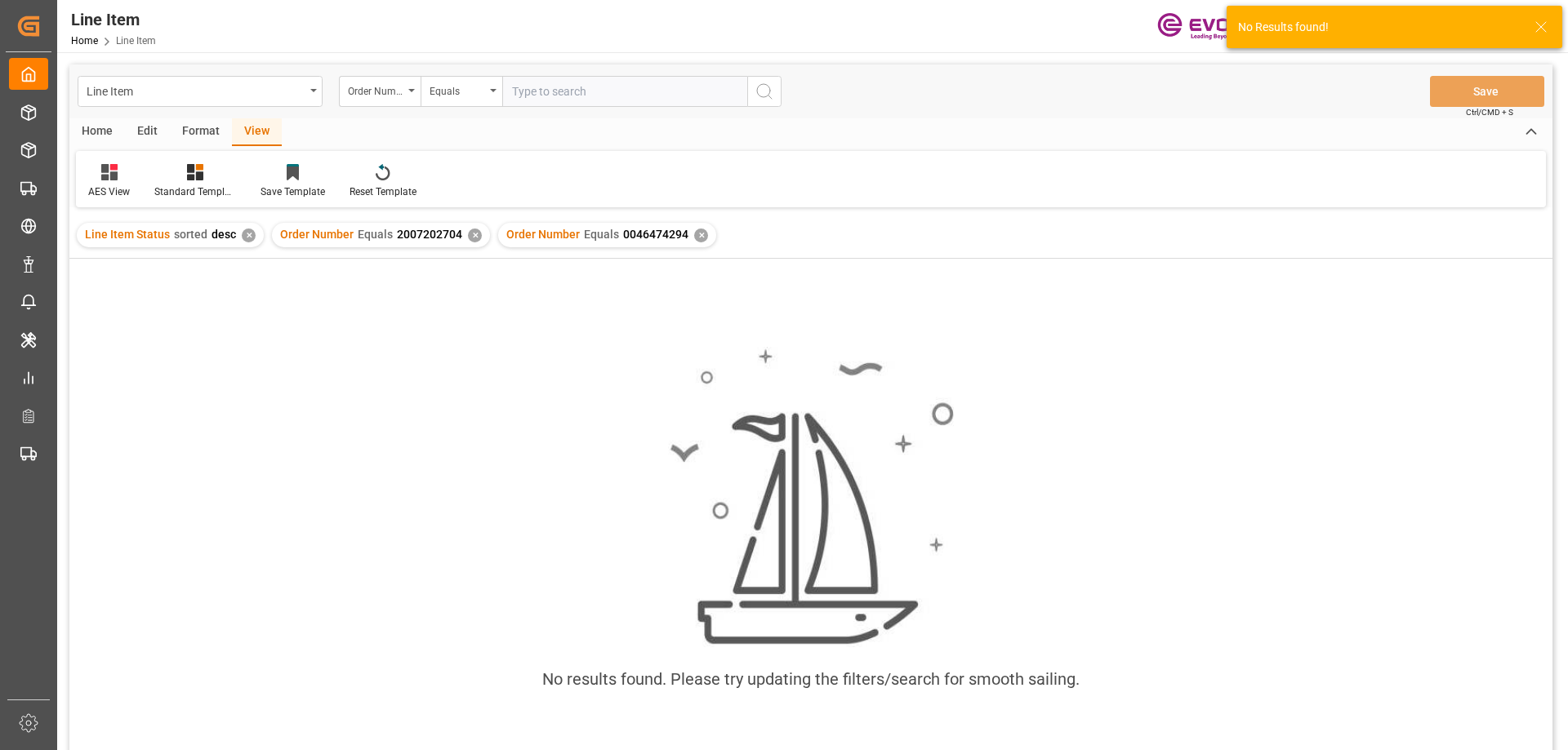
click at [474, 234] on div "✕" at bounding box center [475, 235] width 14 height 14
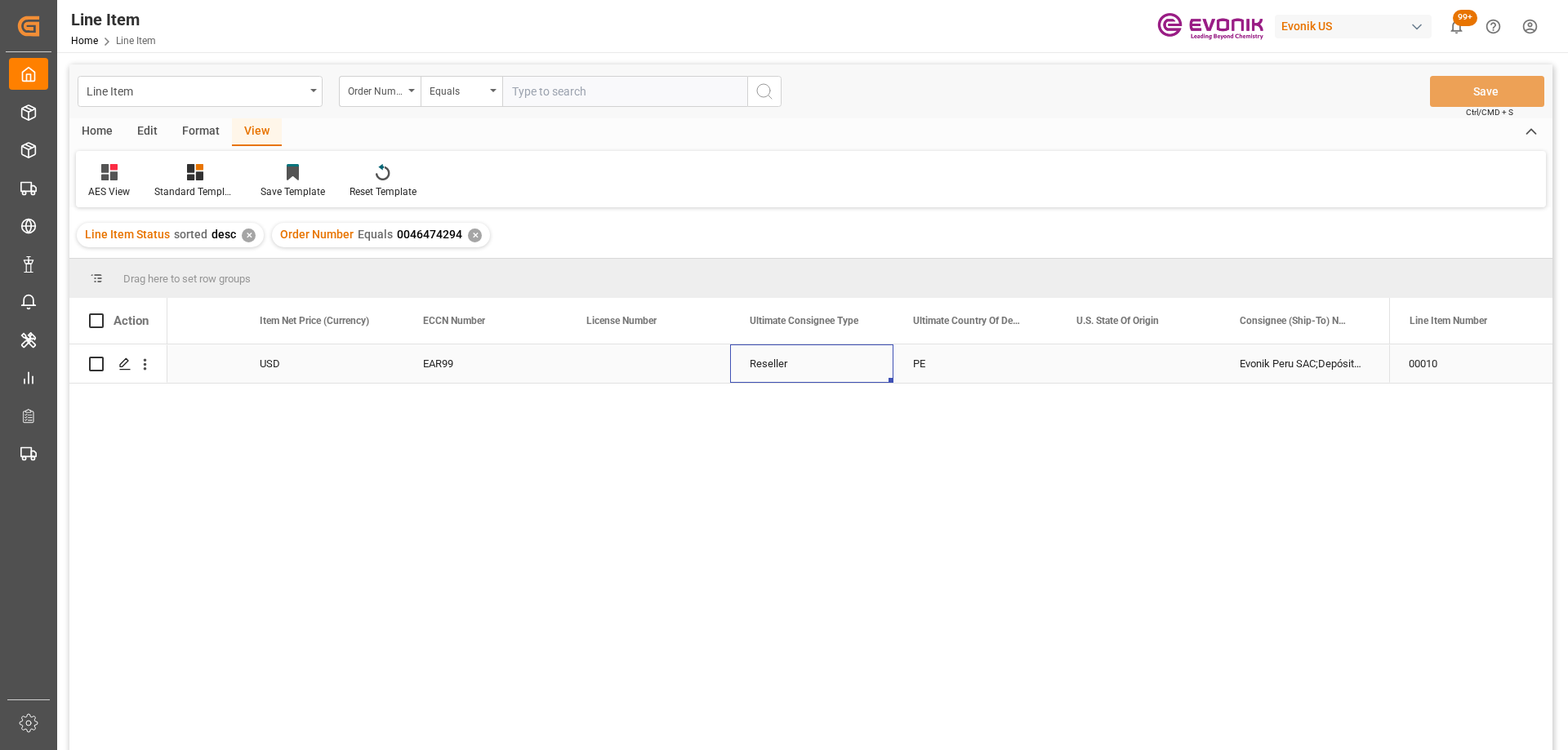
click at [744, 368] on div "Reseller" at bounding box center [812, 364] width 163 height 38
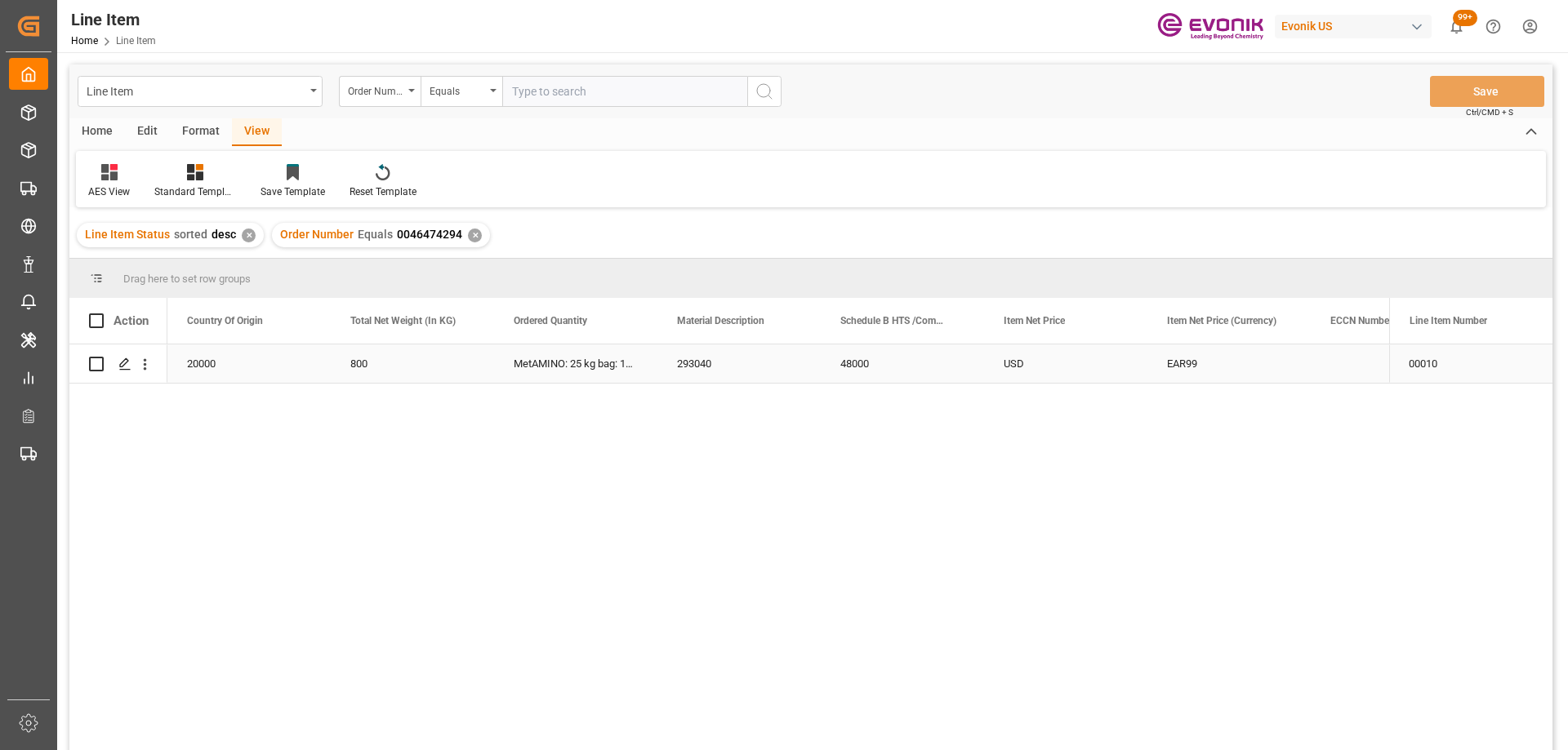
scroll to position [0, 490]
click at [552, 93] on input "text" at bounding box center [625, 91] width 245 height 31
paste input "2007203111"
type input "2007203111"
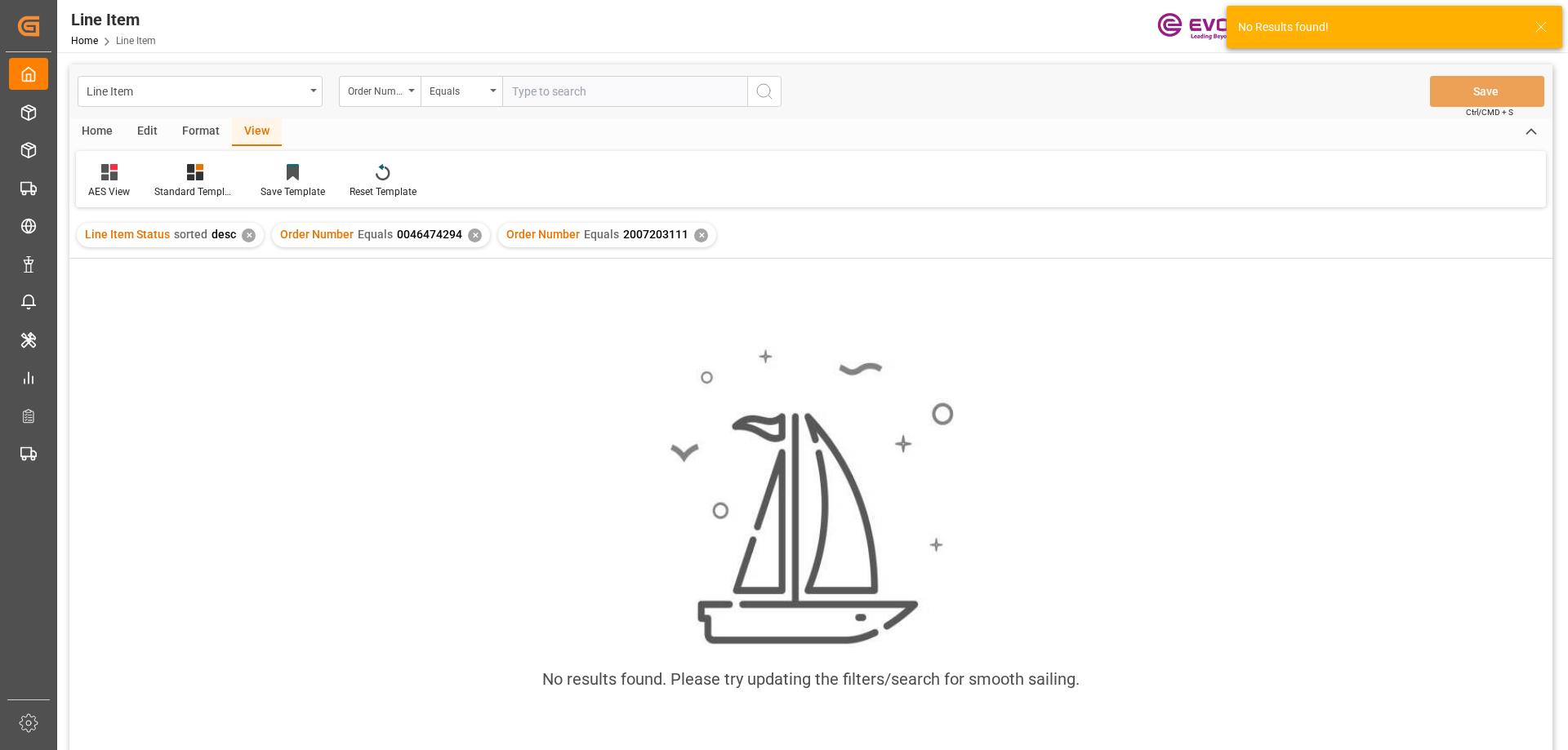
click at [476, 235] on div "✕" at bounding box center [475, 235] width 14 height 14
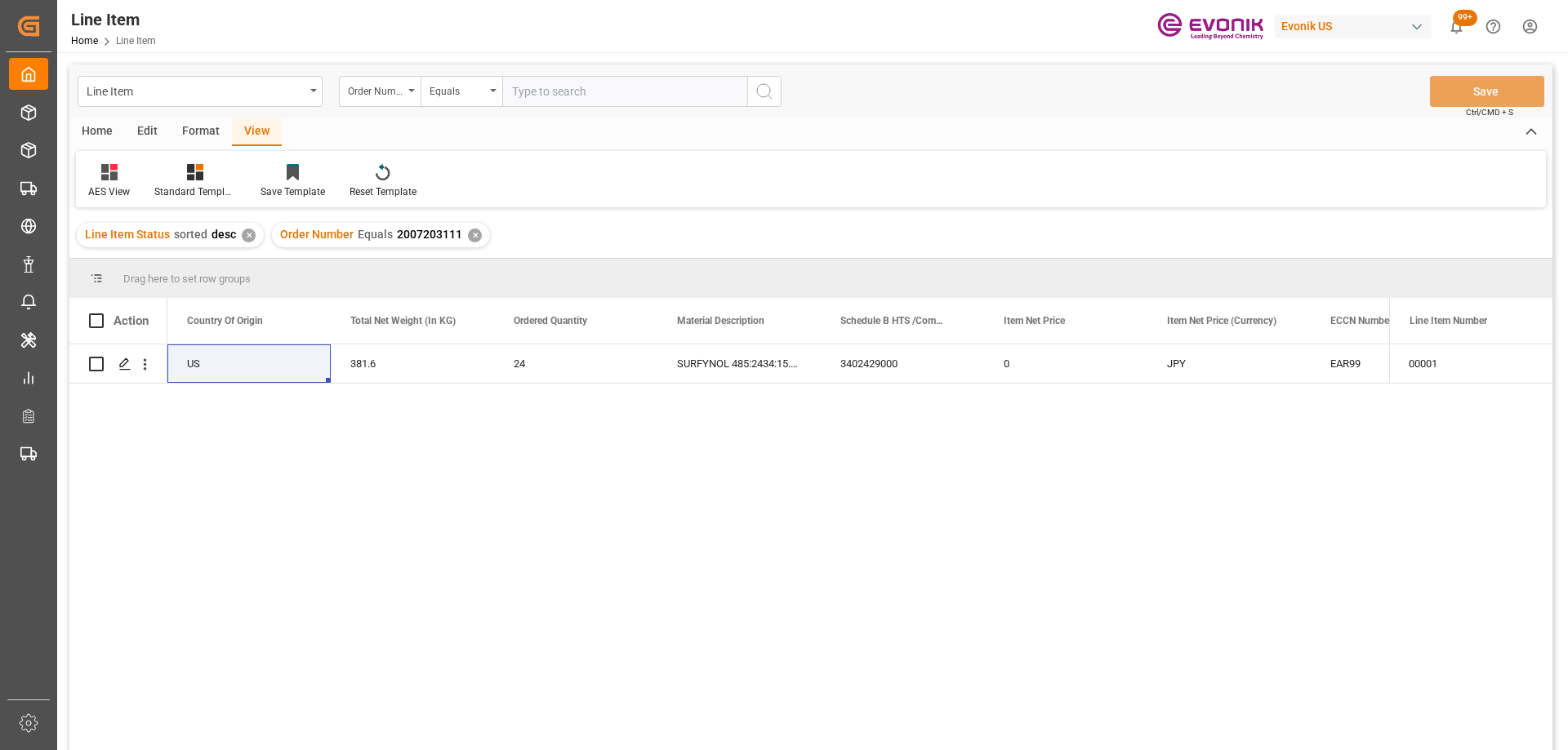
click at [564, 96] on input "text" at bounding box center [625, 91] width 245 height 31
paste input "0046466942"
type input "0046466942"
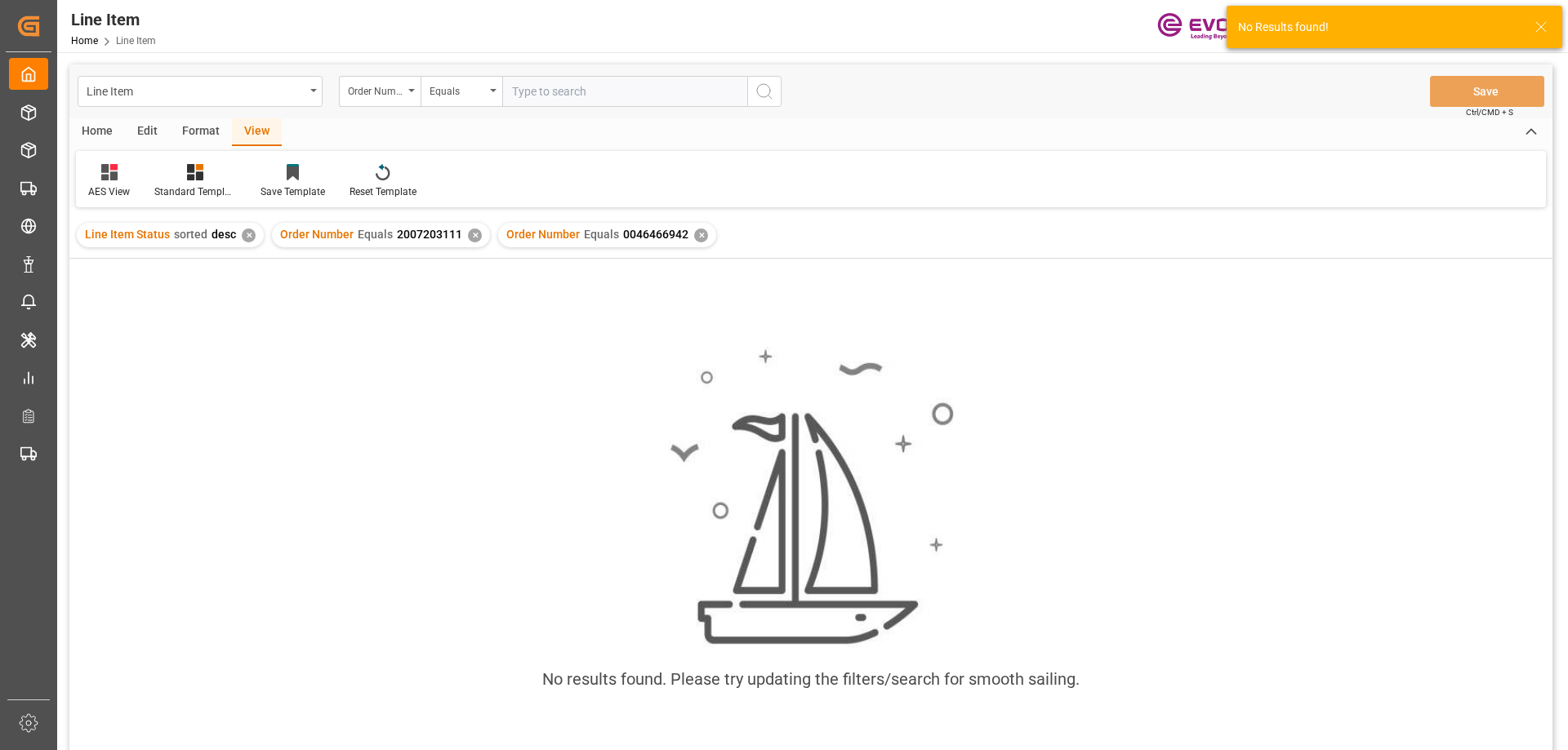
click at [469, 234] on div "✕" at bounding box center [475, 235] width 14 height 14
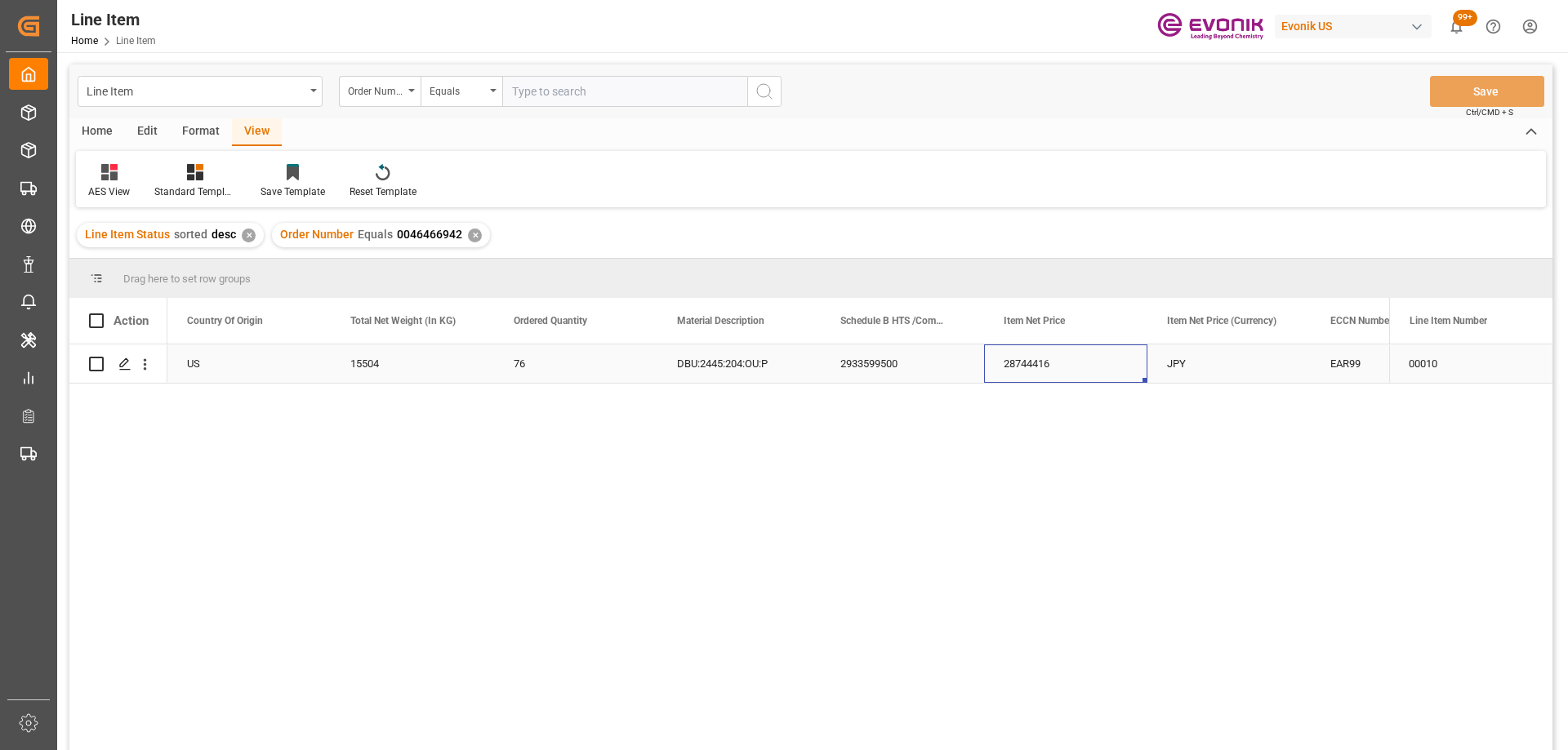
click at [1034, 364] on div "28744416" at bounding box center [1066, 364] width 163 height 38
click at [916, 360] on div "2933599500" at bounding box center [902, 364] width 163 height 38
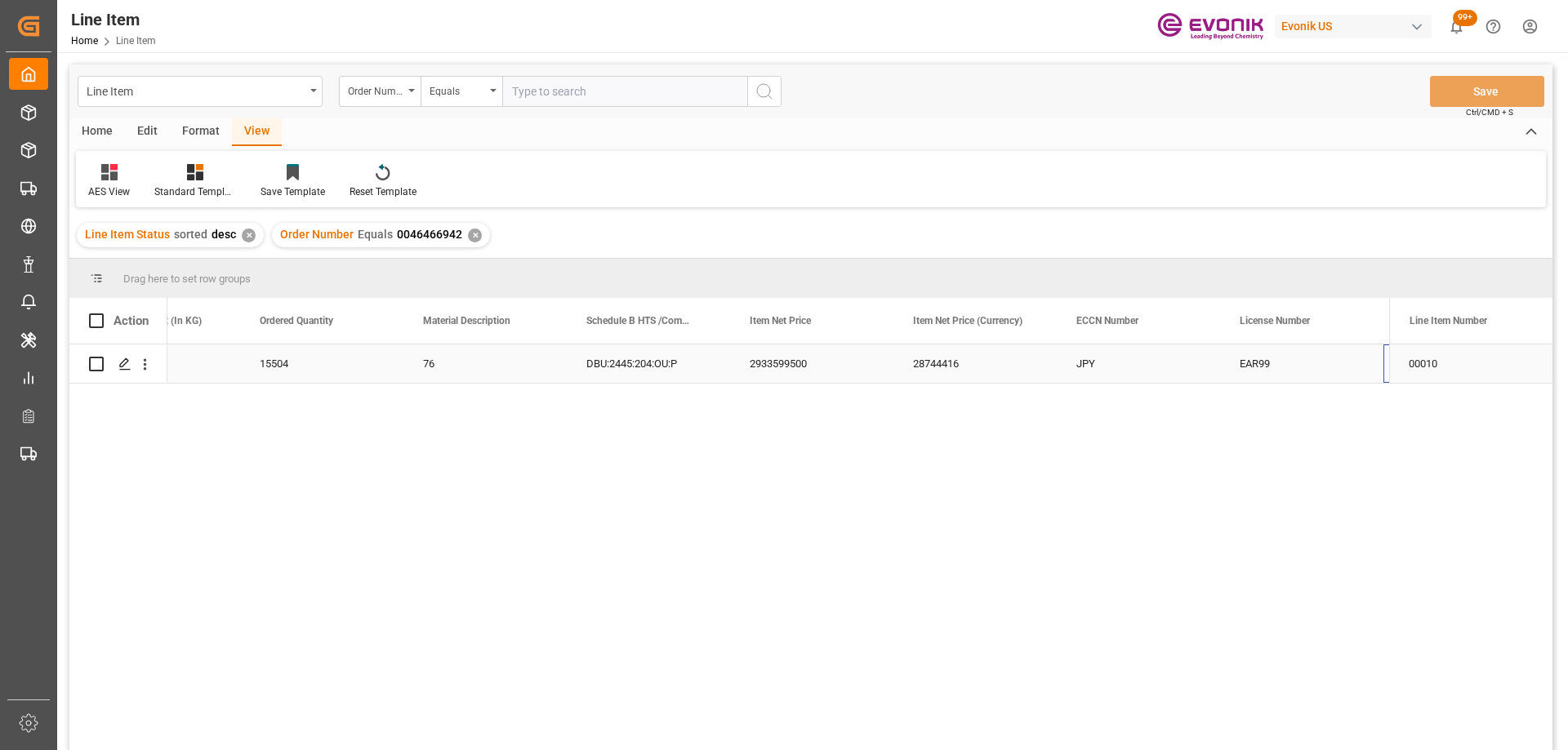
scroll to position [0, 907]
click at [560, 96] on input "text" at bounding box center [625, 91] width 245 height 31
paste input "0046463889"
type input "0046463889"
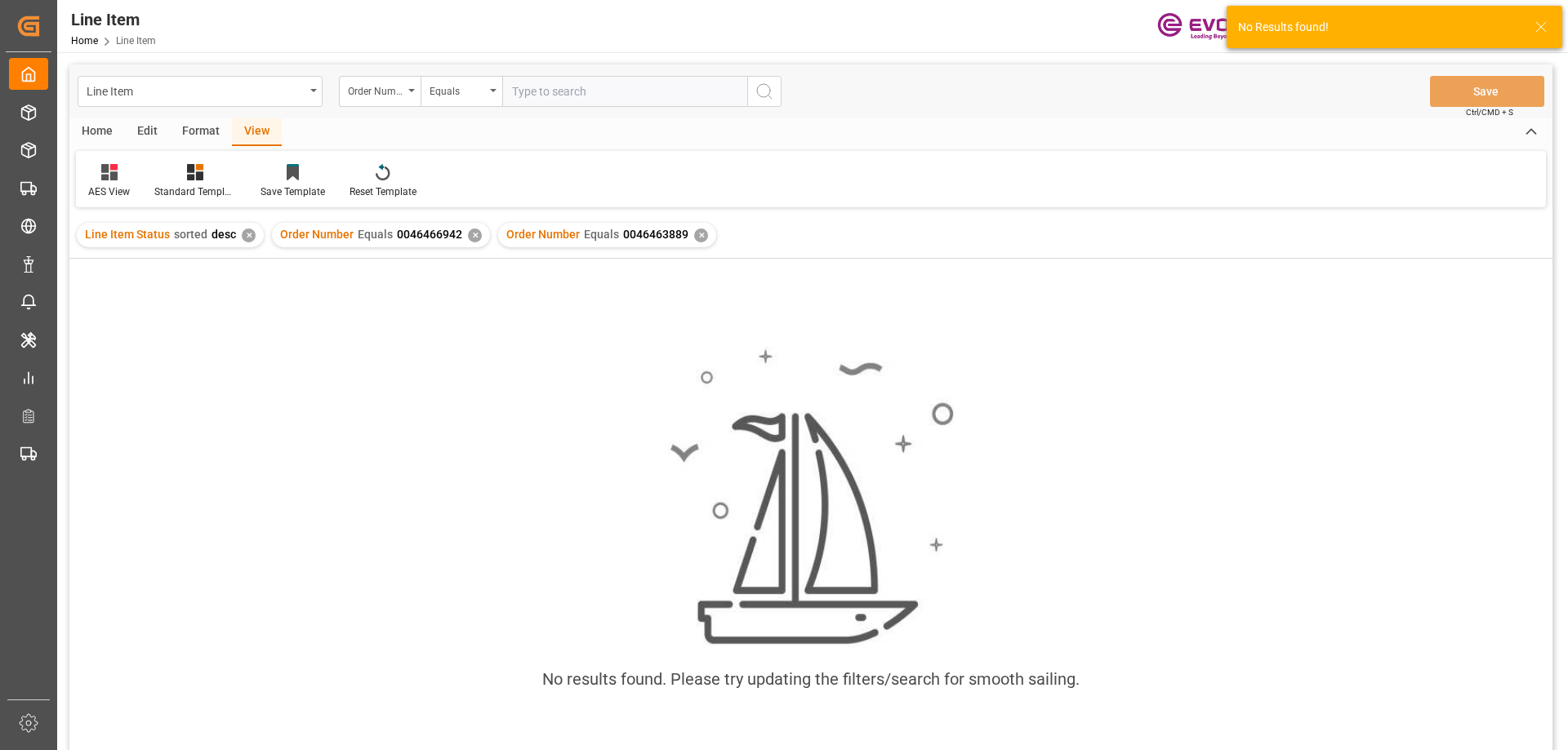
click at [470, 234] on div "✕" at bounding box center [475, 235] width 14 height 14
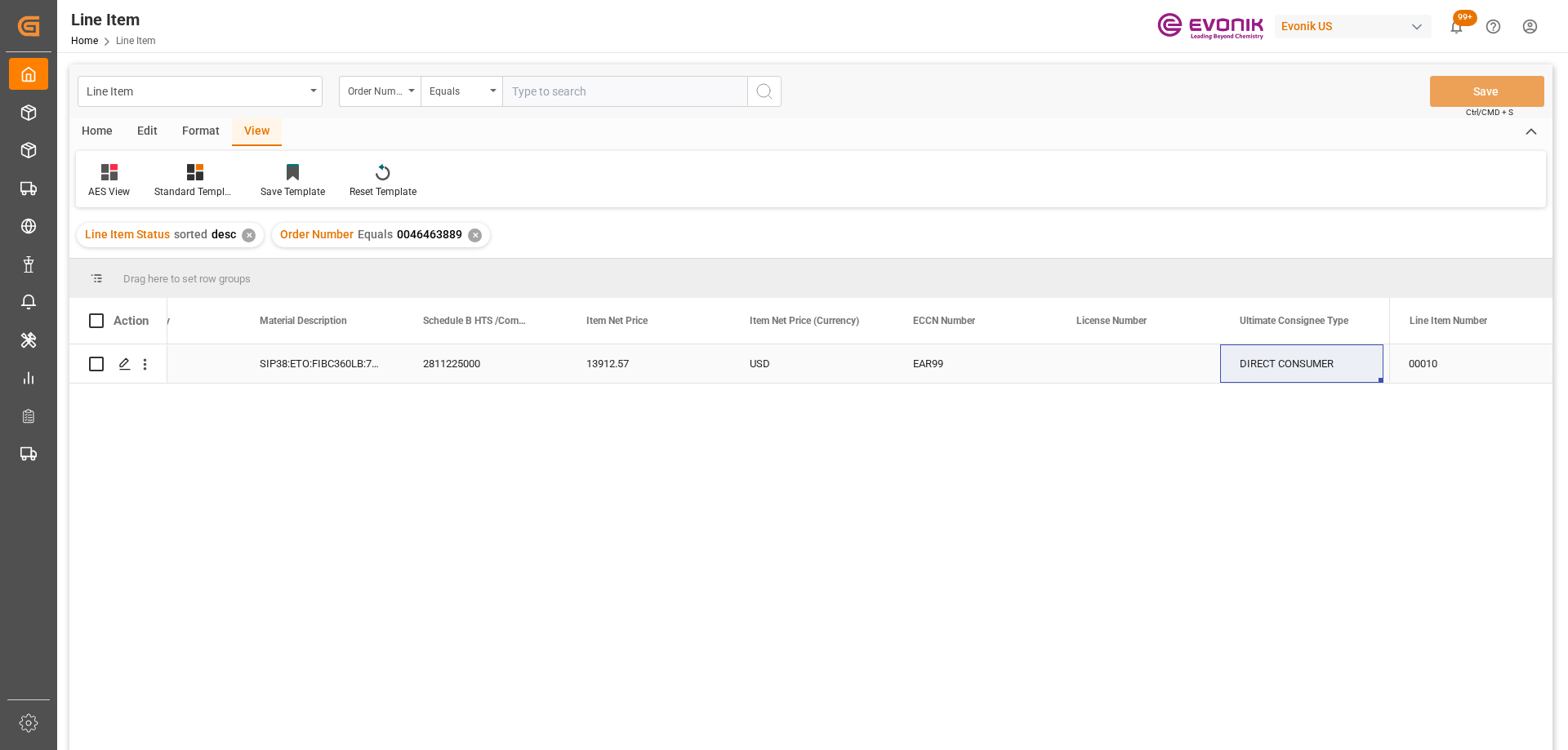
click at [671, 375] on div "13912.57" at bounding box center [649, 364] width 163 height 38
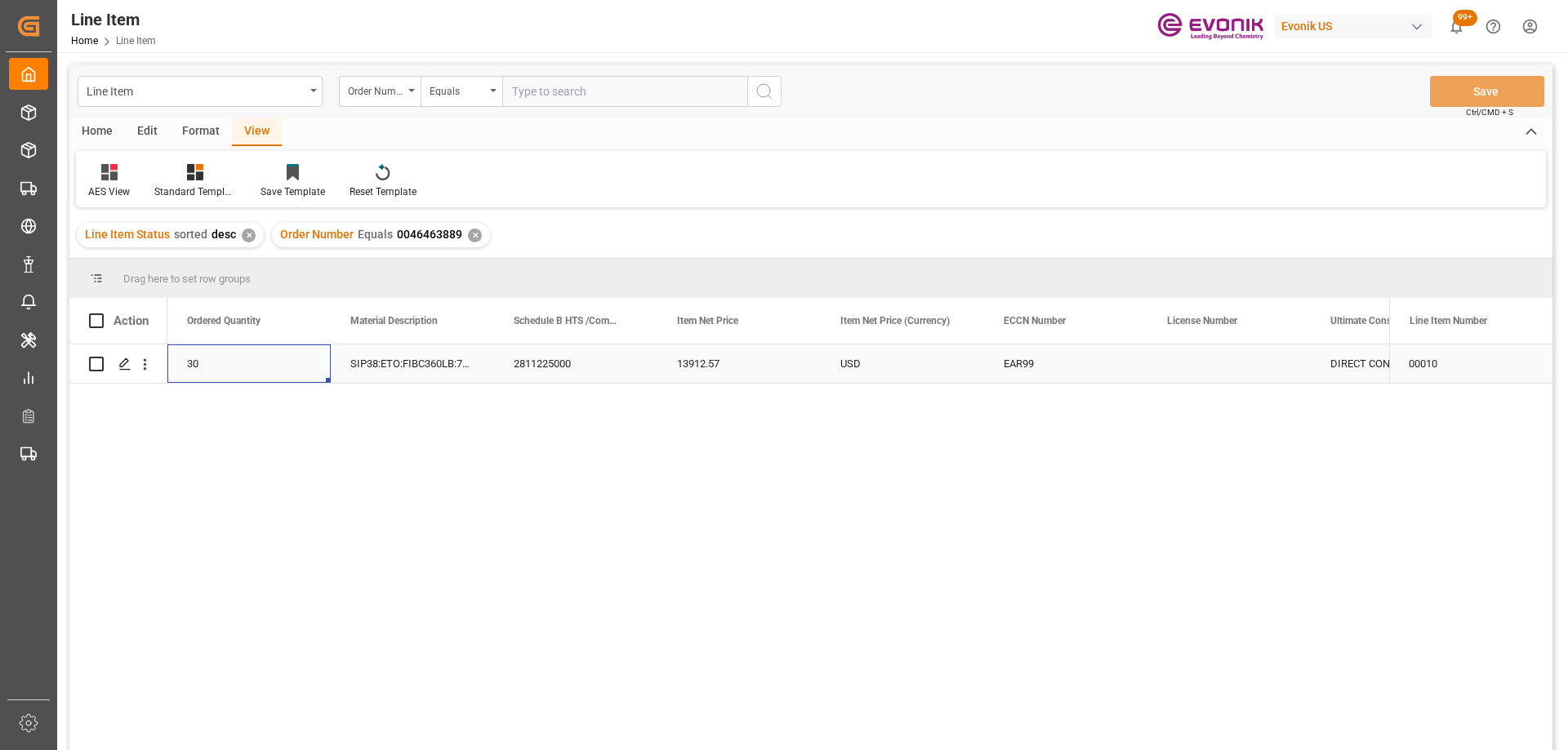
scroll to position [0, 490]
click at [1064, 386] on div "4898.79 30 SIP38:ETO:FIBC360LB:720SWP:I2:P:$ 2811225000 13912.57 USD EAR99 US A…" at bounding box center [778, 553] width 1221 height 416
click at [1055, 373] on div "13912.57" at bounding box center [1066, 364] width 163 height 38
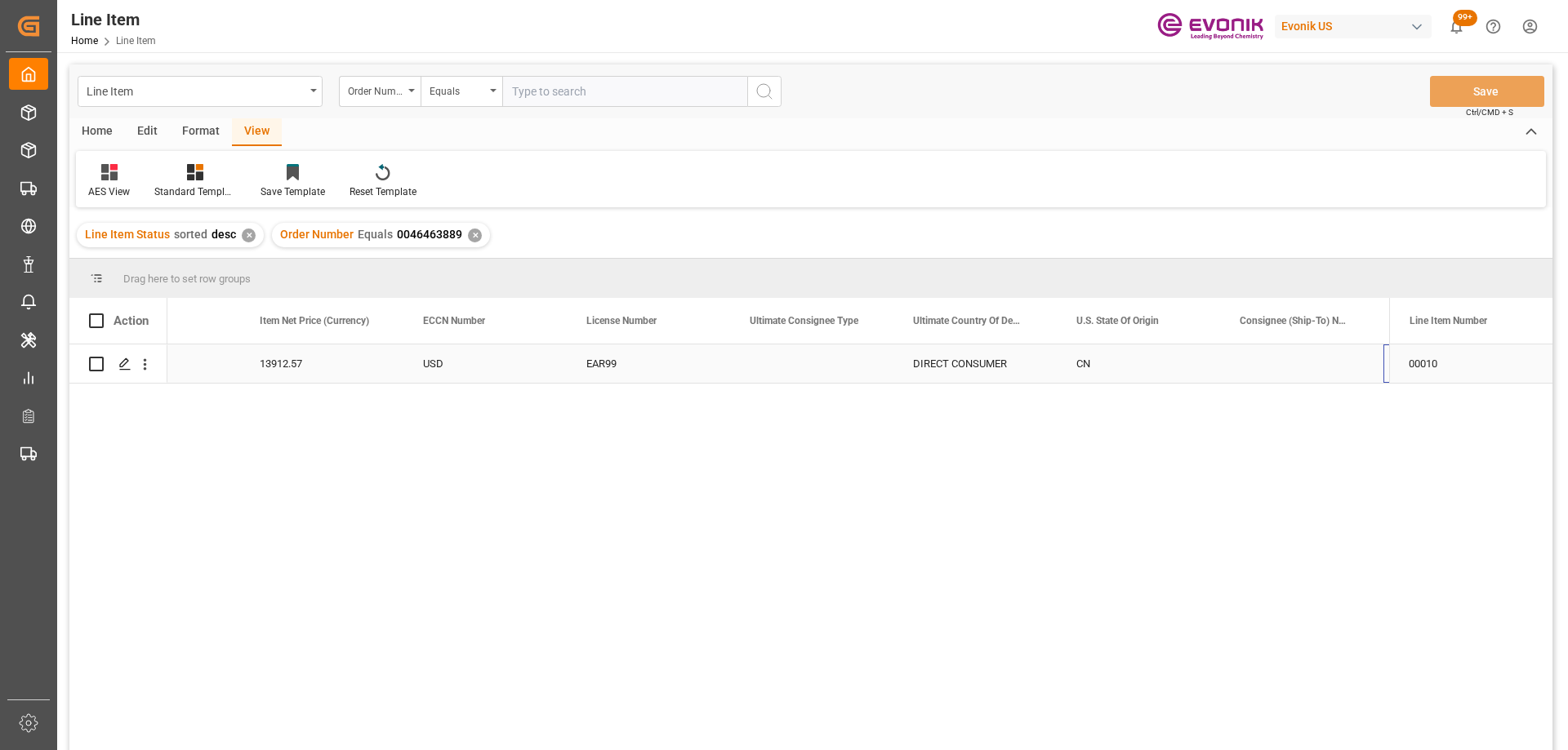
scroll to position [0, 1397]
click at [583, 90] on input "text" at bounding box center [625, 91] width 245 height 31
paste input "0046472031"
type input "0046472031"
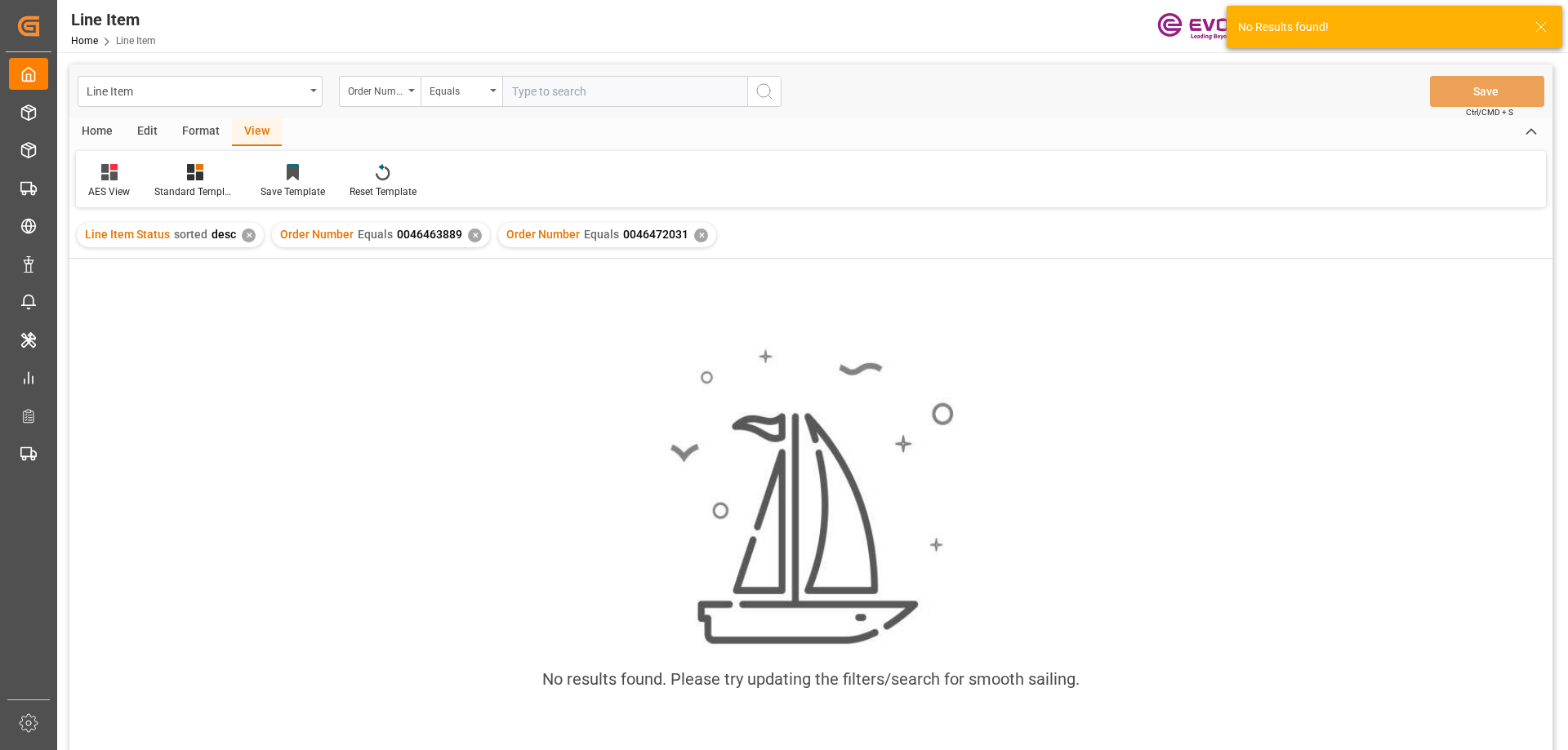
click at [472, 234] on div "✕" at bounding box center [475, 235] width 14 height 14
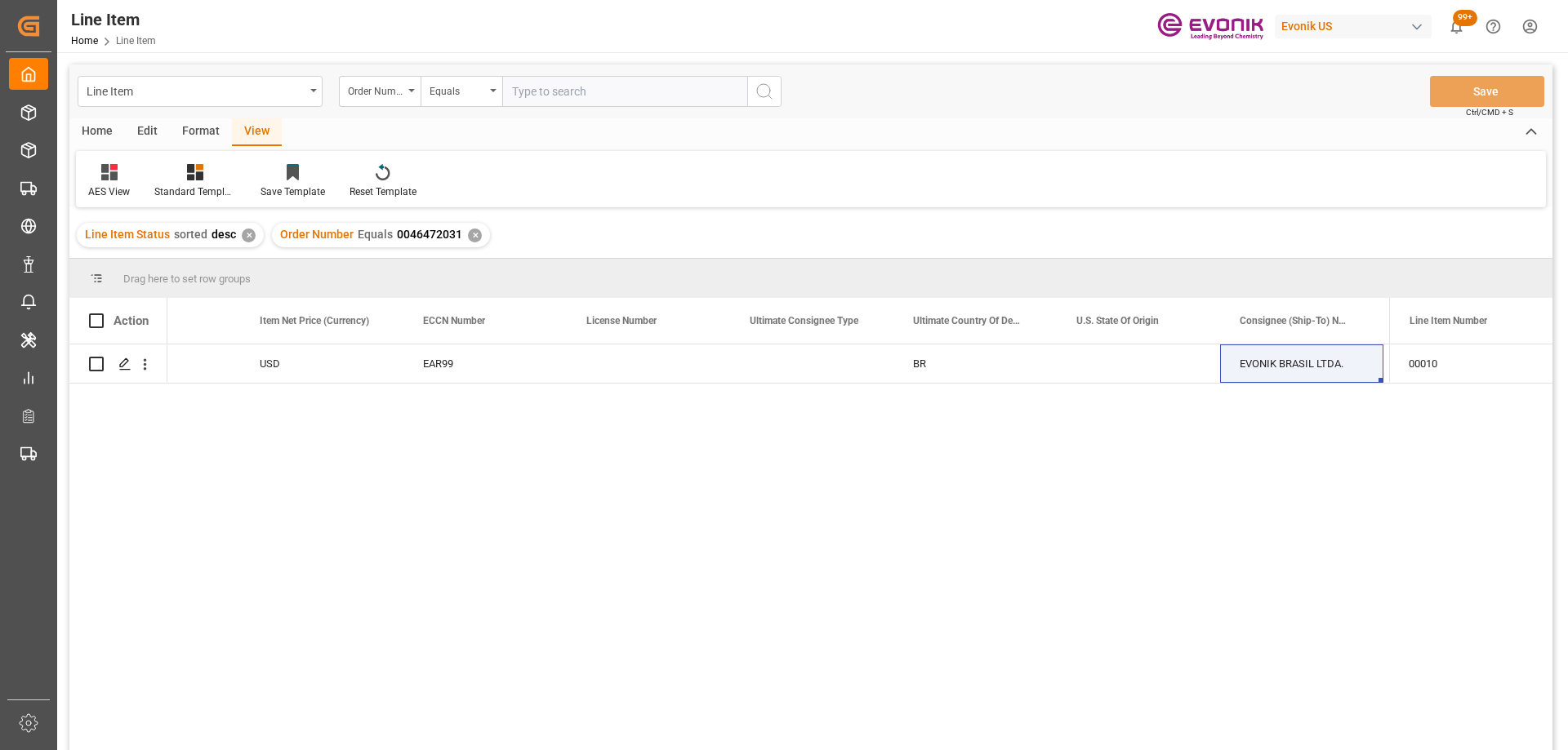
drag, startPoint x: 442, startPoint y: 389, endPoint x: 441, endPoint y: 381, distance: 8.1
click at [442, 389] on div "2922298190 48848 USD EAR99 BR EVONIK BRASIL LTDA. EST MUNICIPAL 1156;SALA EVONI…" at bounding box center [778, 553] width 1221 height 416
click at [439, 375] on div "EAR99" at bounding box center [484, 365] width 124 height 38
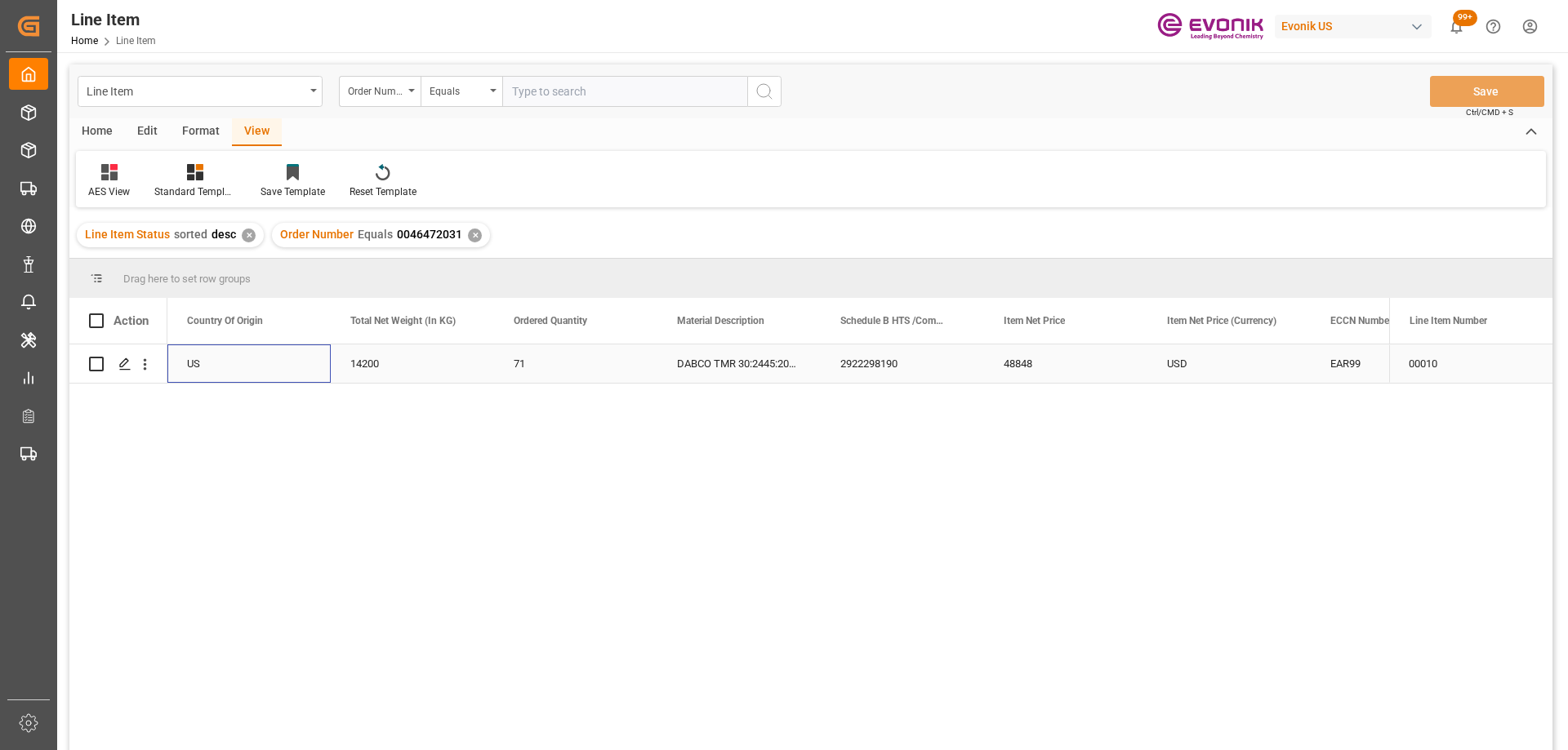
scroll to position [0, 490]
drag, startPoint x: 556, startPoint y: 87, endPoint x: 571, endPoint y: 84, distance: 15.3
click at [556, 87] on input "text" at bounding box center [625, 91] width 245 height 31
paste input "0046473241"
type input "0046473241"
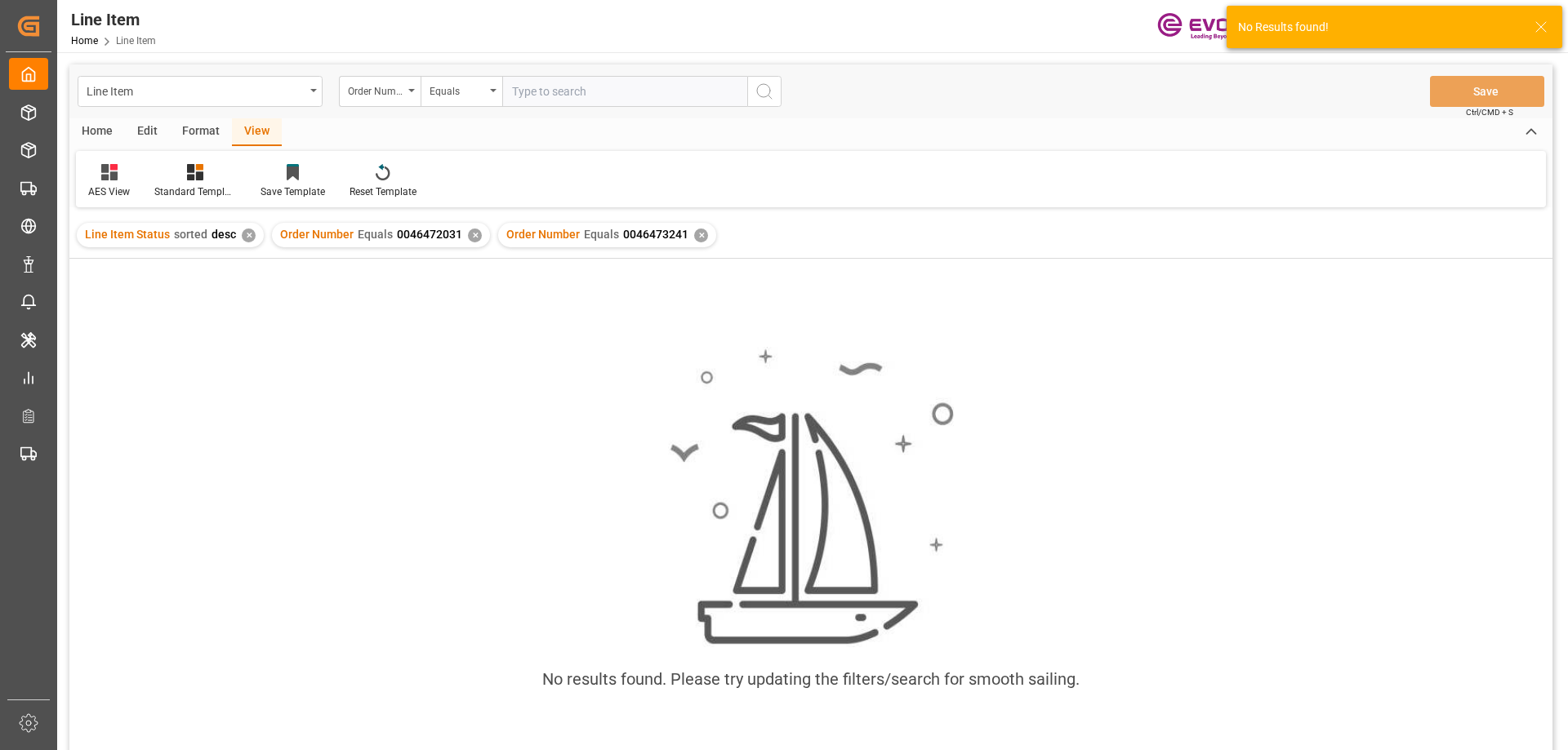
drag, startPoint x: 474, startPoint y: 241, endPoint x: 463, endPoint y: 241, distance: 11.0
click at [474, 241] on div "Order Number Equals 0046472031 ✕" at bounding box center [381, 235] width 218 height 25
click at [462, 239] on div "Order Number Equals 0046472031 ✕" at bounding box center [381, 235] width 218 height 25
click at [468, 234] on div "✕" at bounding box center [475, 235] width 14 height 14
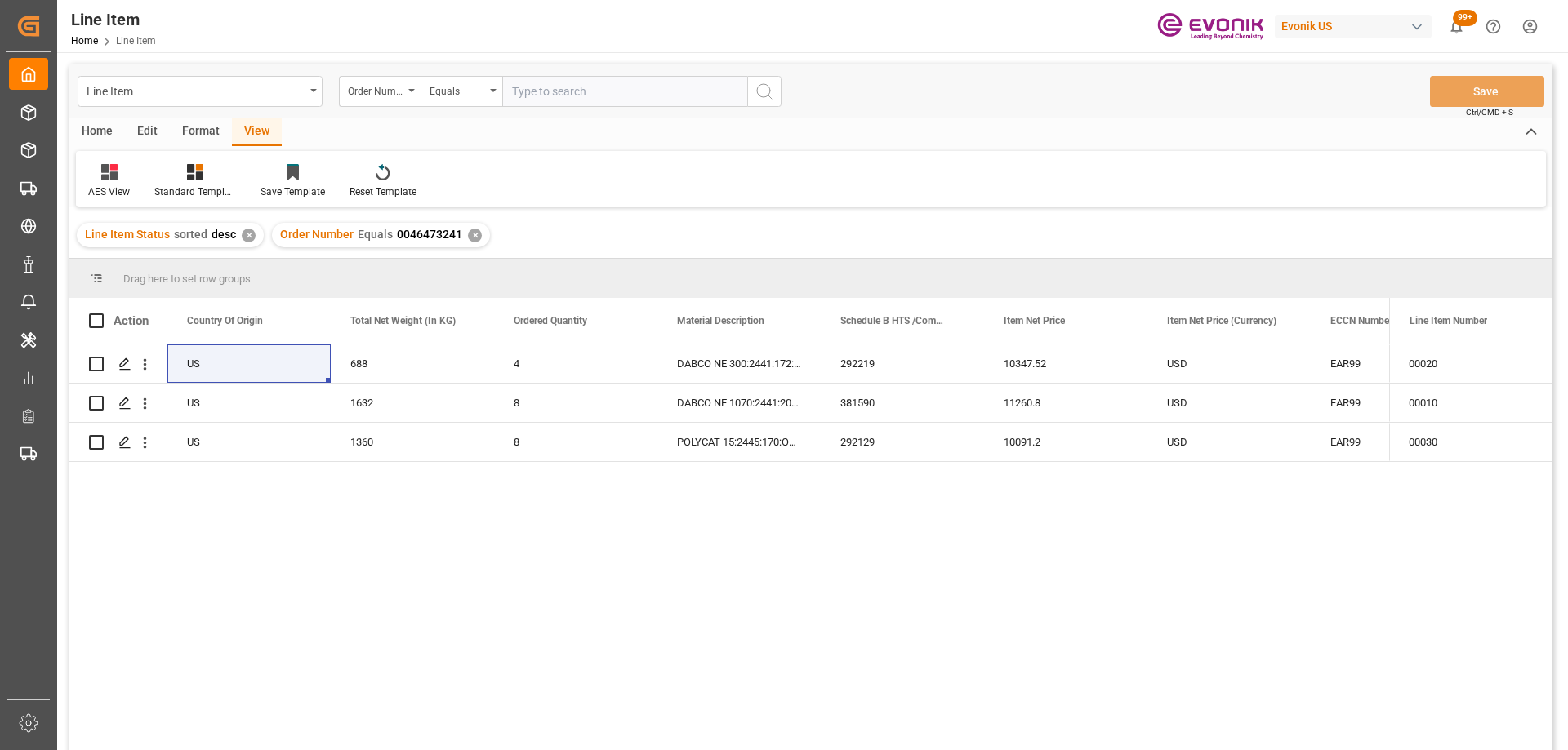
click at [631, 93] on input "text" at bounding box center [625, 91] width 245 height 31
paste input "0046474084"
type input "0046474084"
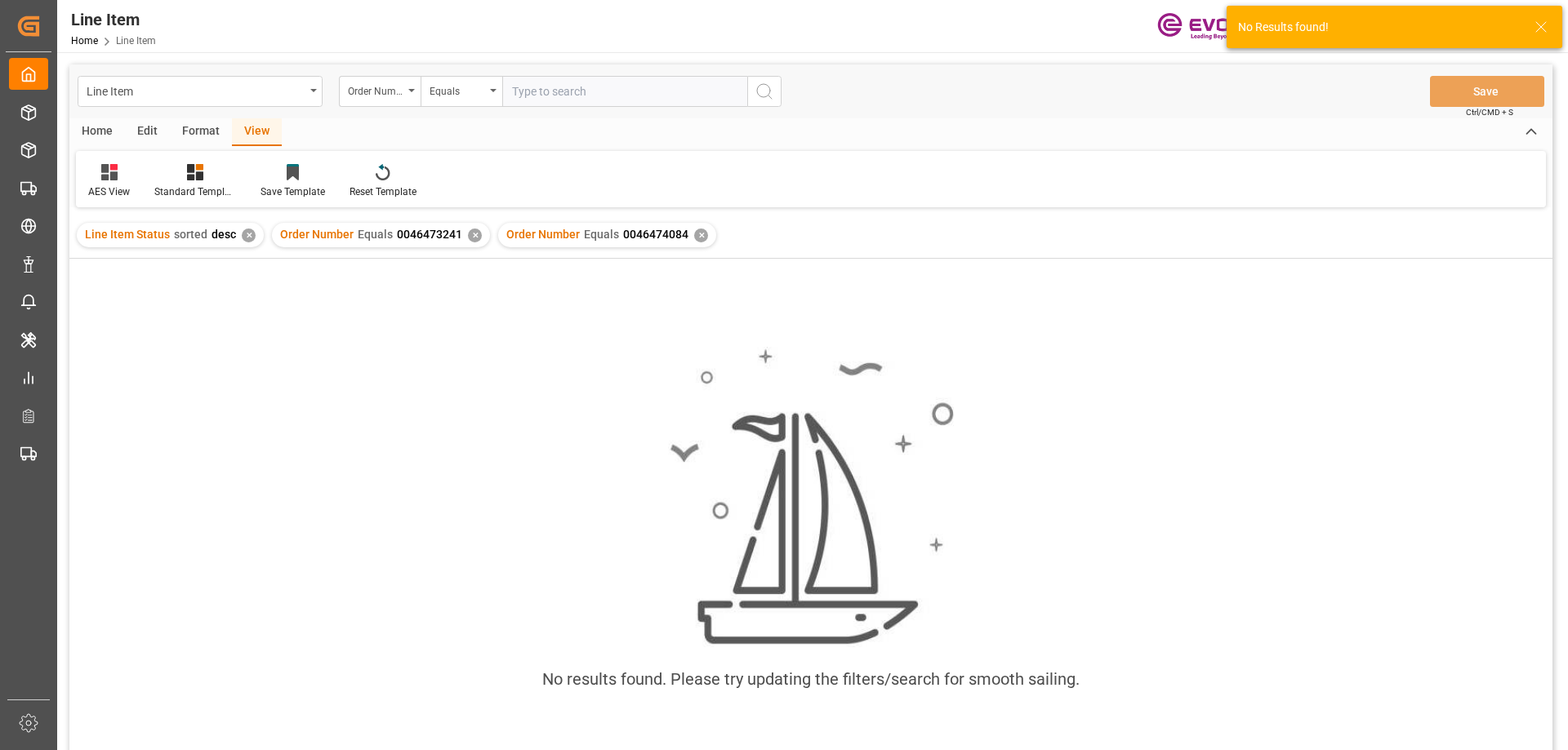
click at [473, 235] on div "✕" at bounding box center [475, 235] width 14 height 14
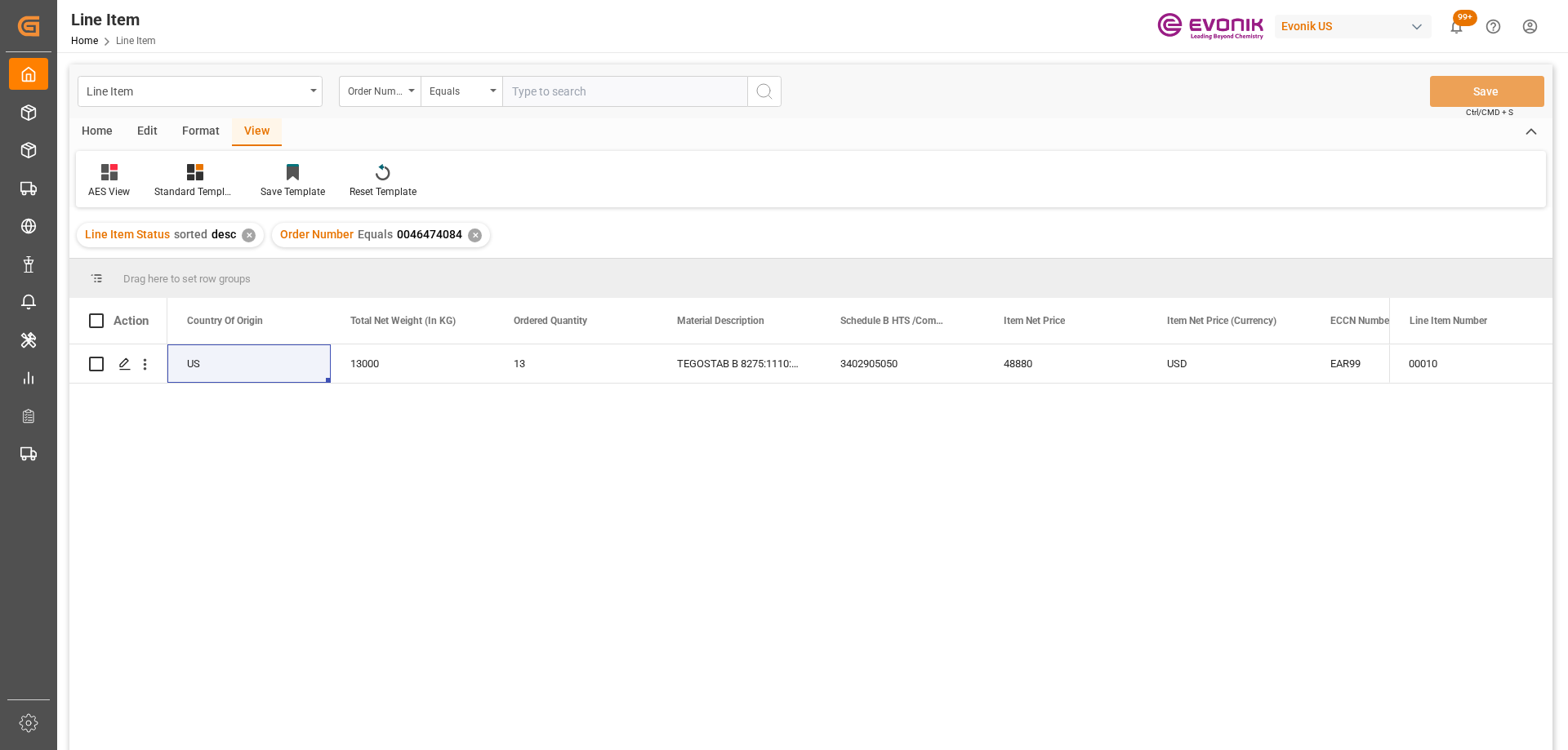
click at [602, 85] on input "text" at bounding box center [625, 91] width 245 height 31
paste input "0046464861"
type input "0046464861"
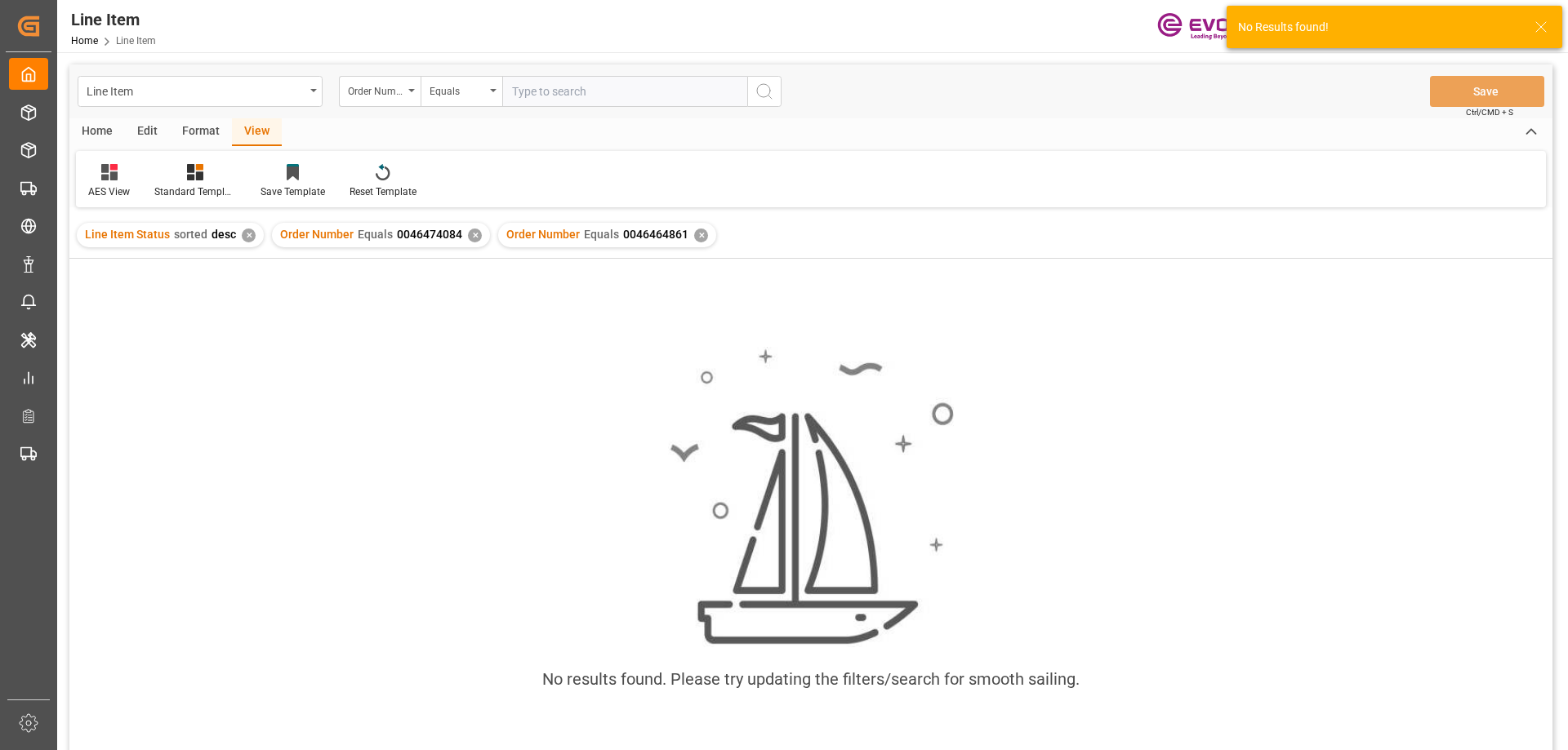
click at [472, 234] on div "✕" at bounding box center [475, 235] width 14 height 14
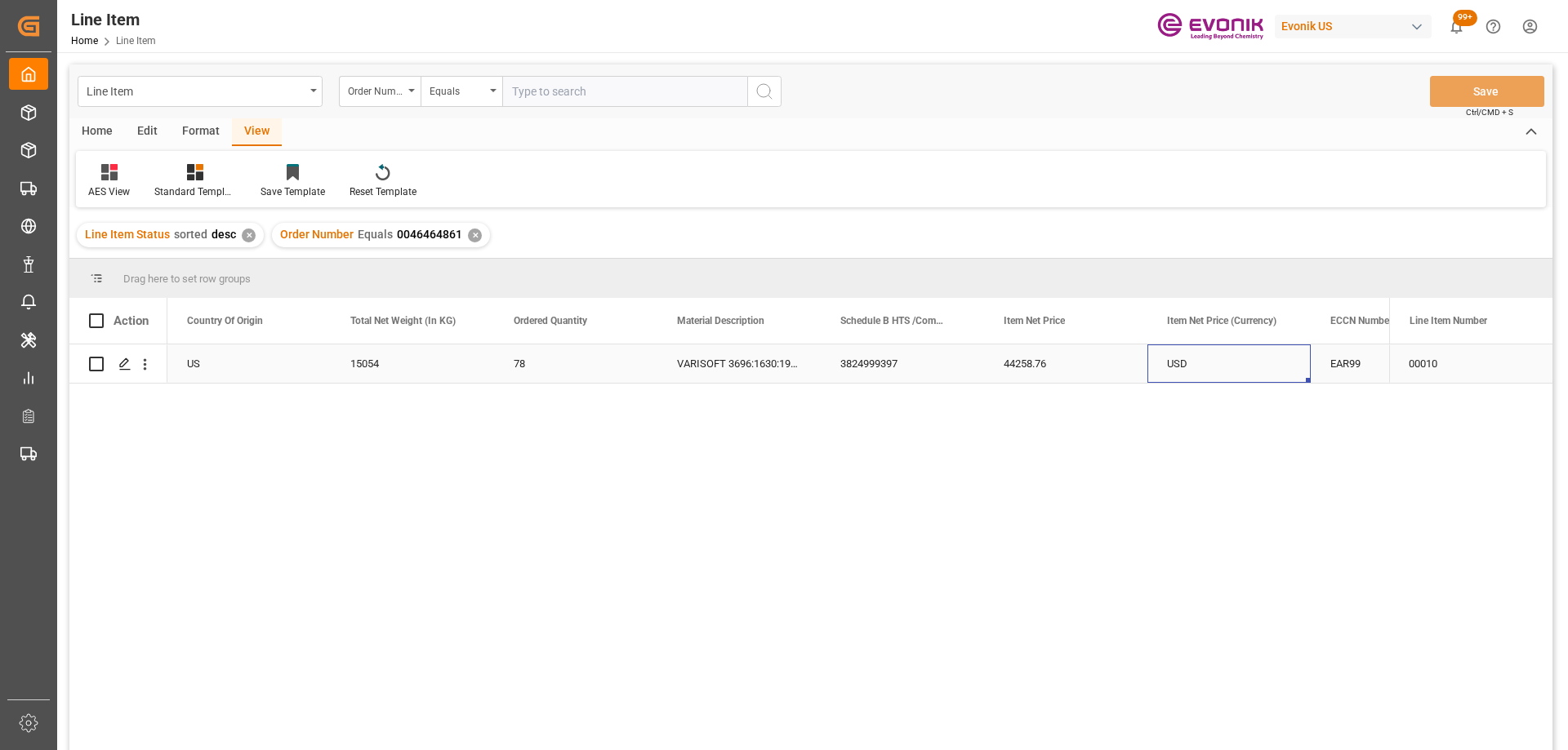
click at [1150, 352] on div "USD" at bounding box center [1229, 364] width 163 height 38
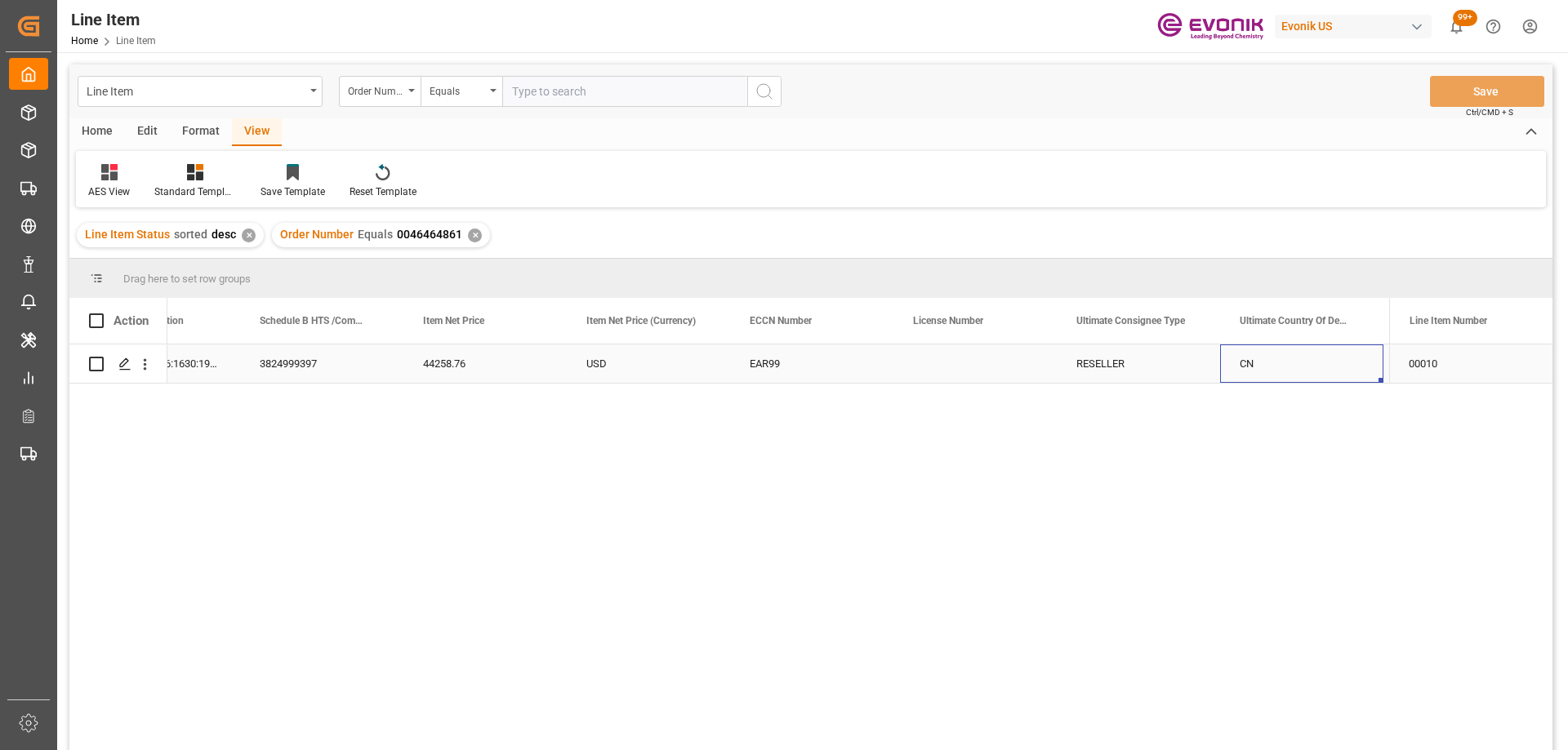
scroll to position [0, 1397]
click at [297, 361] on div "USD" at bounding box center [322, 364] width 163 height 38
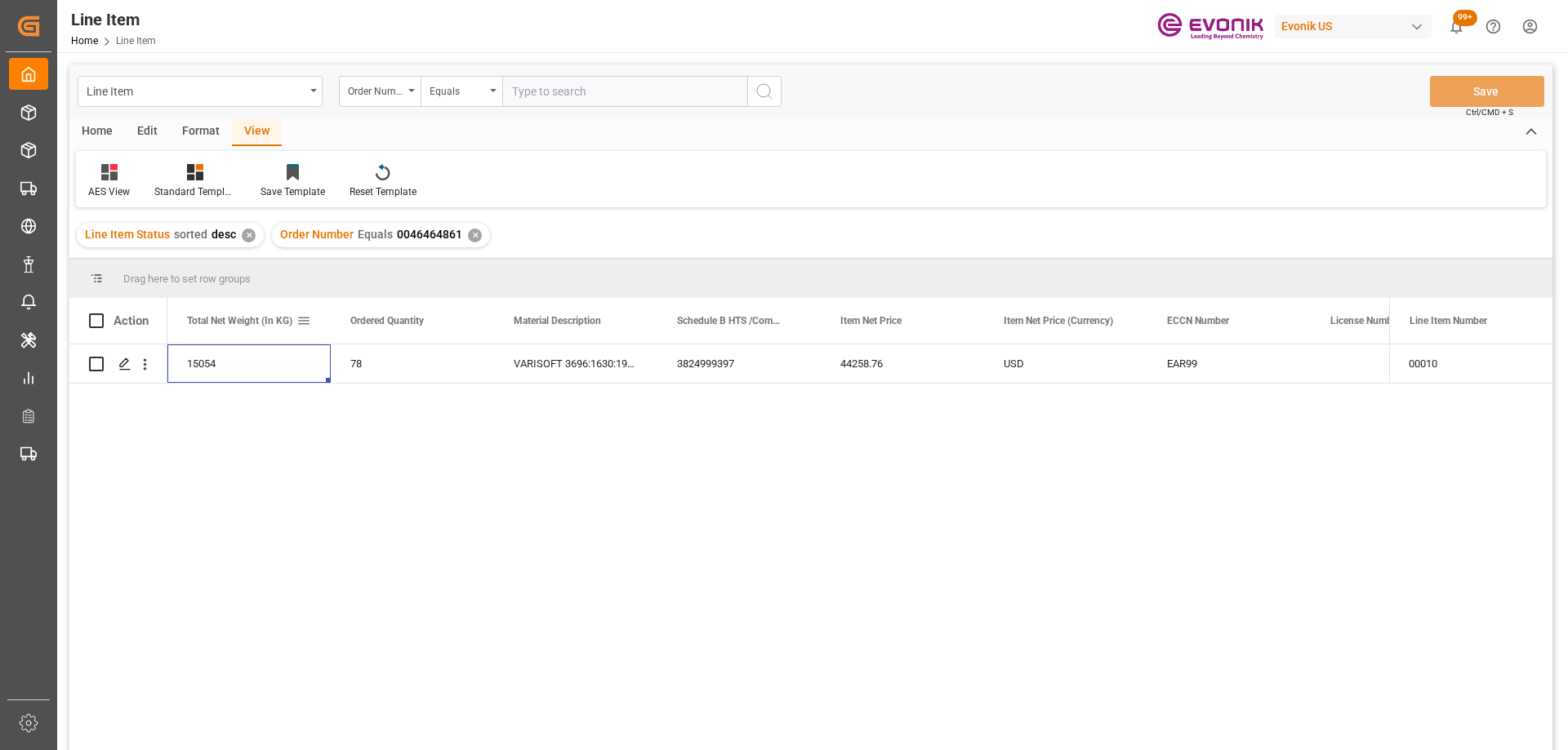
scroll to position [0, 490]
click at [564, 89] on input "text" at bounding box center [625, 91] width 245 height 31
paste input "2007127955"
type input "2007127955"
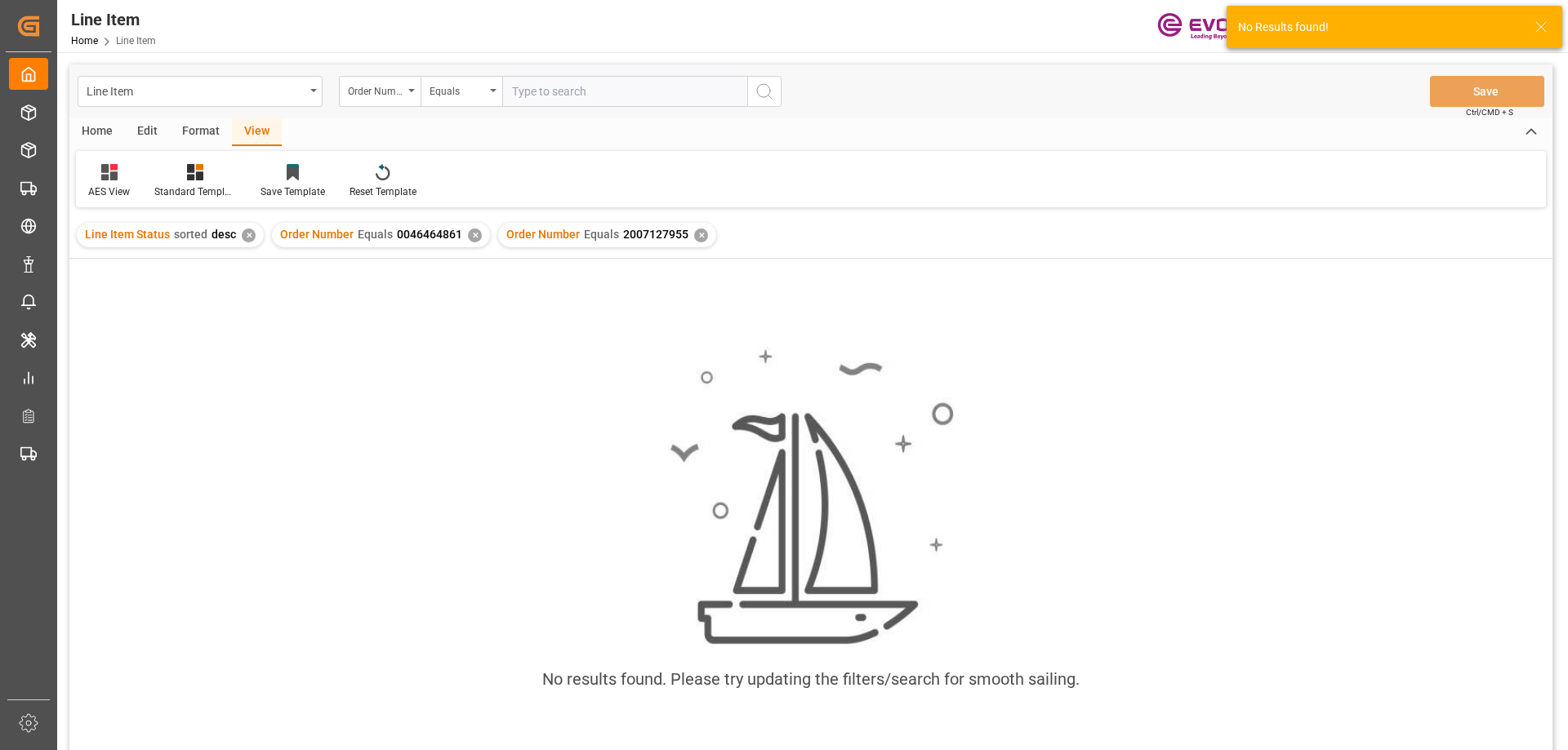
click at [469, 234] on div "✕" at bounding box center [475, 235] width 14 height 14
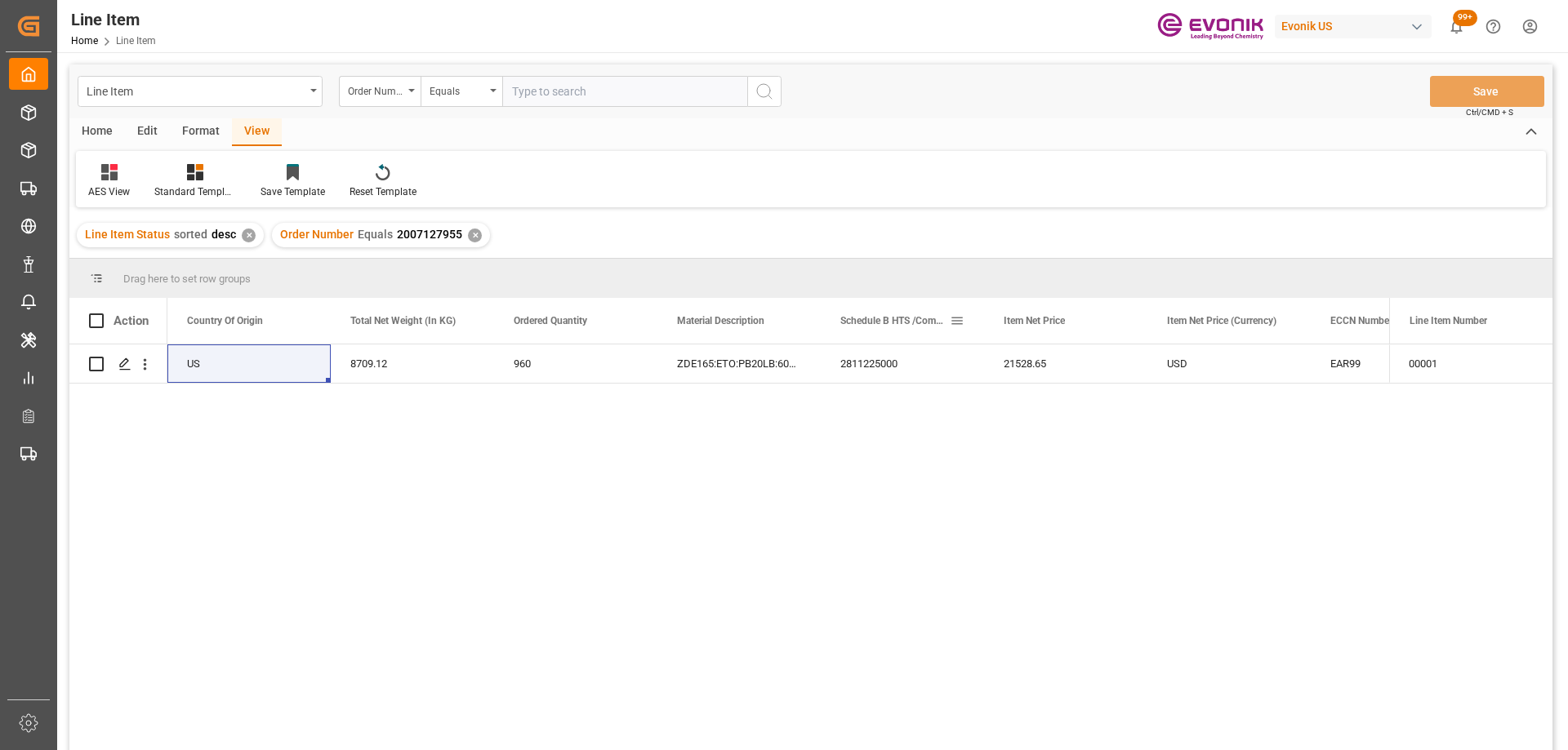
click at [920, 364] on div "2811225000" at bounding box center [902, 364] width 163 height 38
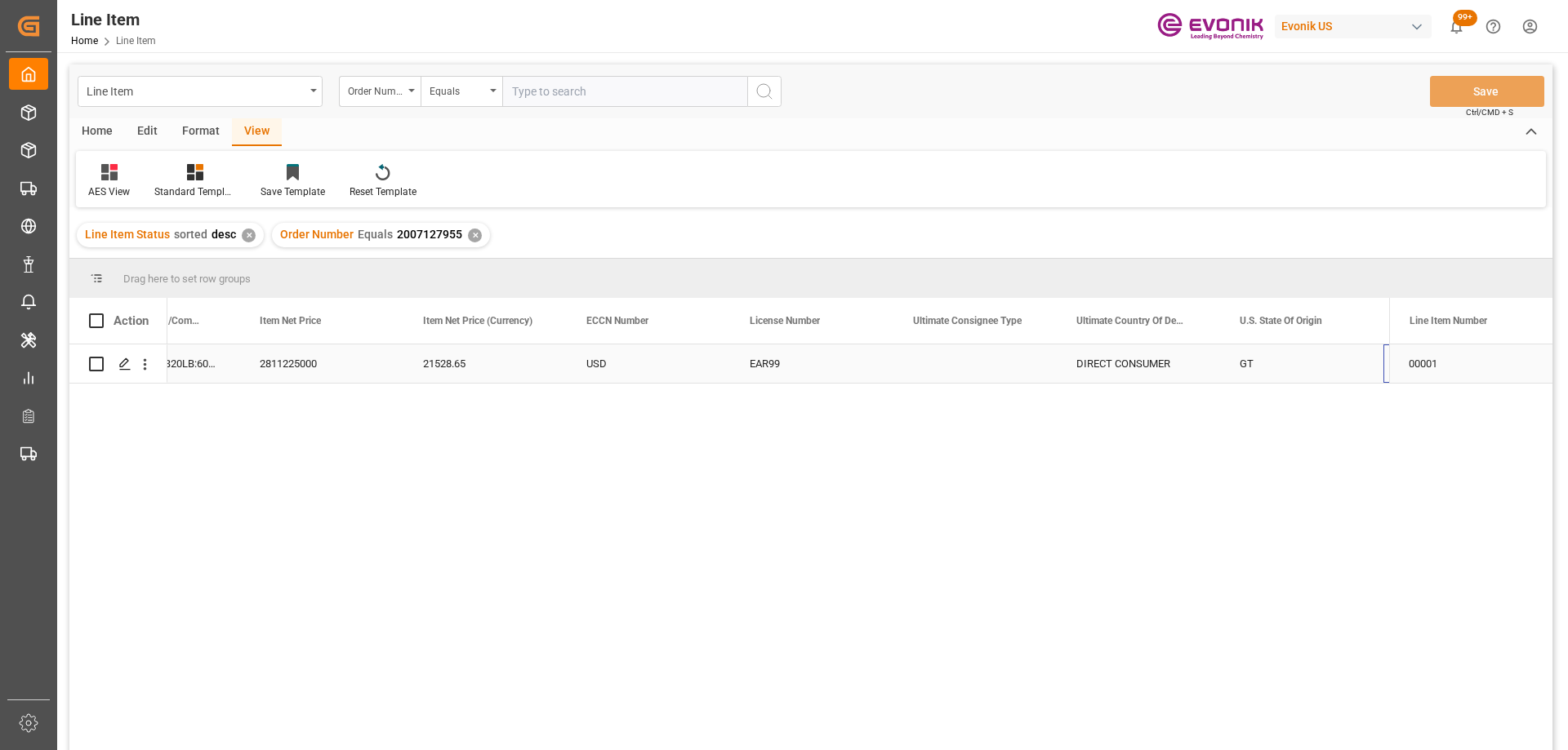
scroll to position [0, 1234]
click at [543, 85] on input "text" at bounding box center [625, 91] width 245 height 31
paste input "2007127944"
type input "2007127944"
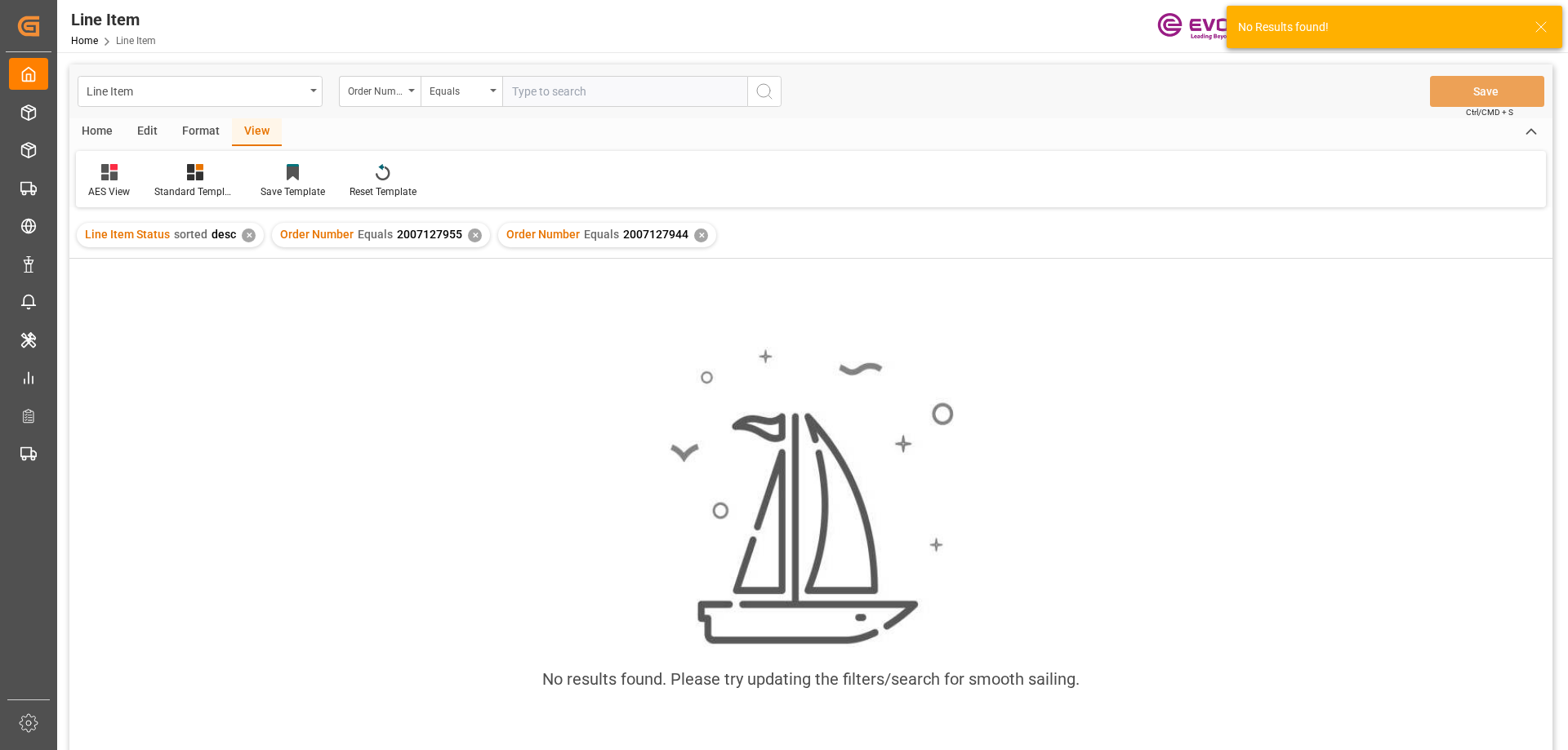
click at [468, 238] on div "✕" at bounding box center [475, 235] width 14 height 14
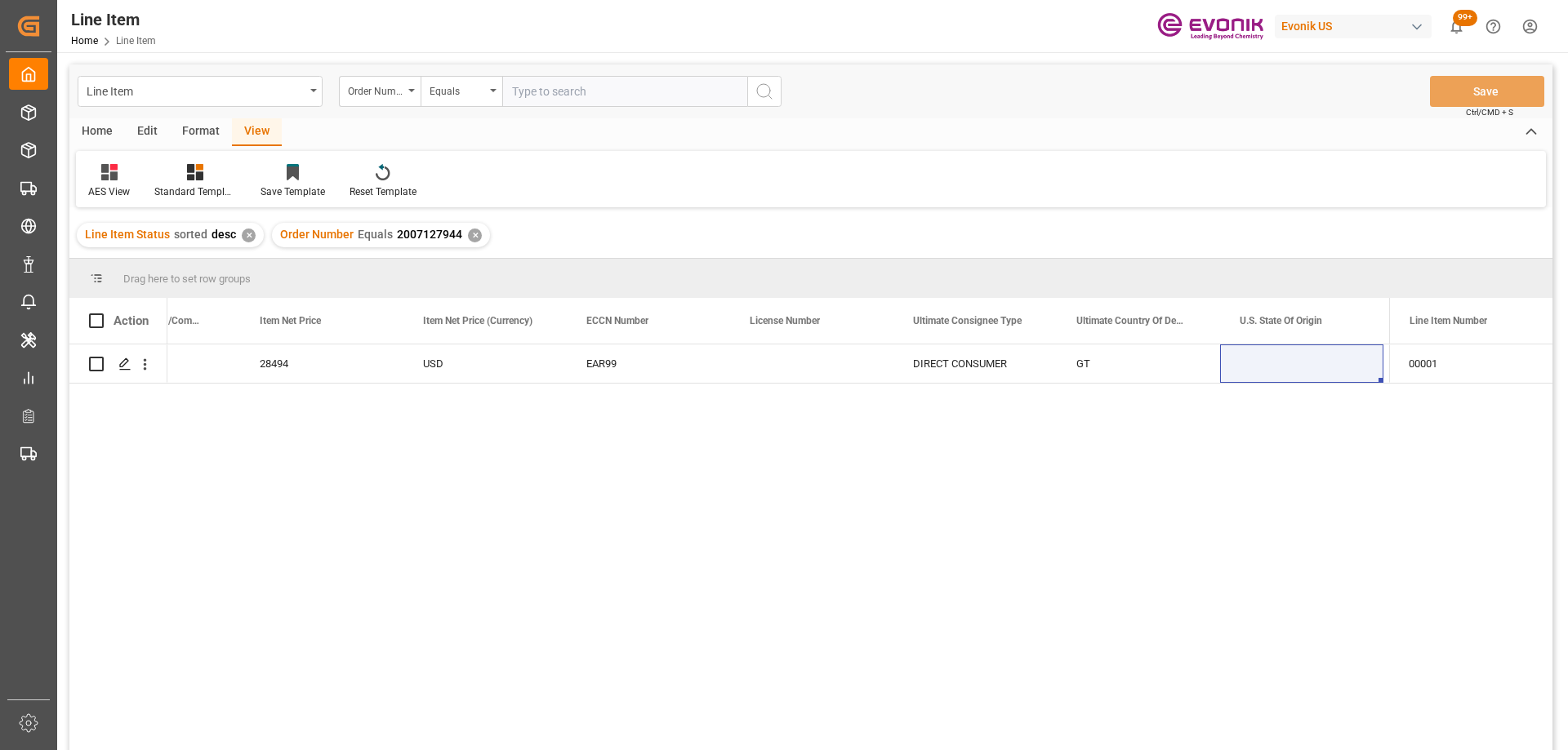
click at [660, 371] on div "EAR99" at bounding box center [648, 365] width 124 height 38
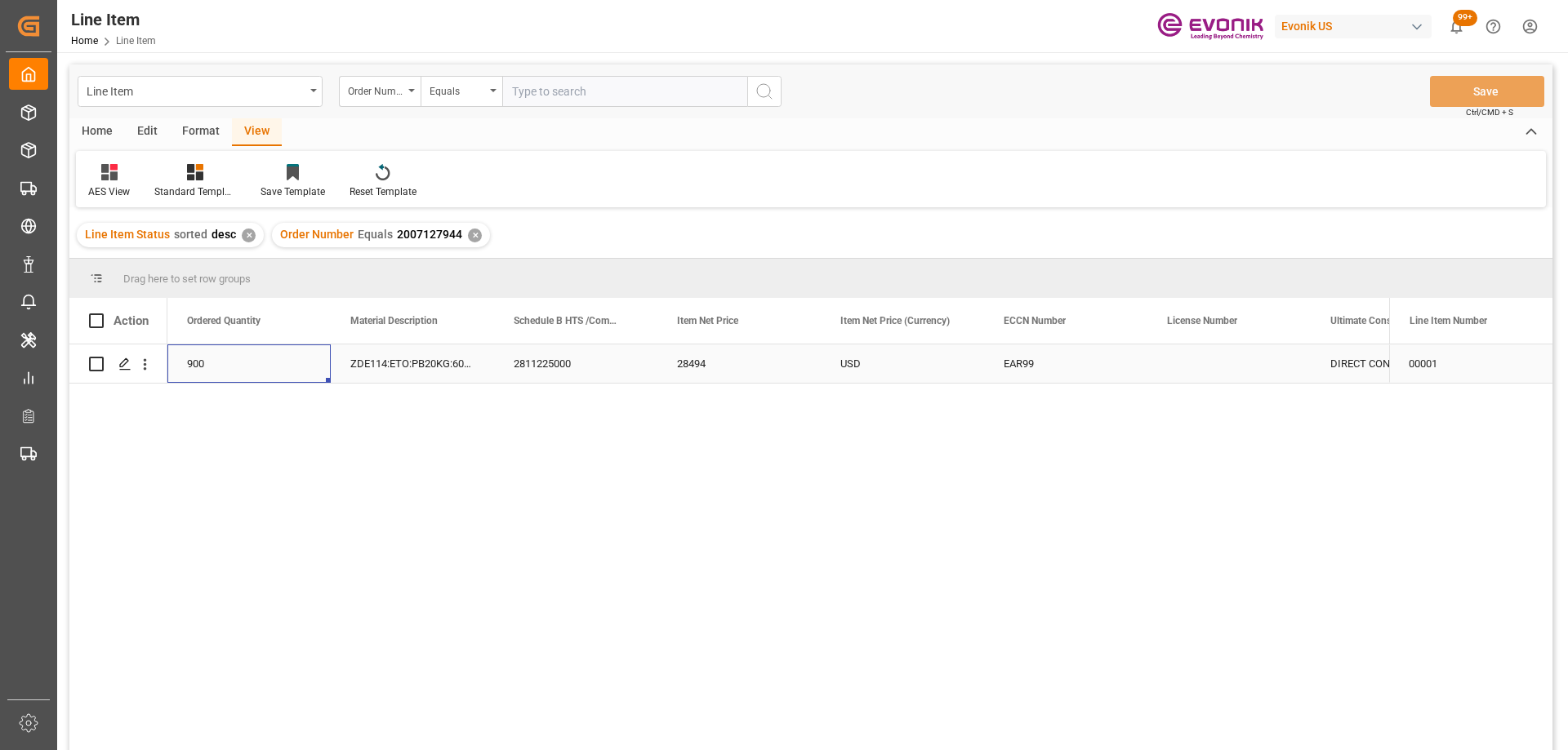
scroll to position [0, 653]
click at [234, 374] on div "18000" at bounding box center [249, 364] width 163 height 38
click at [596, 96] on input "text" at bounding box center [625, 91] width 245 height 31
paste input "2007127946"
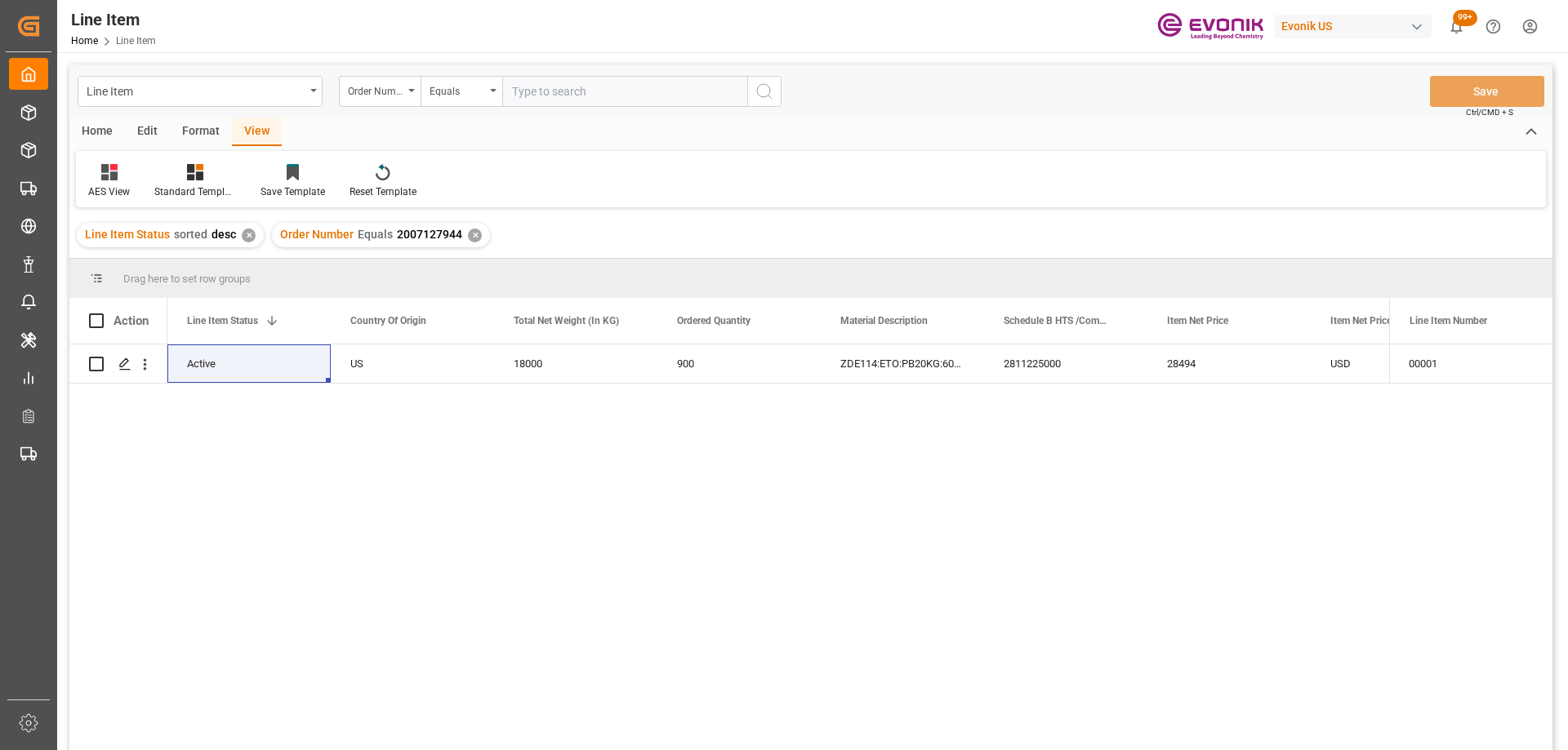
type input "2007127946"
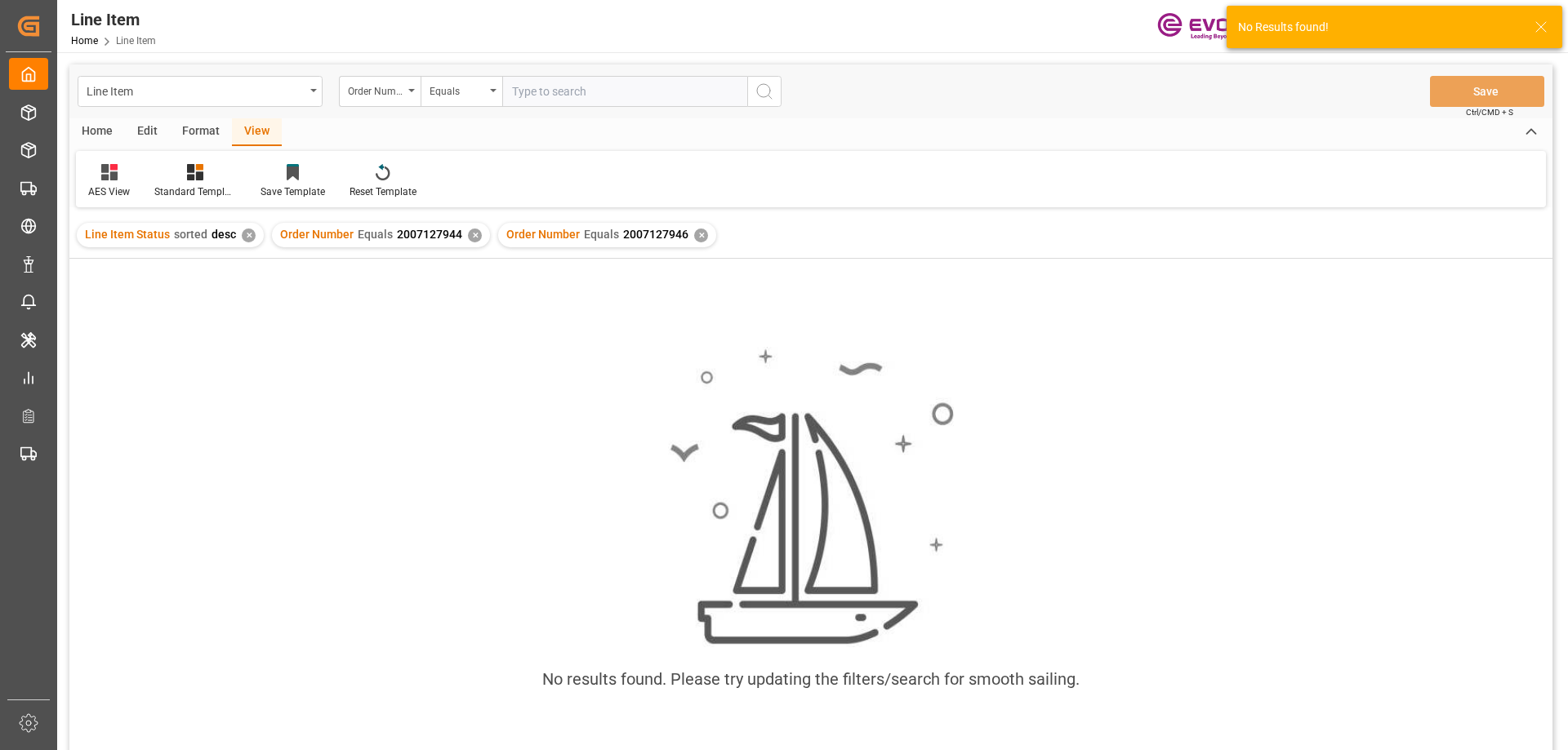
click at [470, 232] on div "✕" at bounding box center [475, 235] width 14 height 14
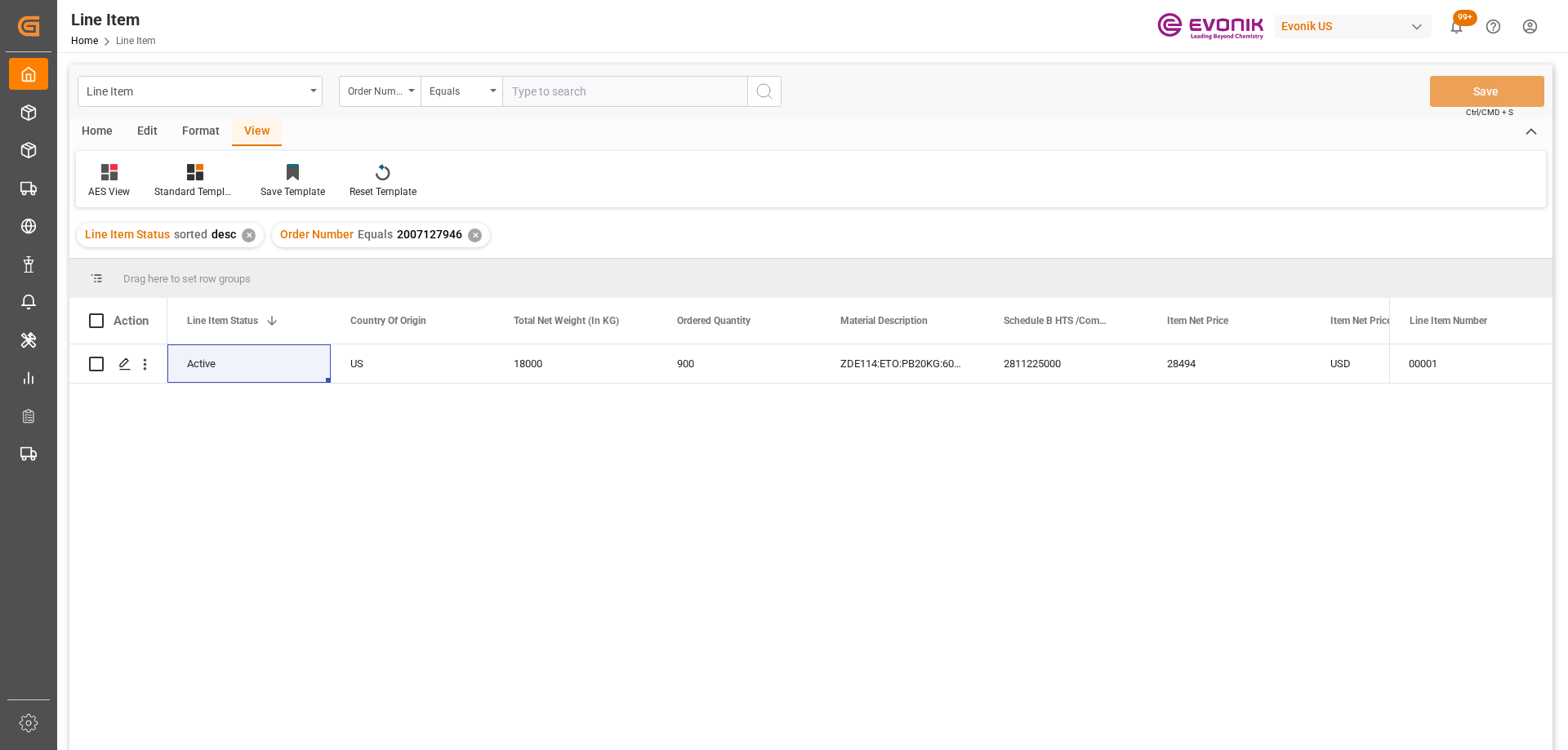
click at [602, 97] on input "text" at bounding box center [625, 91] width 245 height 31
paste input "0046470903"
type input "0046470903"
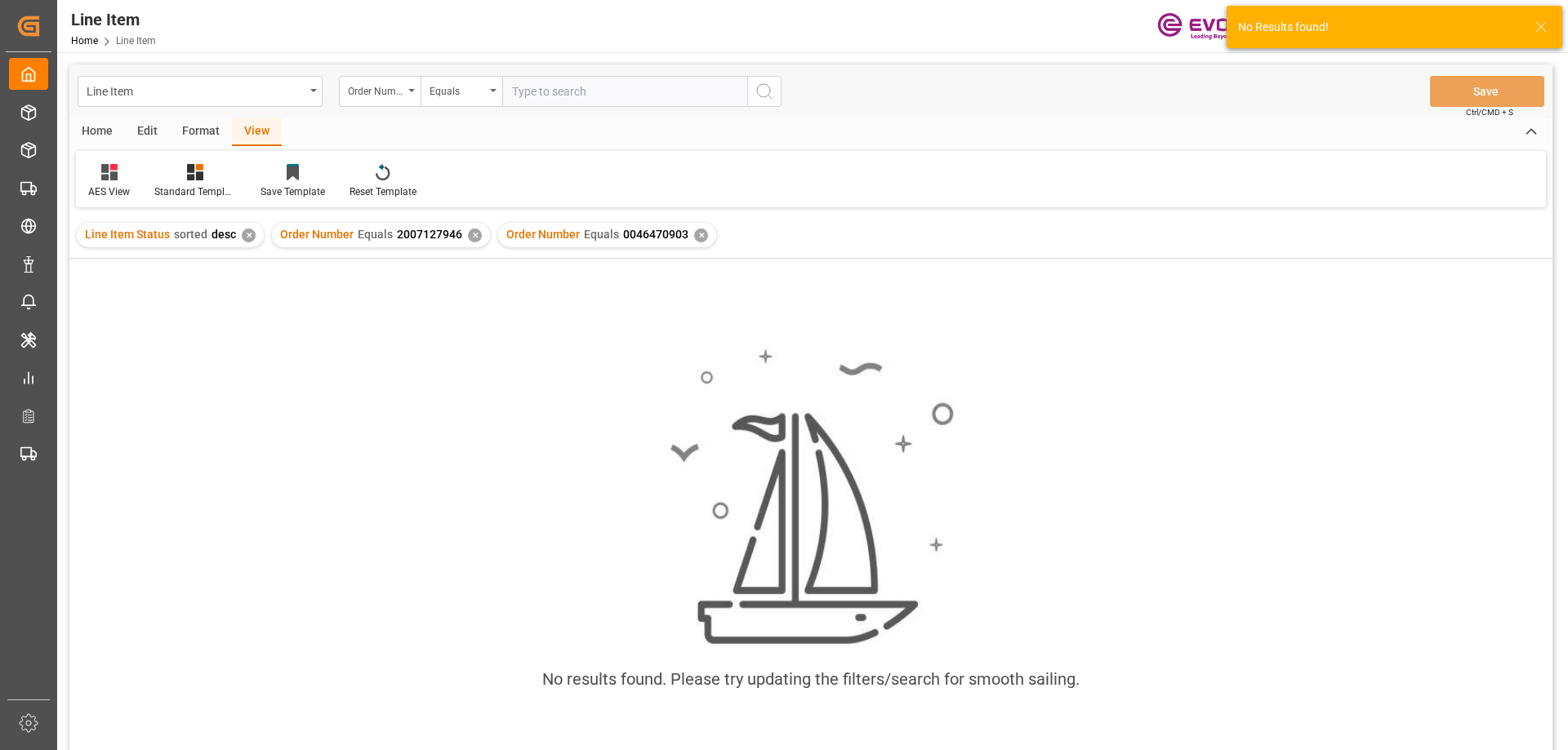
click at [468, 234] on div "✕" at bounding box center [475, 235] width 14 height 14
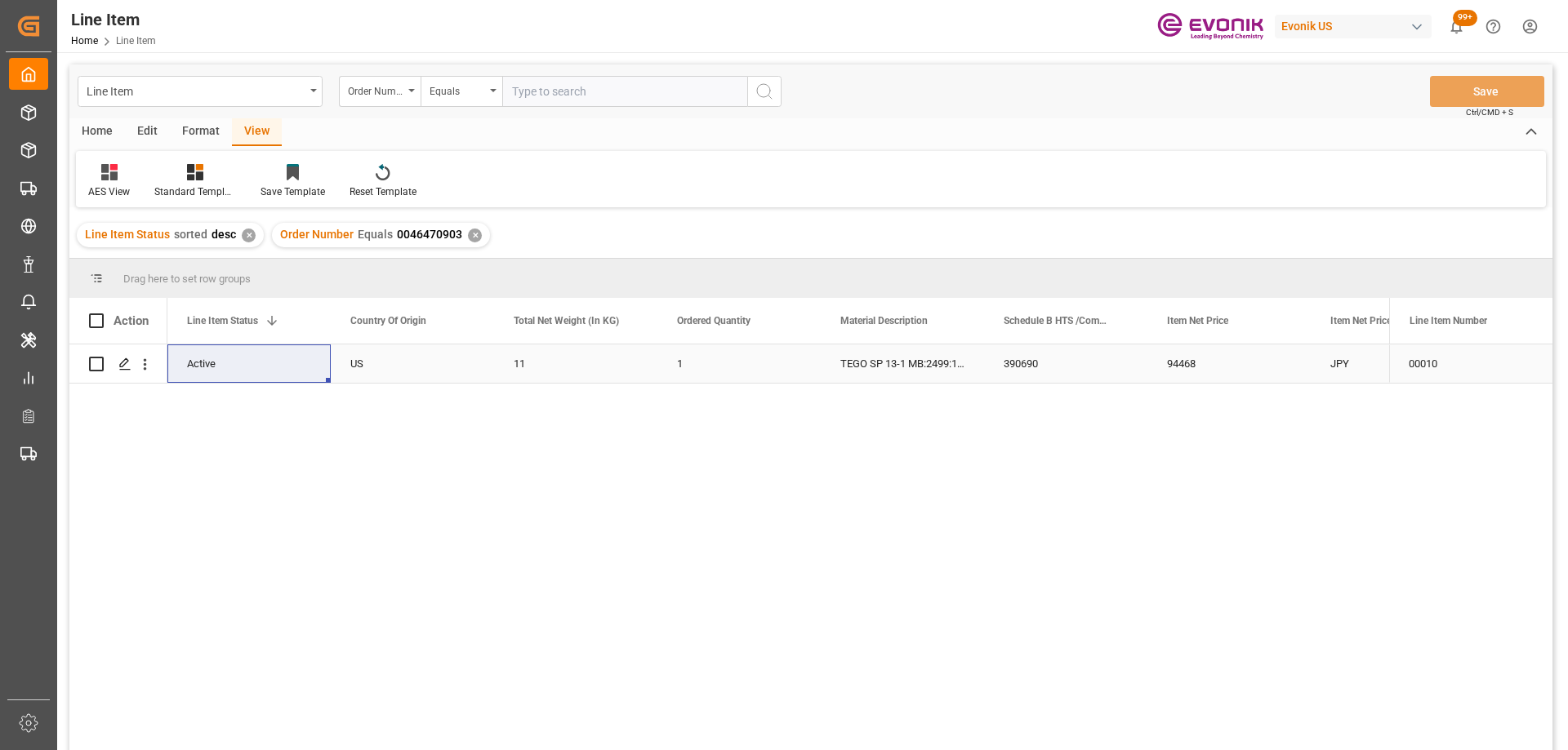
click at [1248, 360] on div "94468" at bounding box center [1229, 364] width 163 height 38
click at [553, 90] on input "text" at bounding box center [625, 91] width 245 height 31
paste input "0046466981"
type input "0046466981"
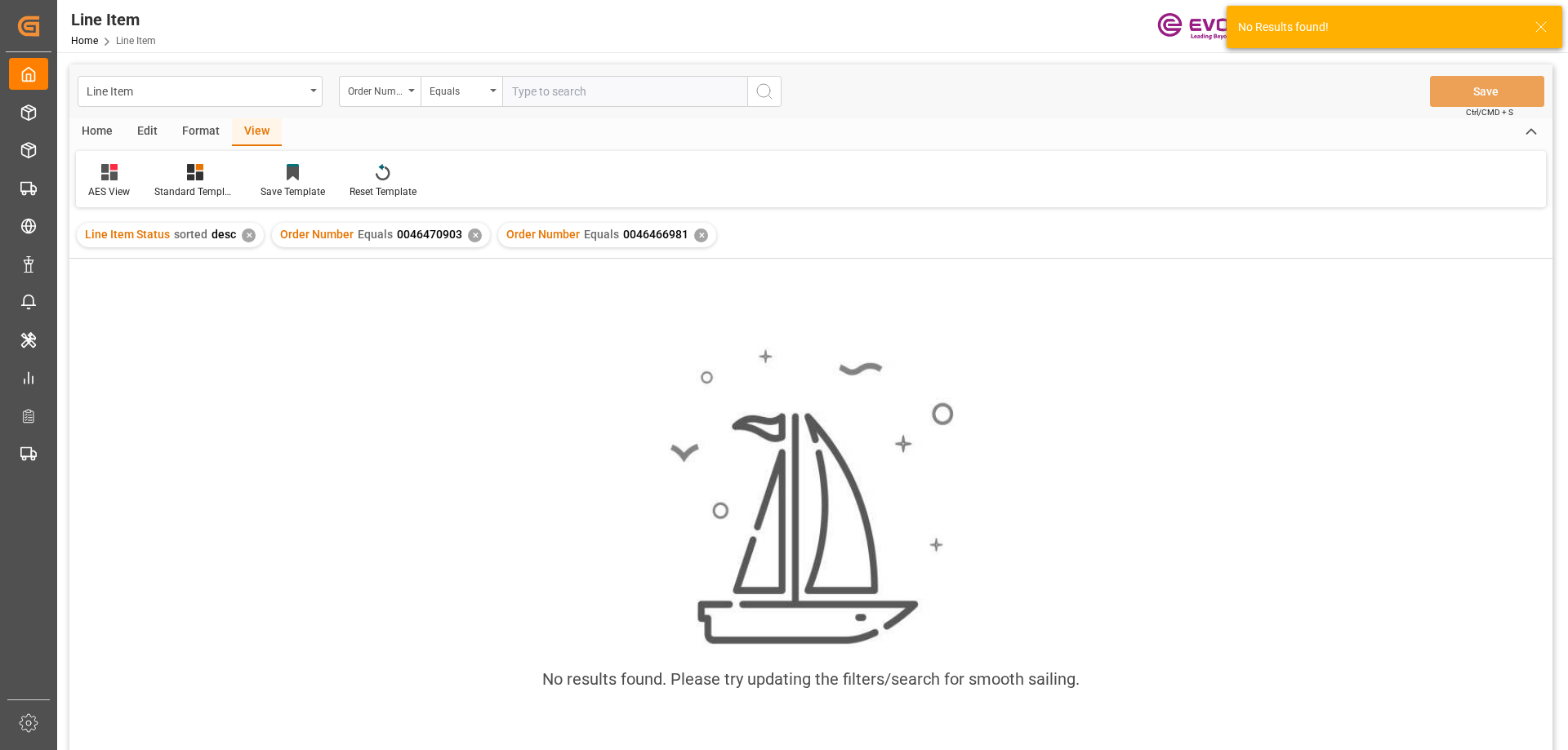
click at [473, 235] on div "✕" at bounding box center [475, 235] width 14 height 14
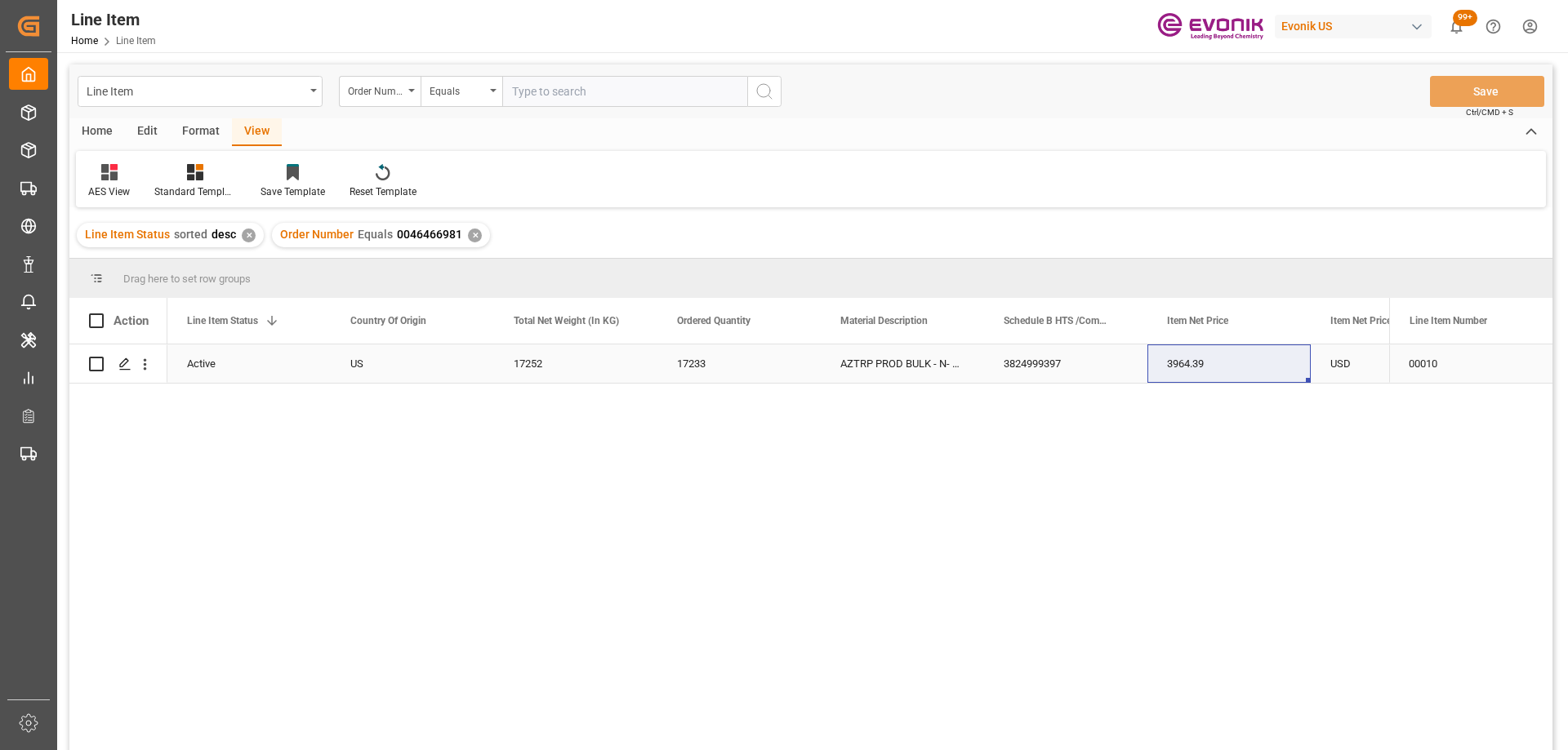
click at [1063, 358] on div "3824999397" at bounding box center [1066, 364] width 163 height 38
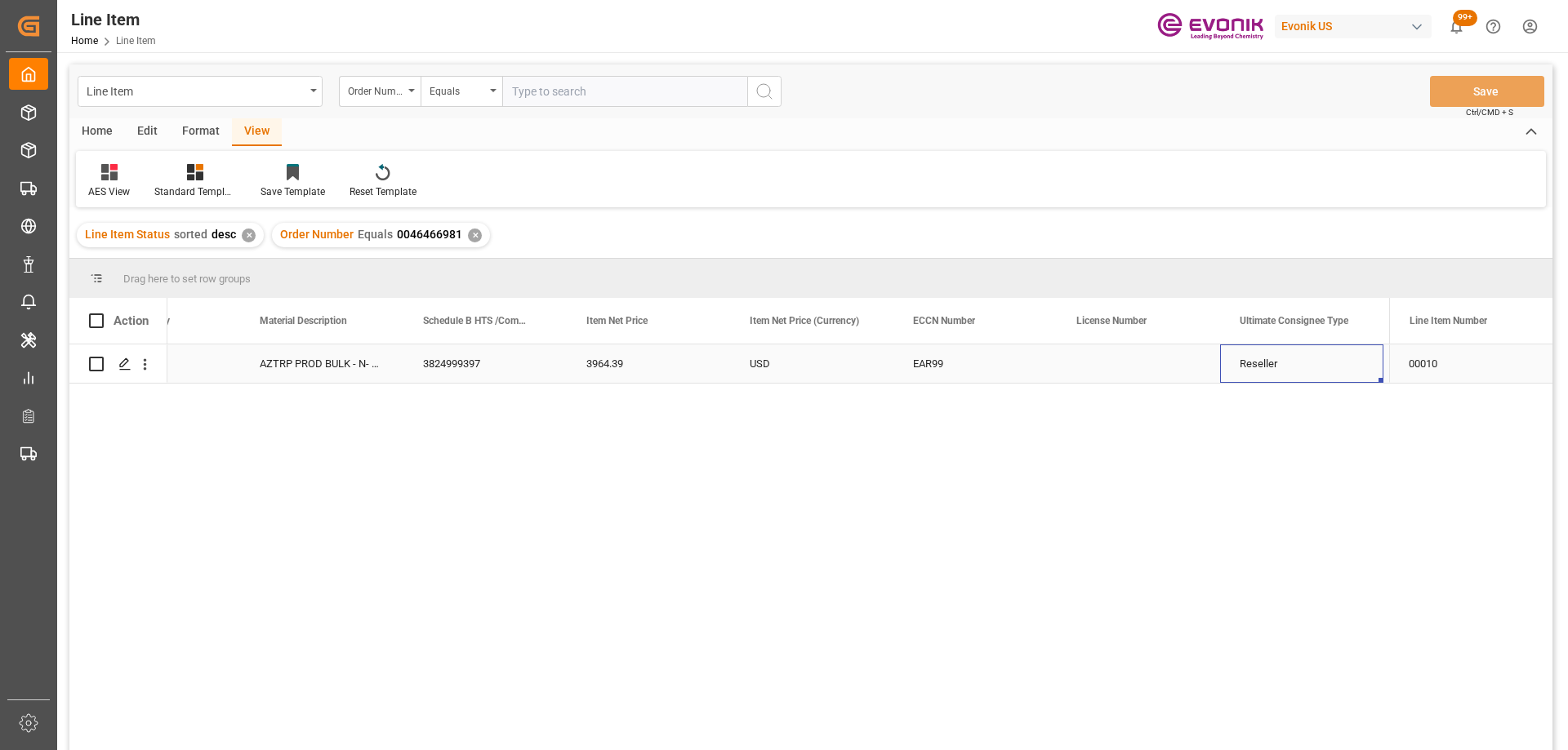
scroll to position [0, 1070]
click at [609, 95] on input "text" at bounding box center [625, 91] width 245 height 31
paste input "0046466929"
type input "0046466929"
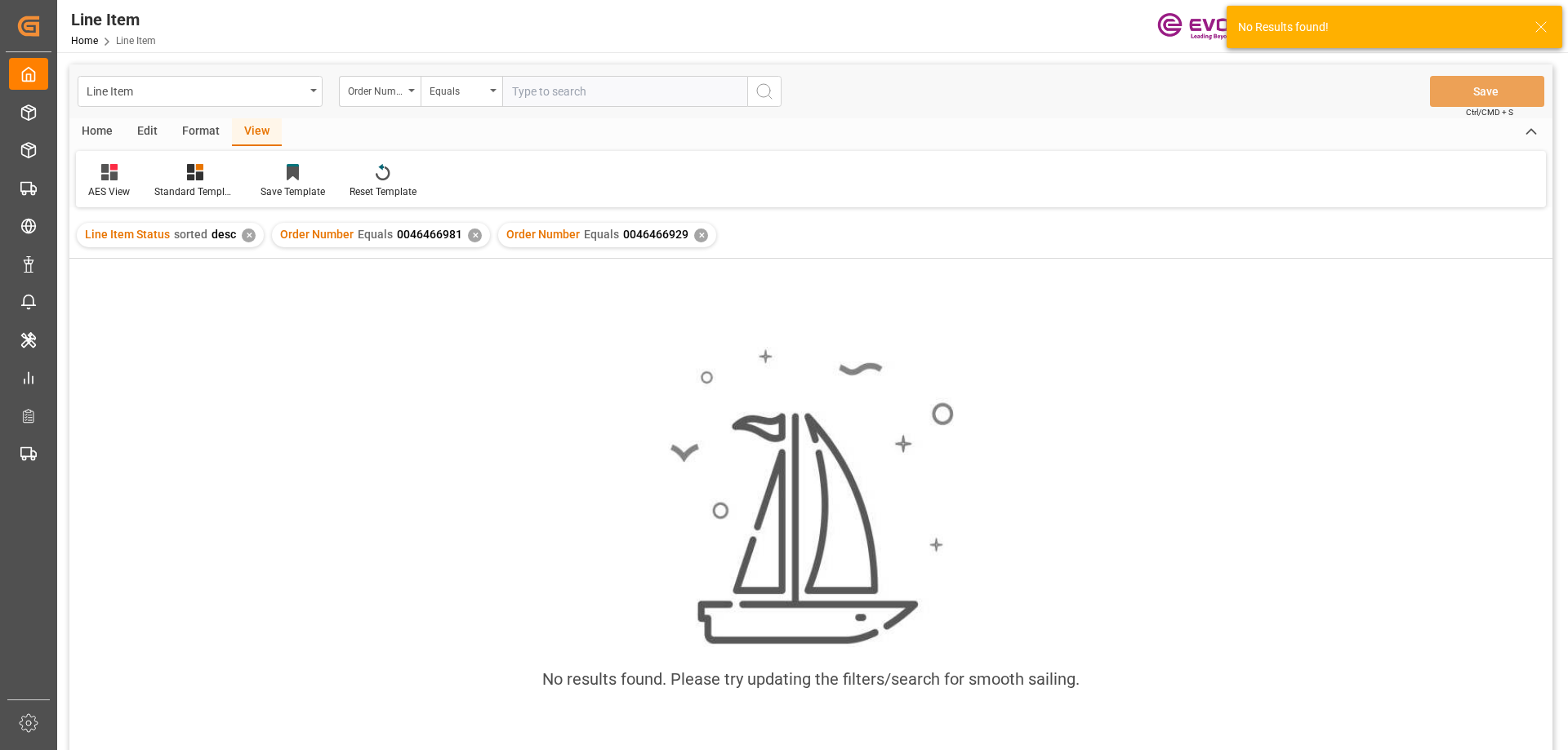
click at [468, 234] on div "✕" at bounding box center [475, 235] width 14 height 14
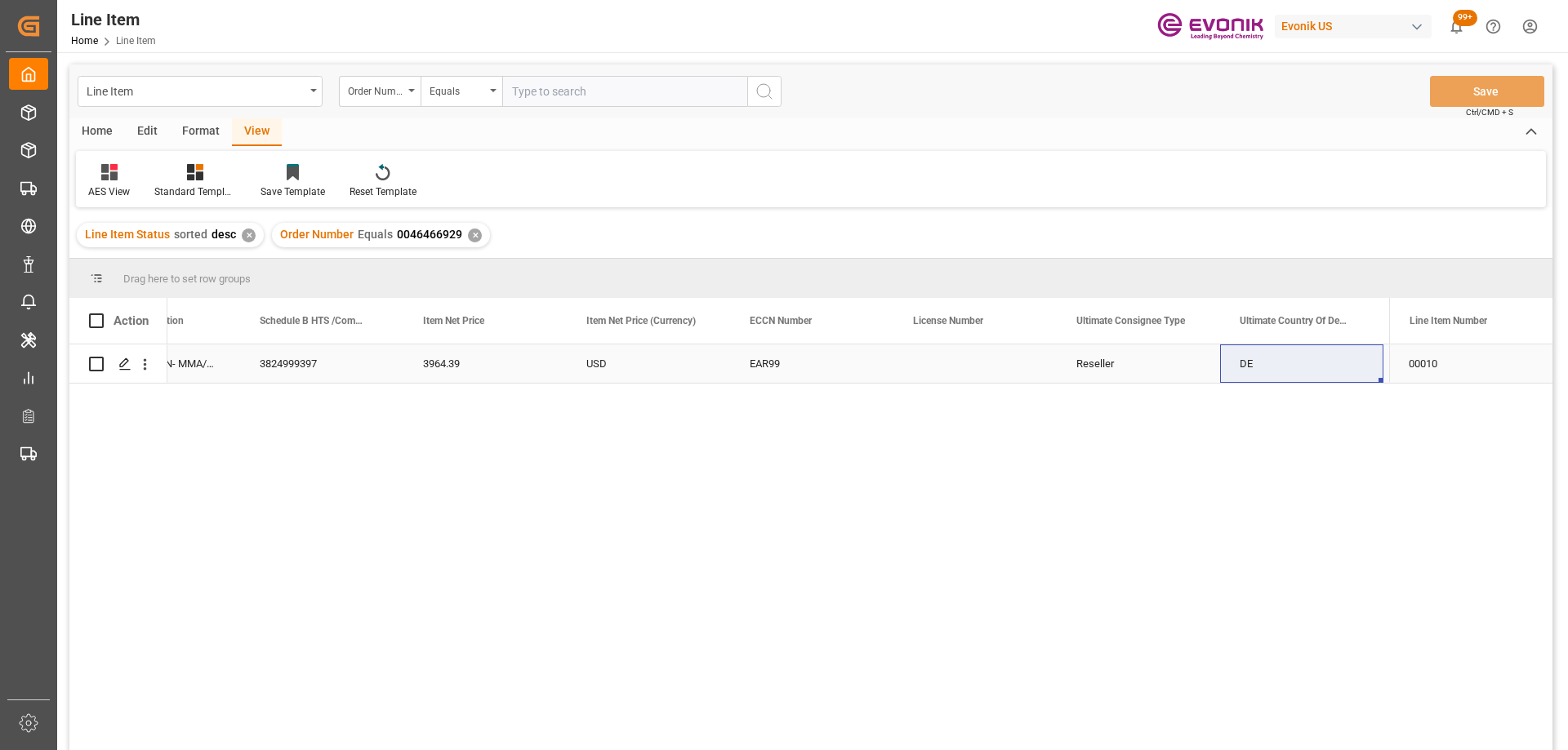
click at [515, 368] on div "3964.39" at bounding box center [485, 364] width 163 height 38
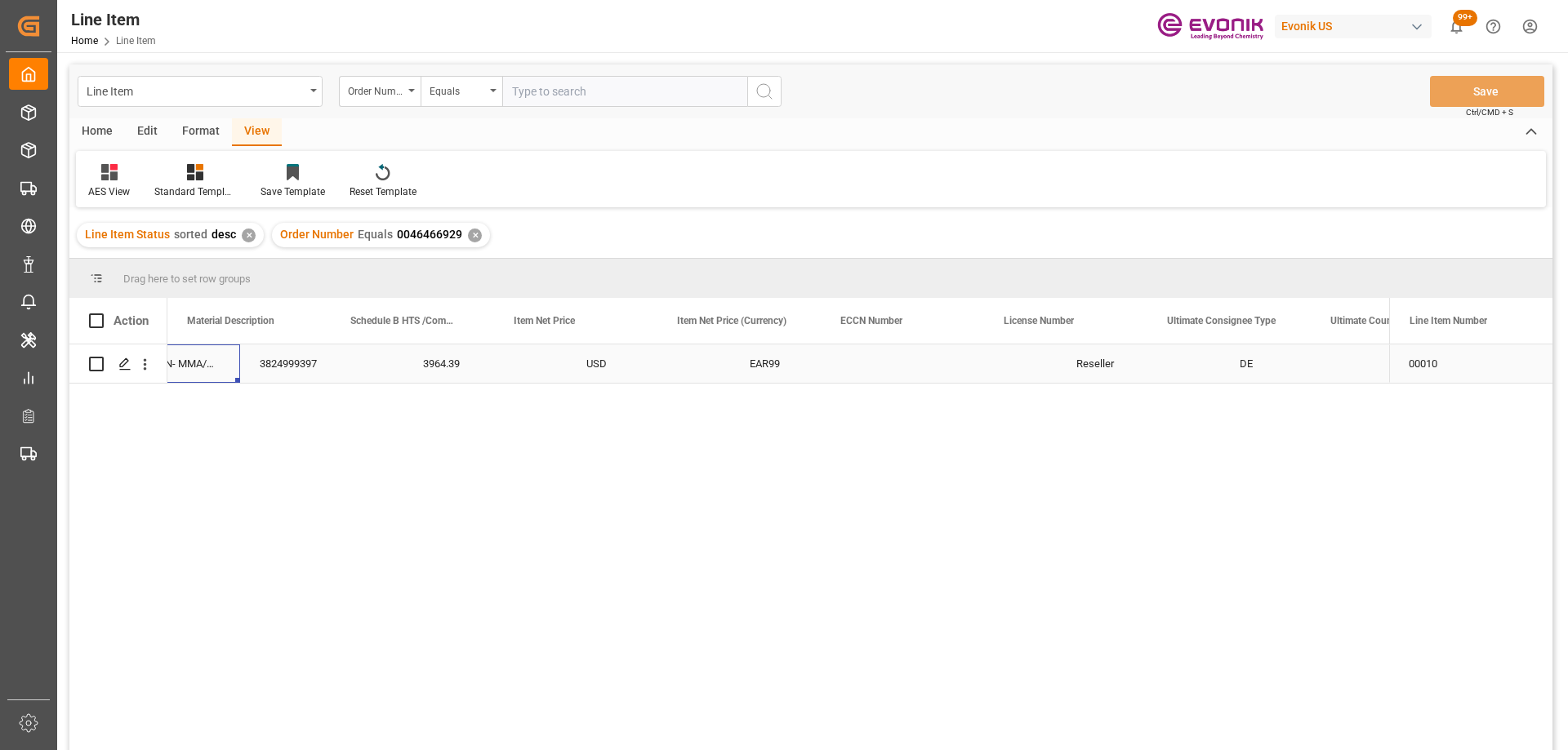
scroll to position [0, 817]
click at [612, 93] on input "text" at bounding box center [625, 91] width 245 height 31
paste input "0046466930"
type input "0046466930"
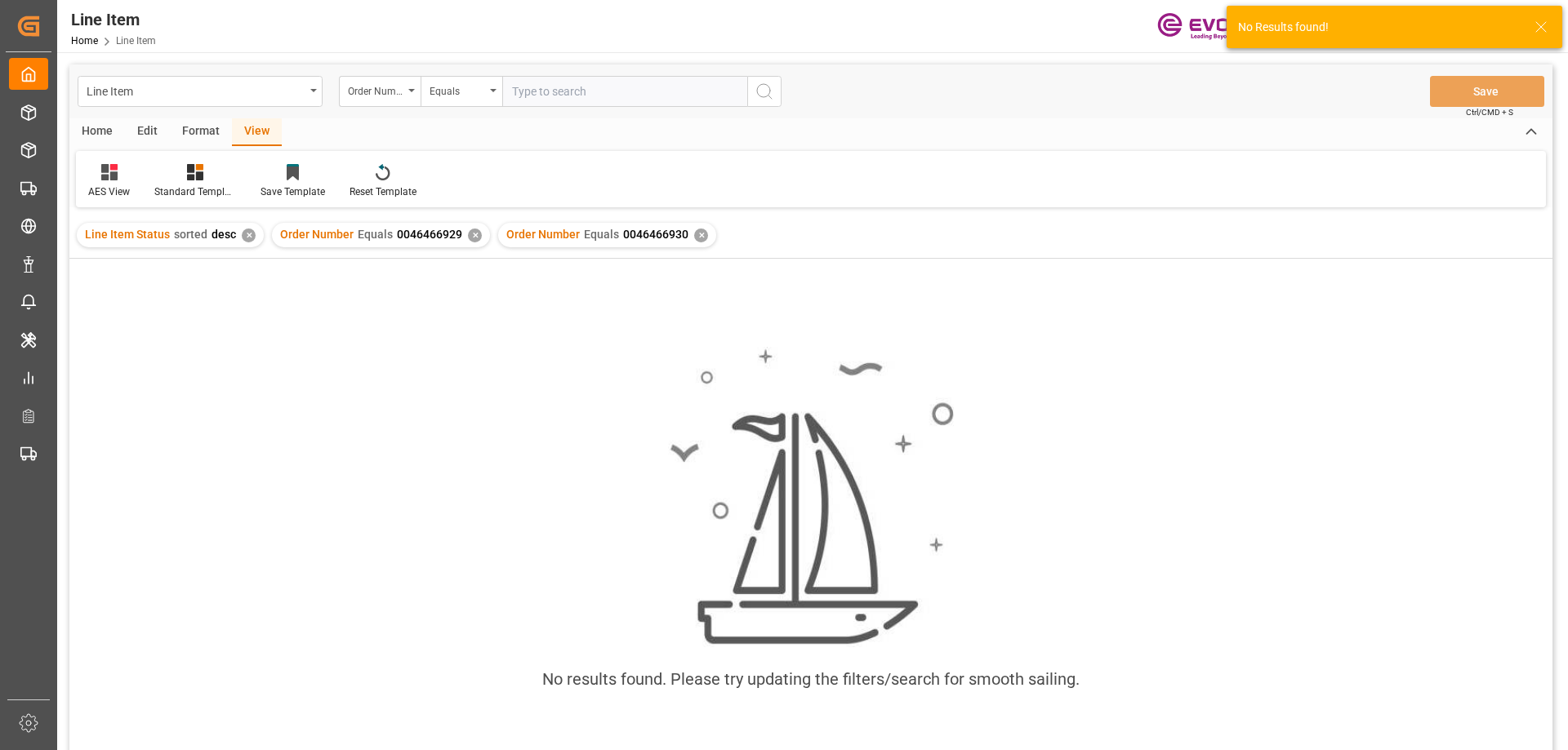
click at [462, 235] on div "Order Number Equals 0046466929 ✕" at bounding box center [381, 235] width 218 height 25
click at [468, 235] on div "✕" at bounding box center [475, 235] width 14 height 14
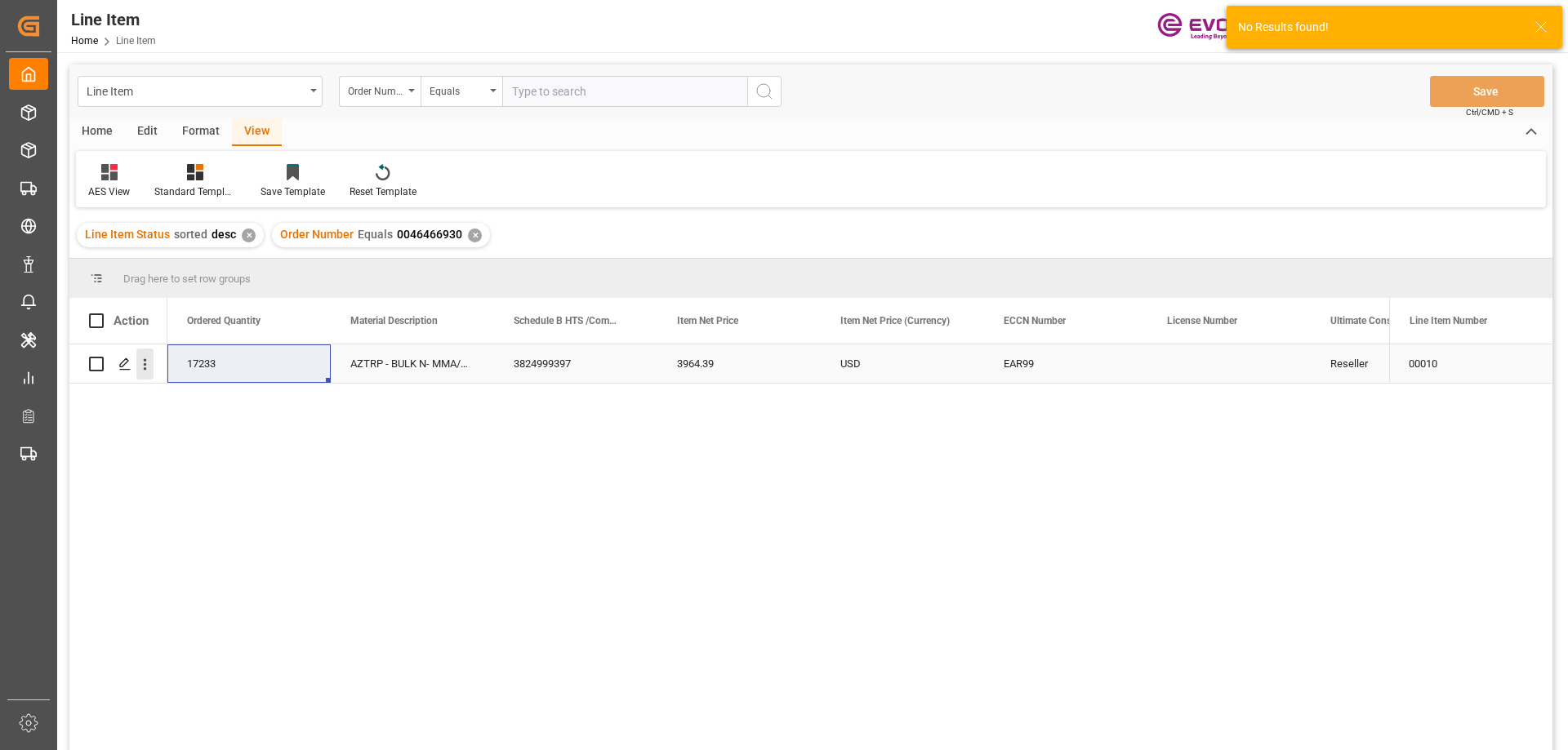
click at [142, 360] on icon "open menu" at bounding box center [145, 365] width 17 height 17
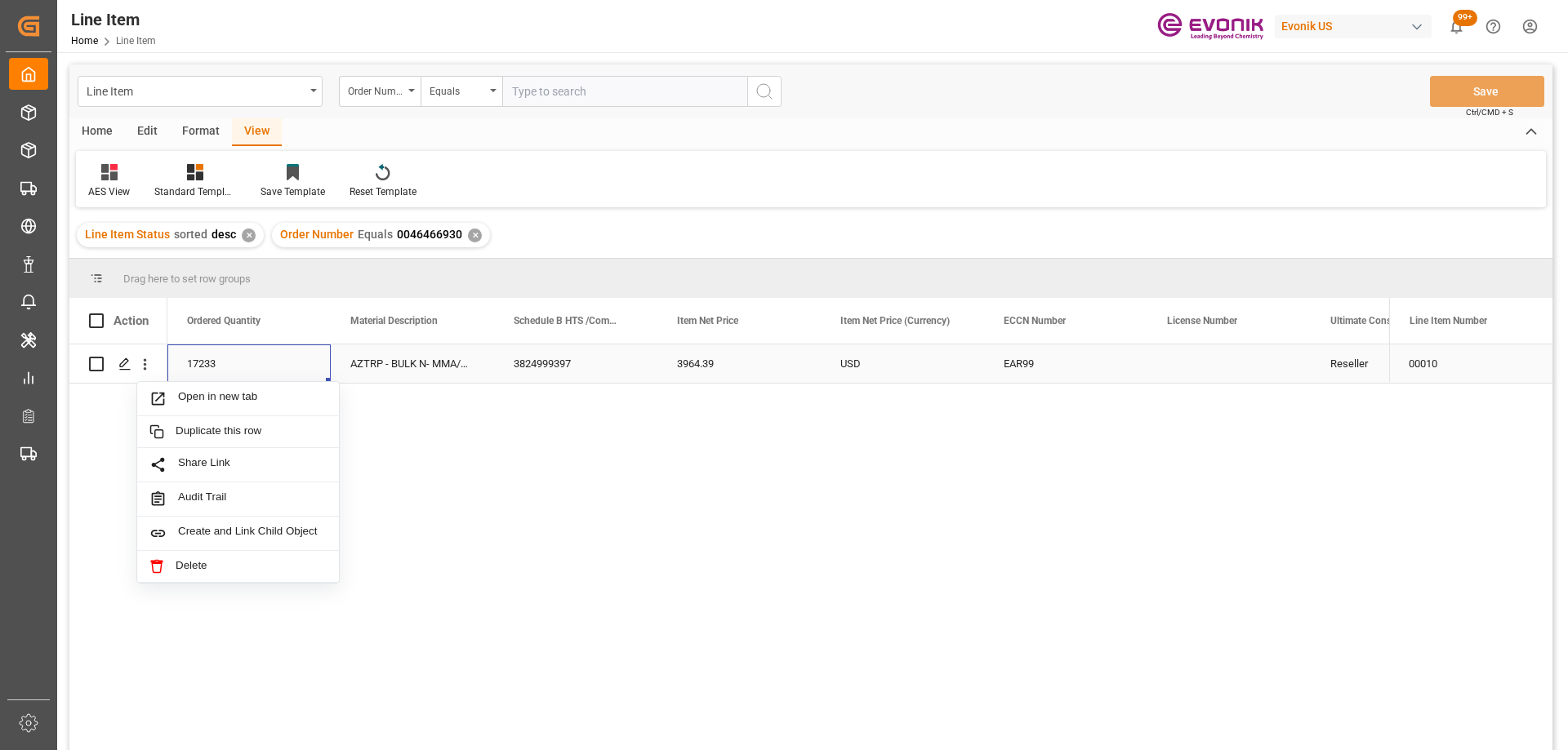
click at [296, 355] on div "17233" at bounding box center [249, 364] width 163 height 38
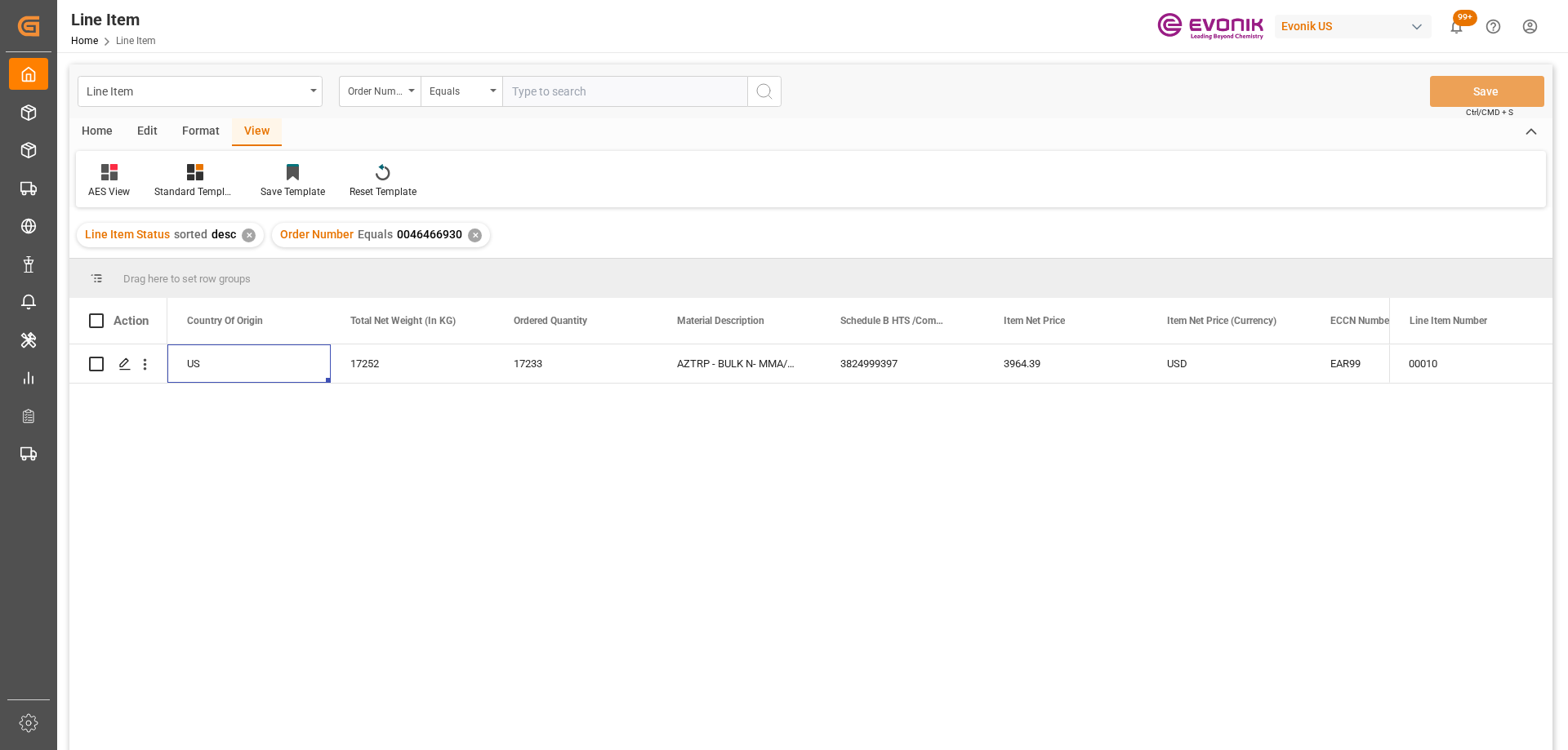
click at [608, 97] on input "text" at bounding box center [625, 91] width 245 height 31
paste input "0046474220"
type input "0046474220"
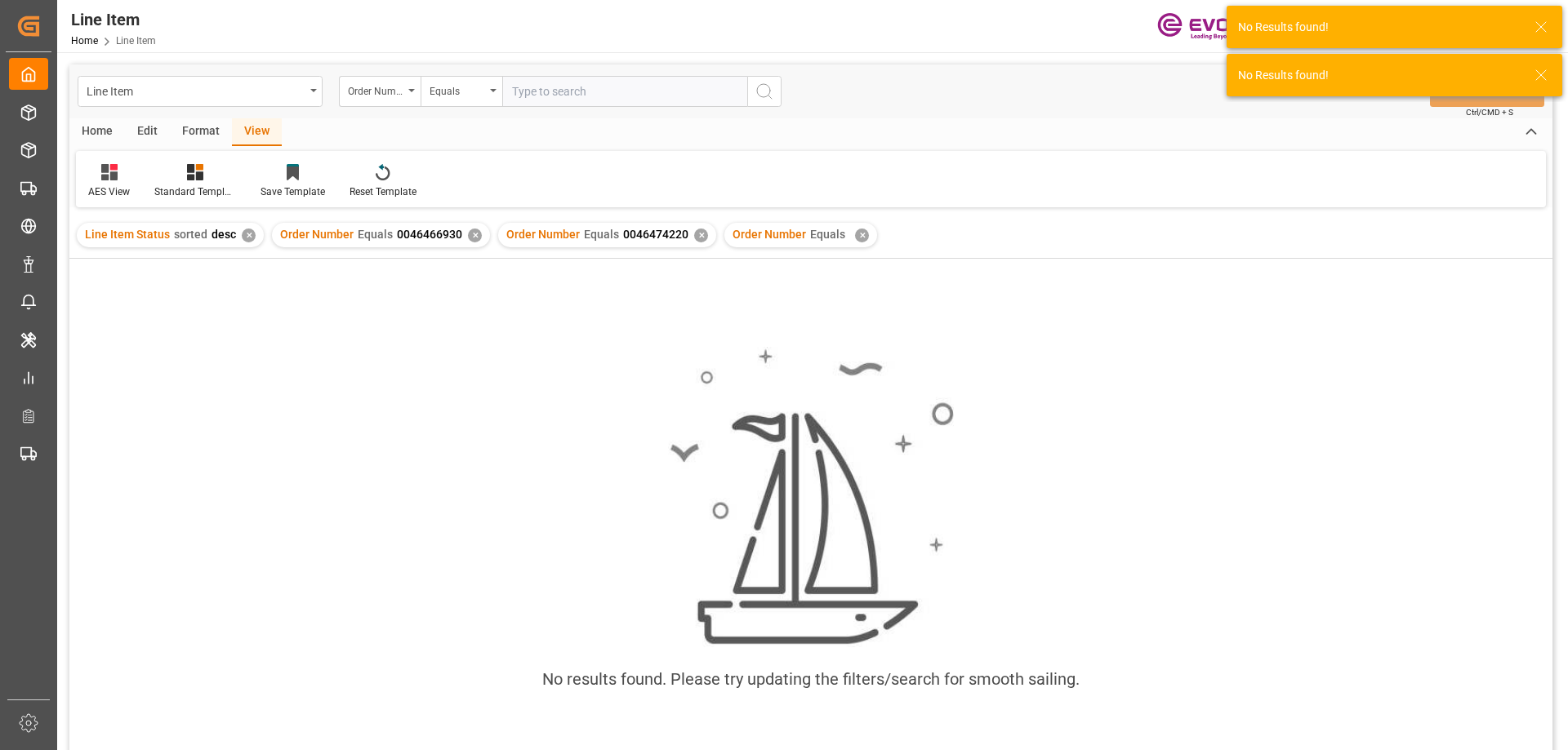
click at [855, 237] on div "✕" at bounding box center [861, 235] width 14 height 14
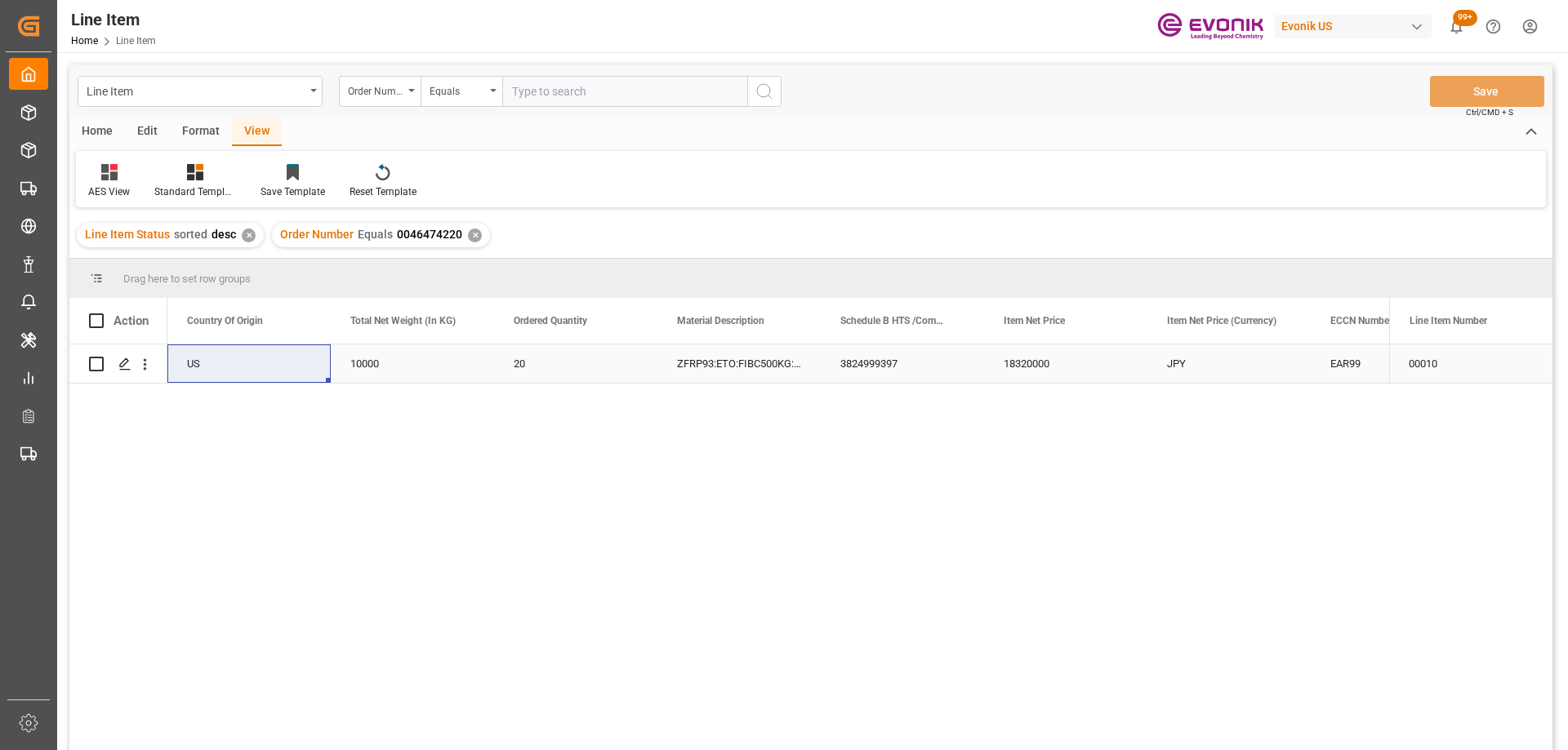
click at [1040, 363] on div "18320000" at bounding box center [1066, 364] width 163 height 38
click at [937, 380] on div "3824999397" at bounding box center [902, 364] width 163 height 38
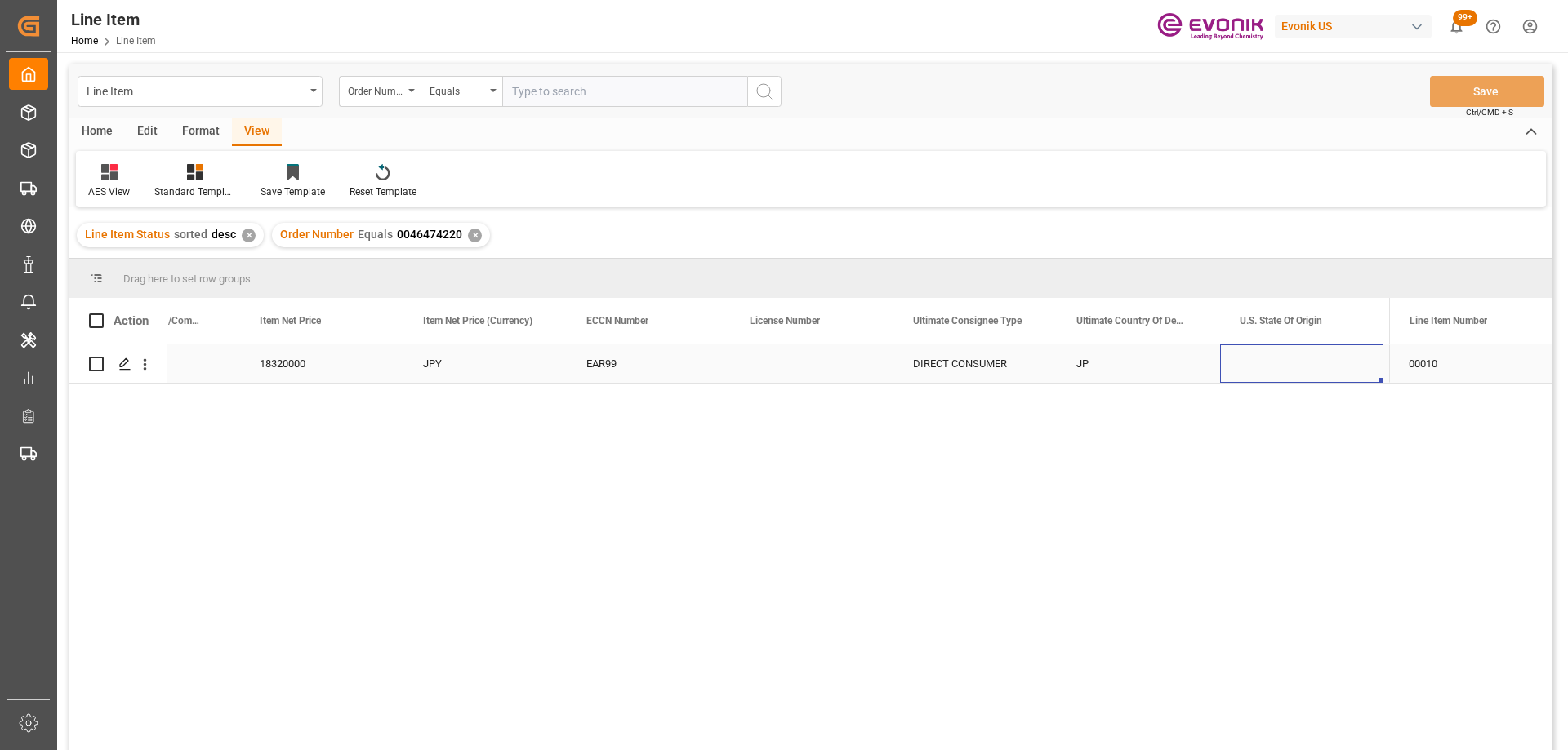
scroll to position [0, 1234]
click at [800, 366] on div "Press SPACE to select this row." at bounding box center [812, 364] width 163 height 38
click at [573, 93] on input "text" at bounding box center [625, 91] width 245 height 31
paste input "0046476274"
type input "0046476274"
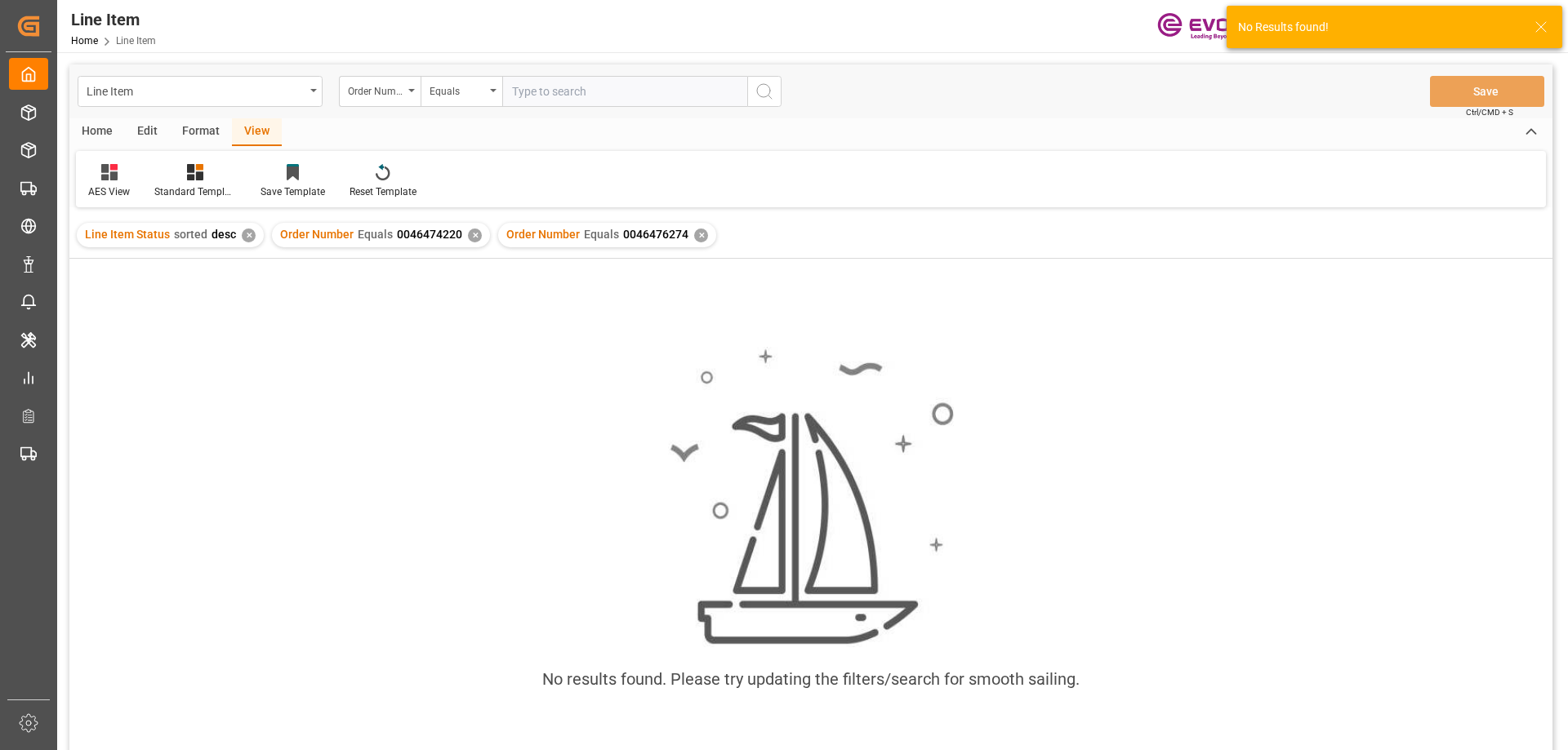
click at [473, 234] on div "✕" at bounding box center [475, 235] width 14 height 14
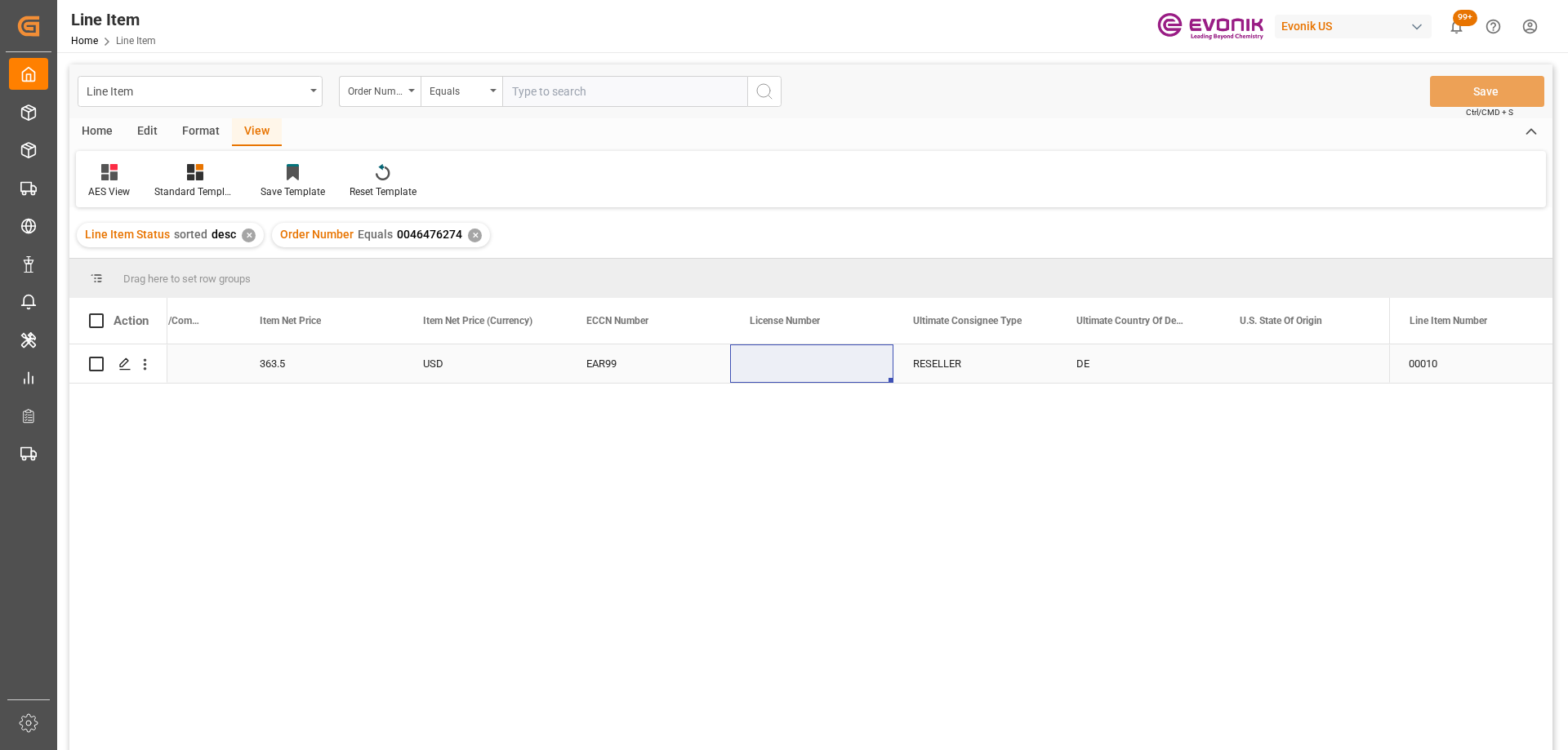
click at [532, 369] on div "USD" at bounding box center [485, 364] width 163 height 38
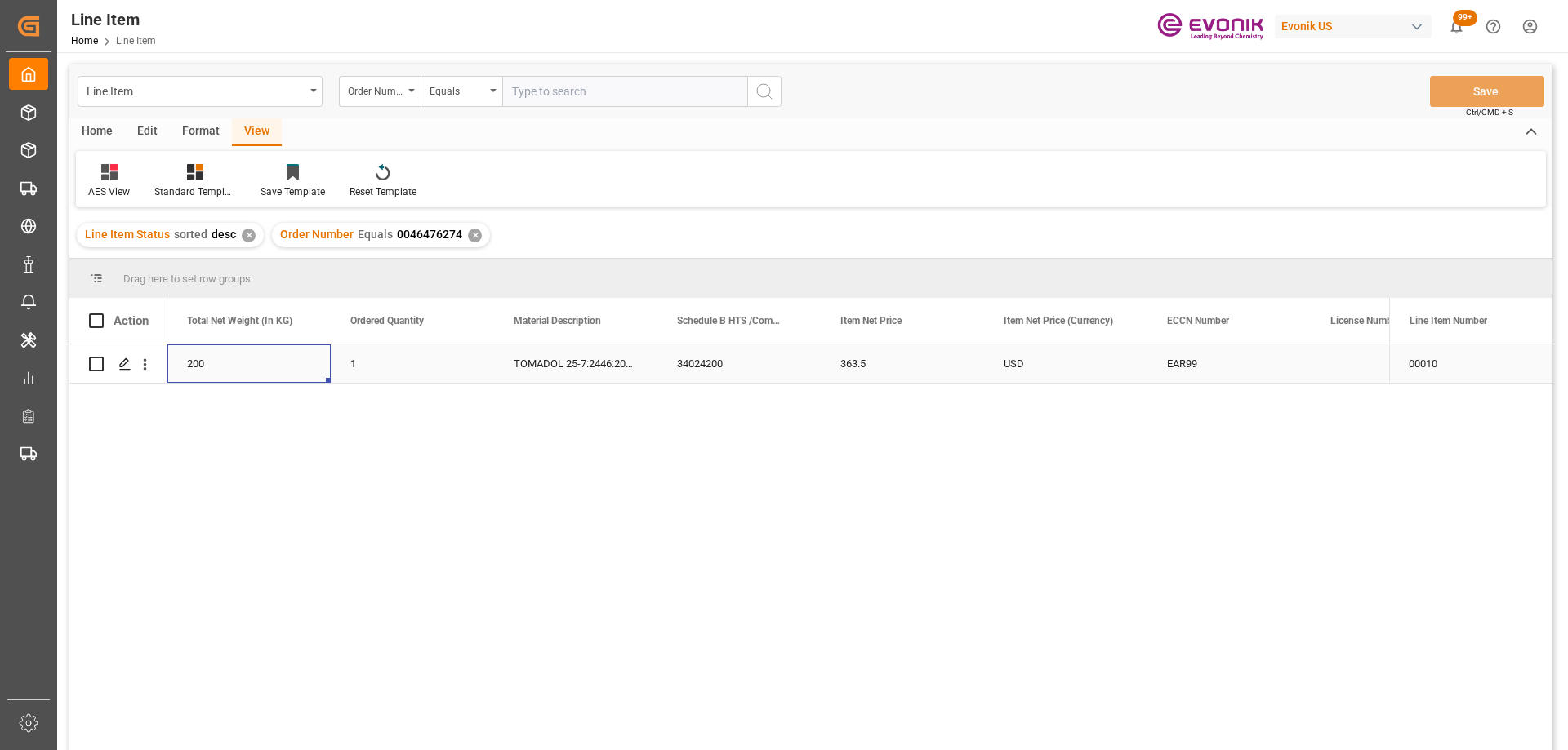
scroll to position [0, 490]
